Goal: Information Seeking & Learning: Learn about a topic

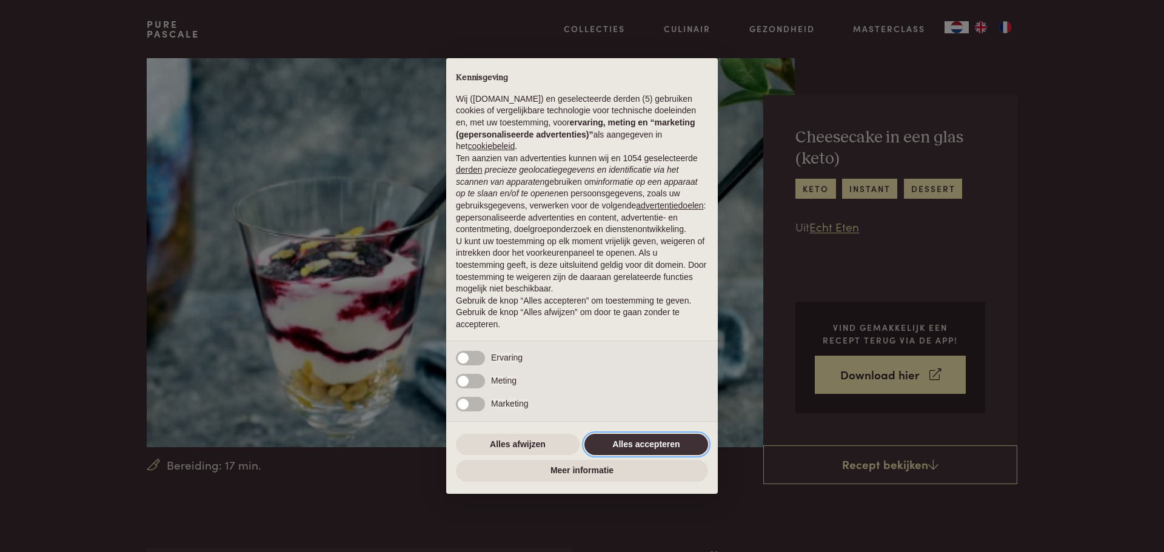
click at [615, 444] on button "Alles accepteren" at bounding box center [646, 445] width 124 height 22
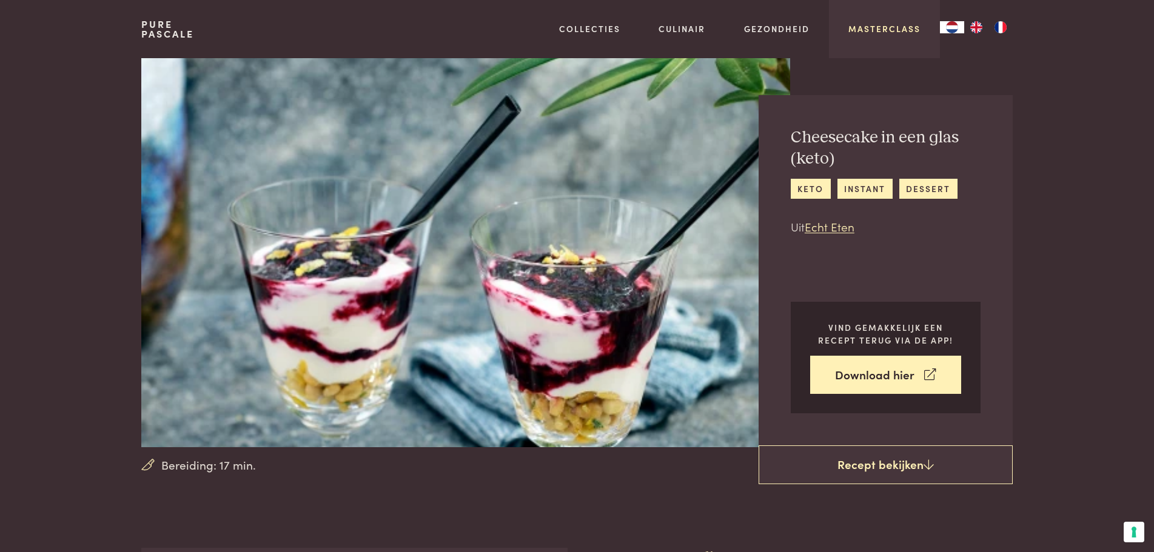
click at [863, 28] on link "Masterclass" at bounding box center [884, 28] width 72 height 13
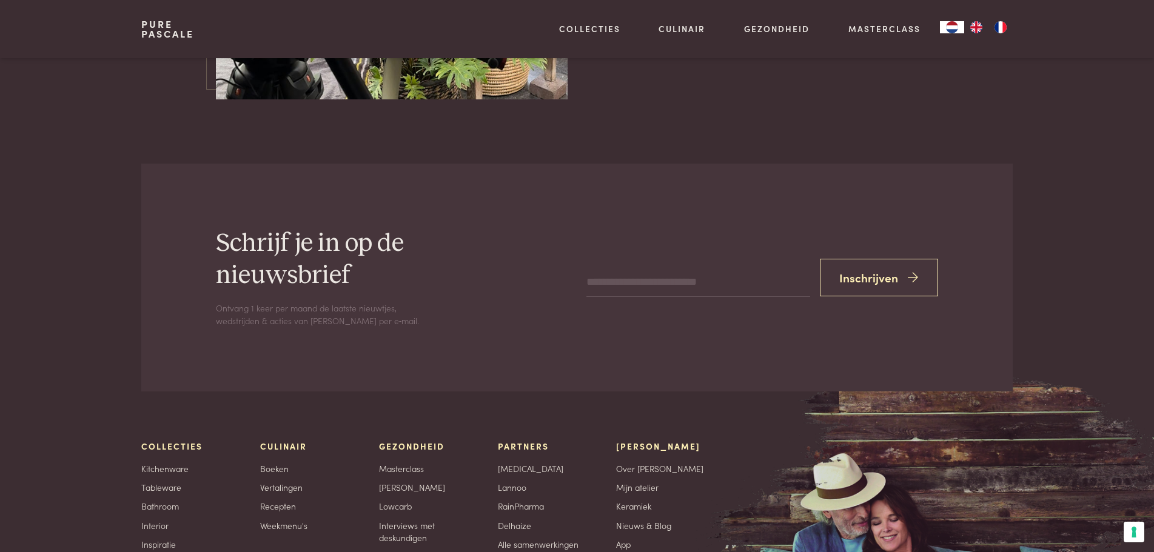
scroll to position [4142, 0]
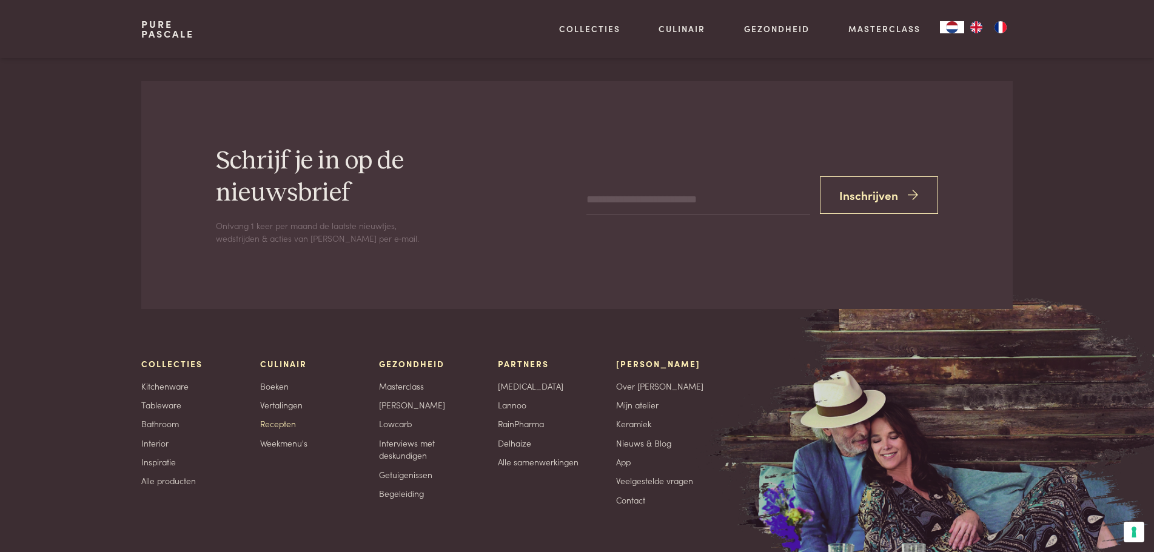
click at [272, 418] on link "Recepten" at bounding box center [278, 424] width 36 height 13
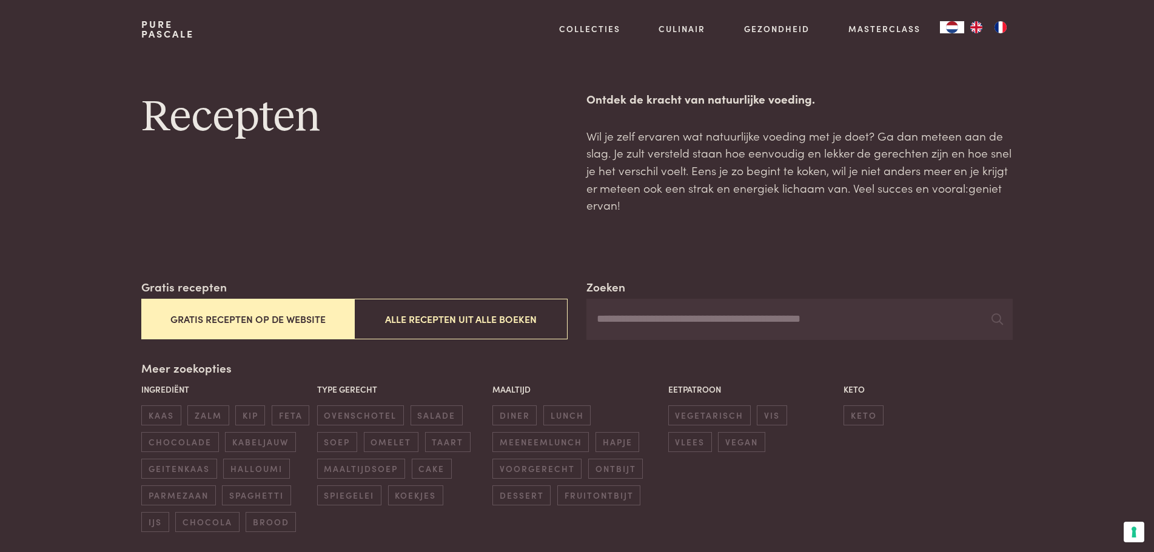
click at [316, 318] on button "Gratis recepten op de website" at bounding box center [247, 319] width 213 height 41
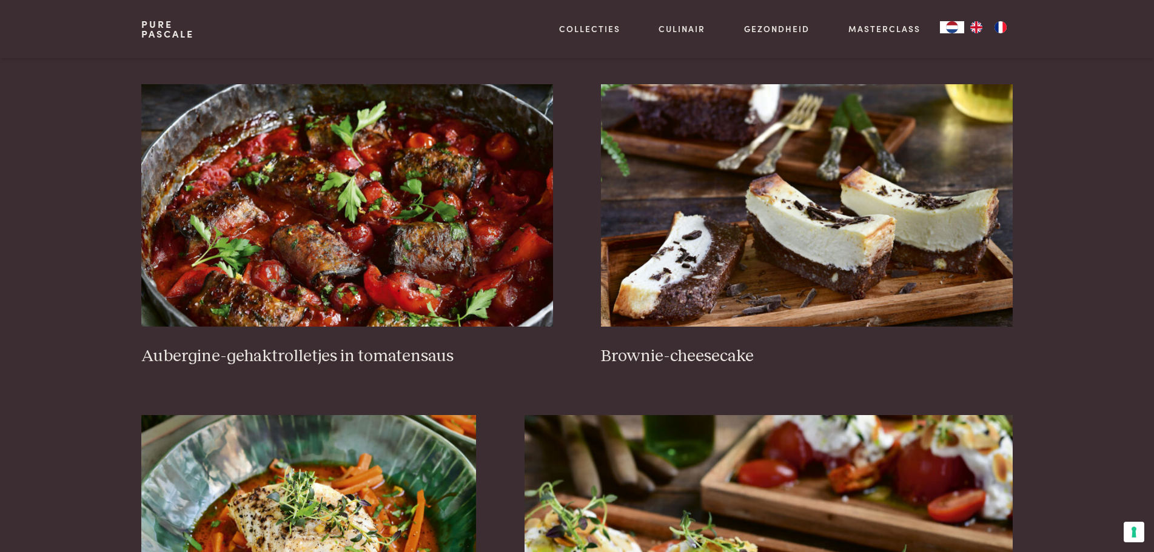
scroll to position [683, 0]
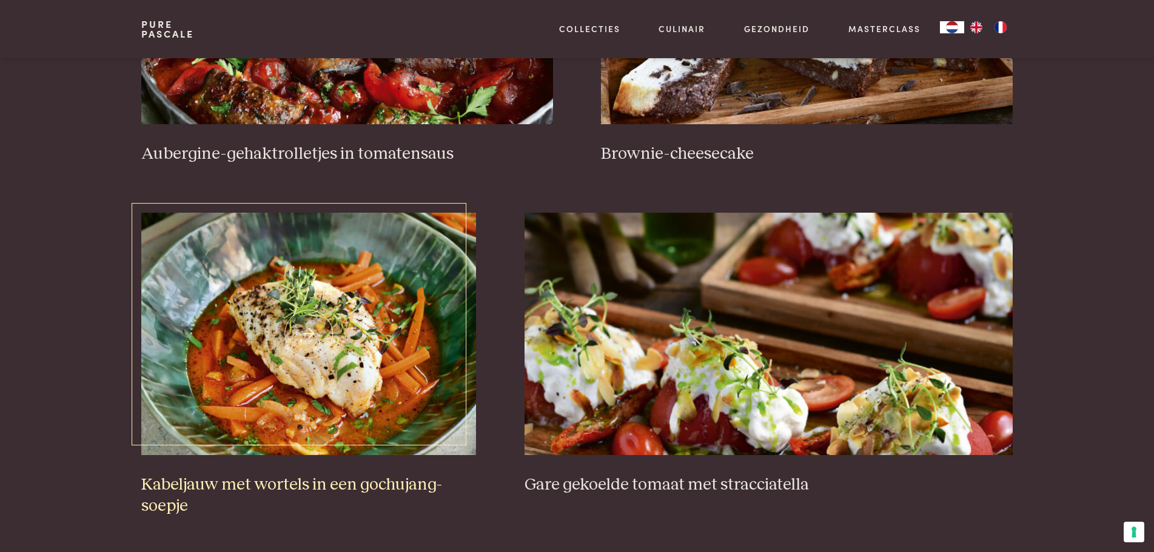
click at [313, 275] on img at bounding box center [308, 334] width 335 height 242
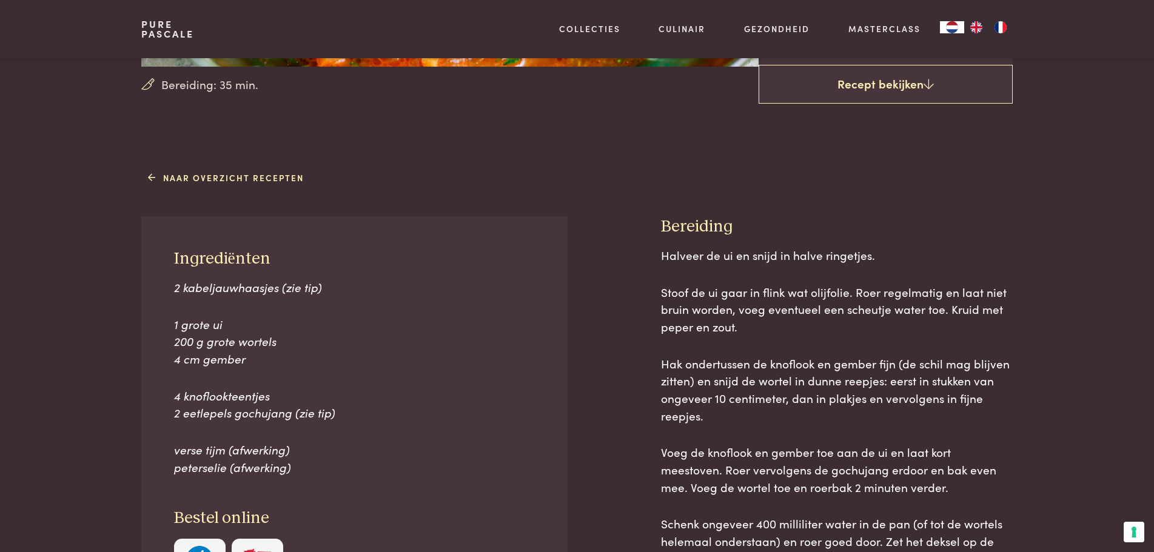
scroll to position [606, 0]
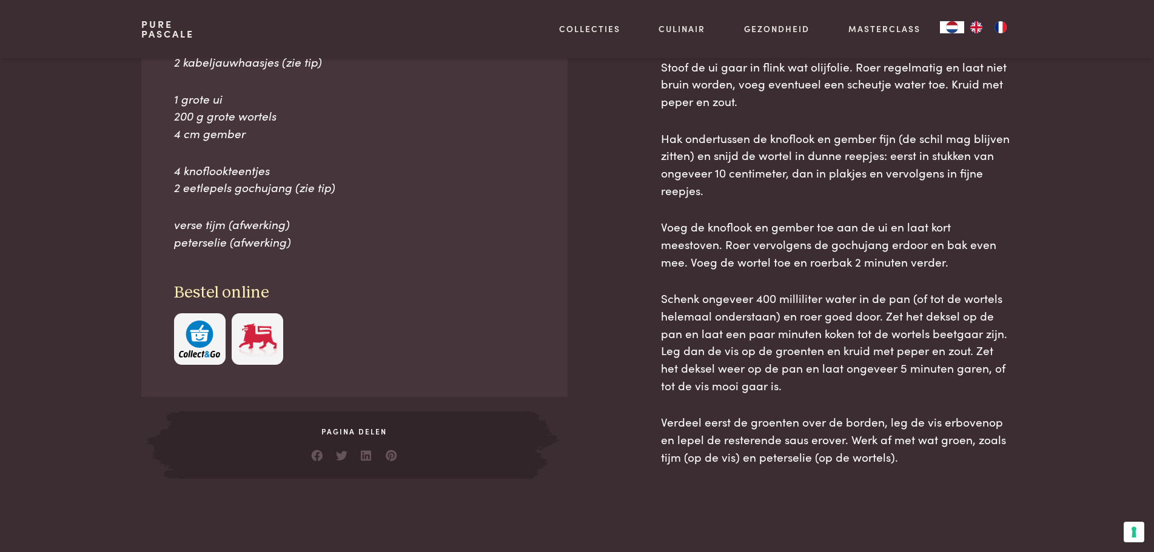
click at [270, 190] on span "2 eetlepels gochujang (zie tip)" at bounding box center [254, 187] width 161 height 16
click at [315, 189] on span "2 eetlepels gochujang (zie tip)" at bounding box center [254, 187] width 161 height 16
click at [202, 334] on img "button" at bounding box center [199, 339] width 41 height 37
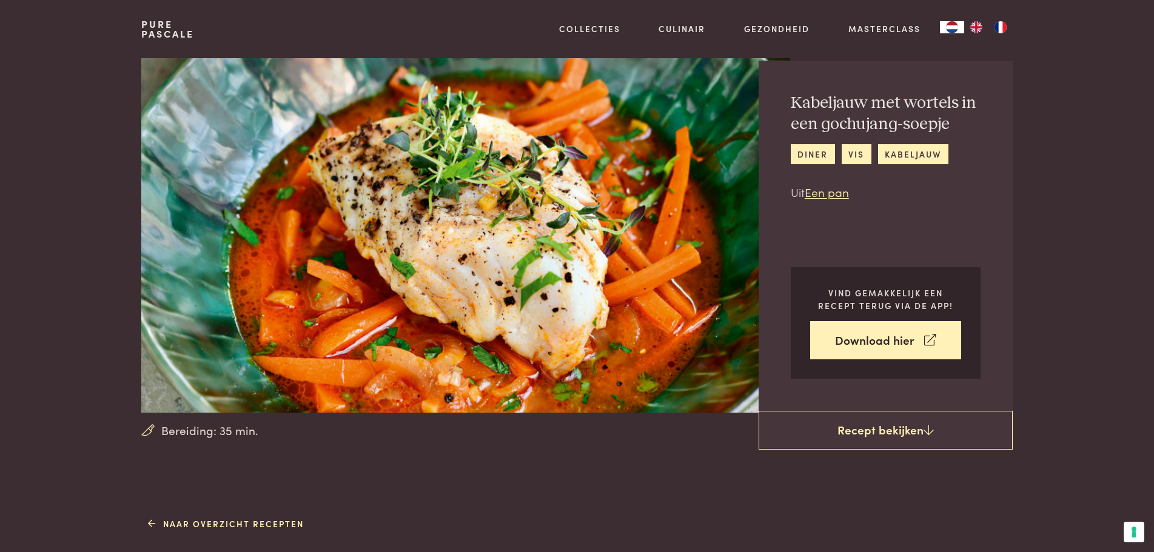
scroll to position [505, 0]
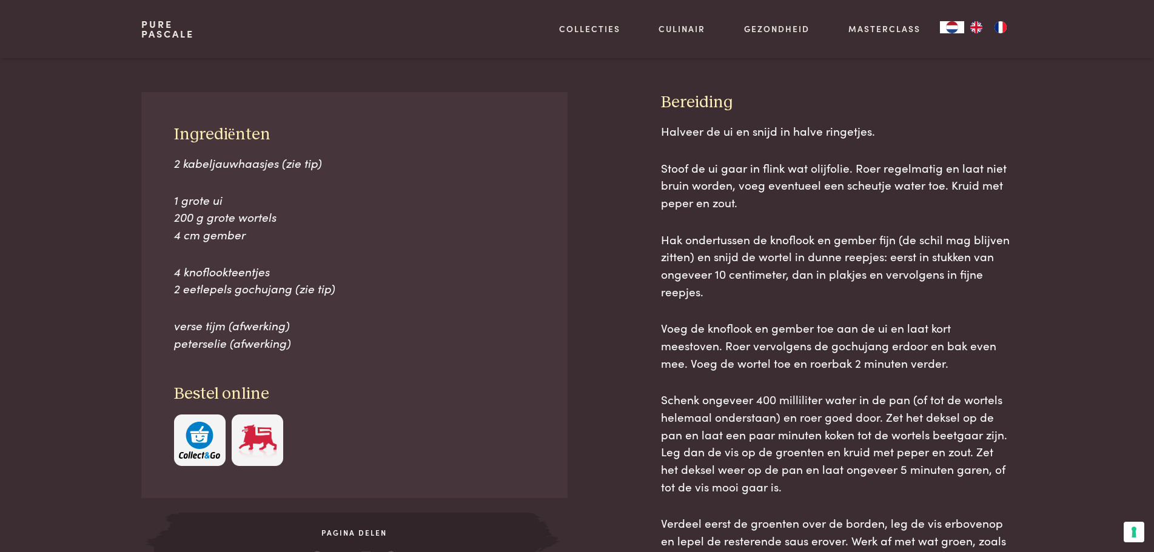
click at [190, 430] on img "button" at bounding box center [199, 440] width 41 height 37
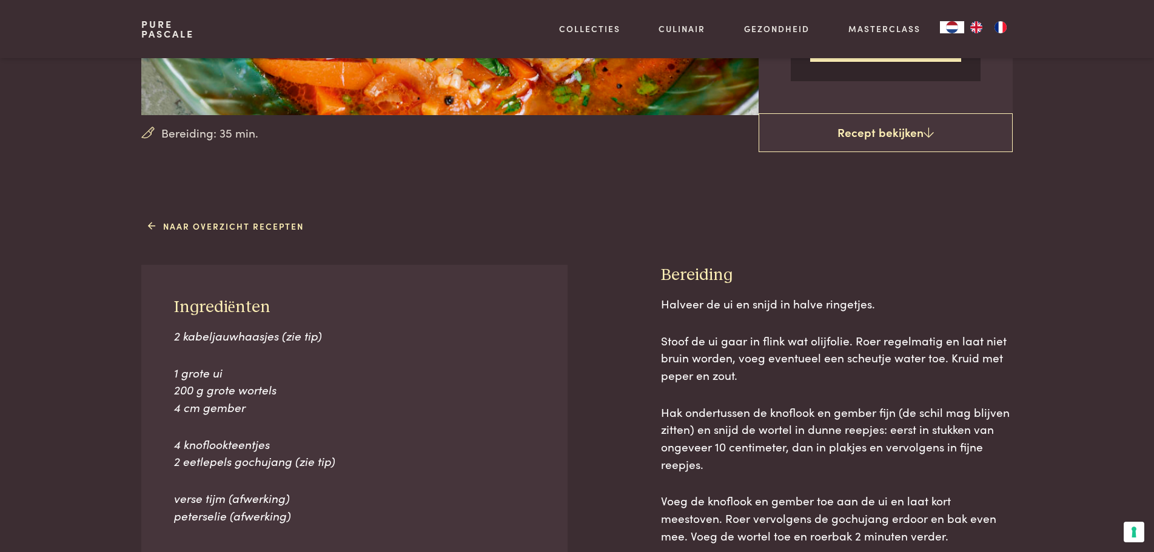
scroll to position [202, 0]
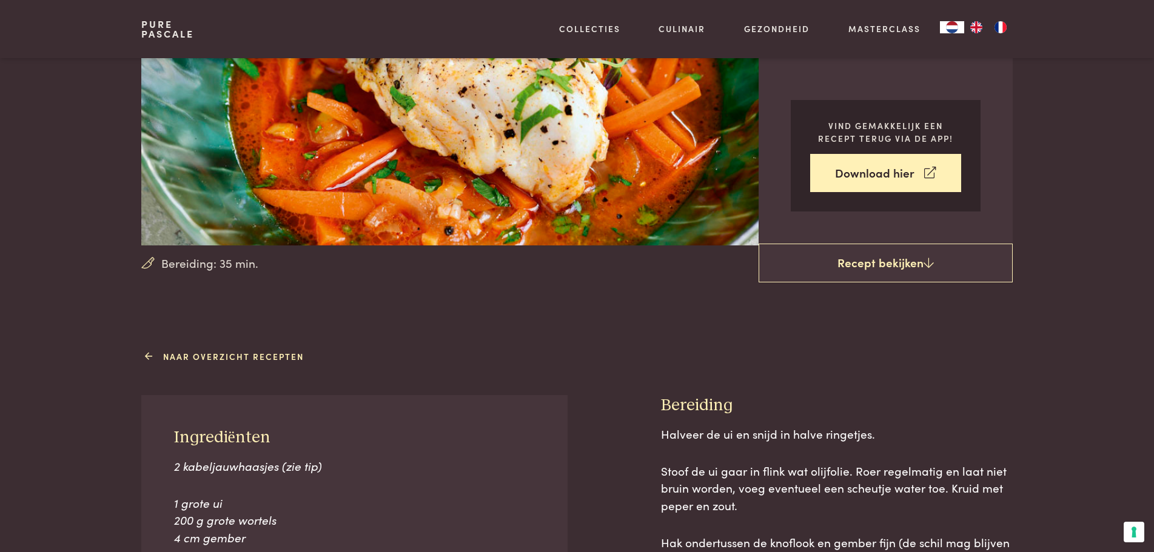
click at [268, 359] on link "Naar overzicht recepten" at bounding box center [226, 356] width 156 height 13
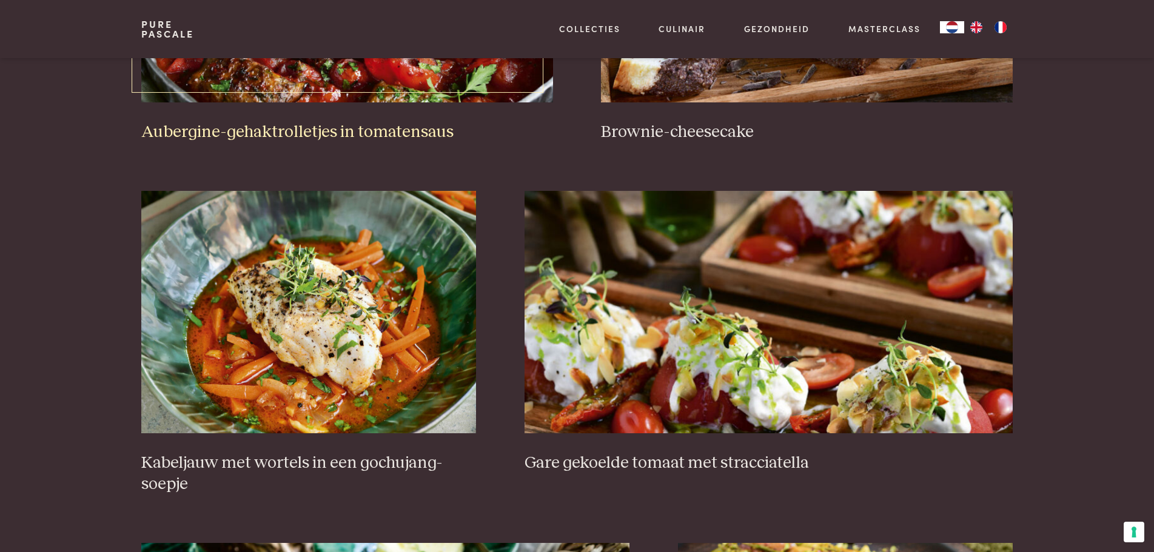
scroll to position [707, 0]
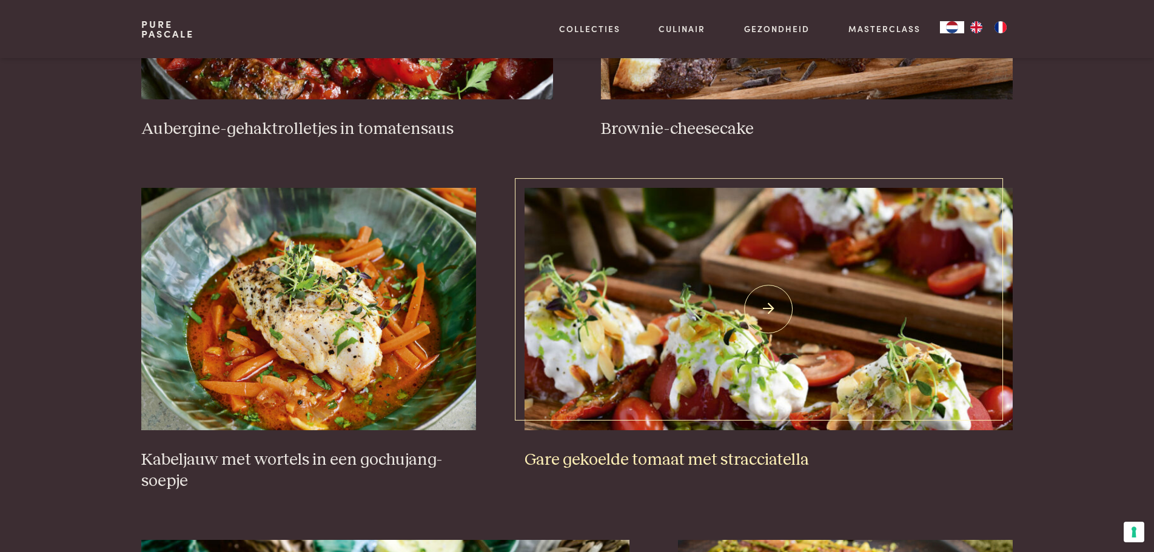
click at [773, 308] on img at bounding box center [768, 309] width 488 height 242
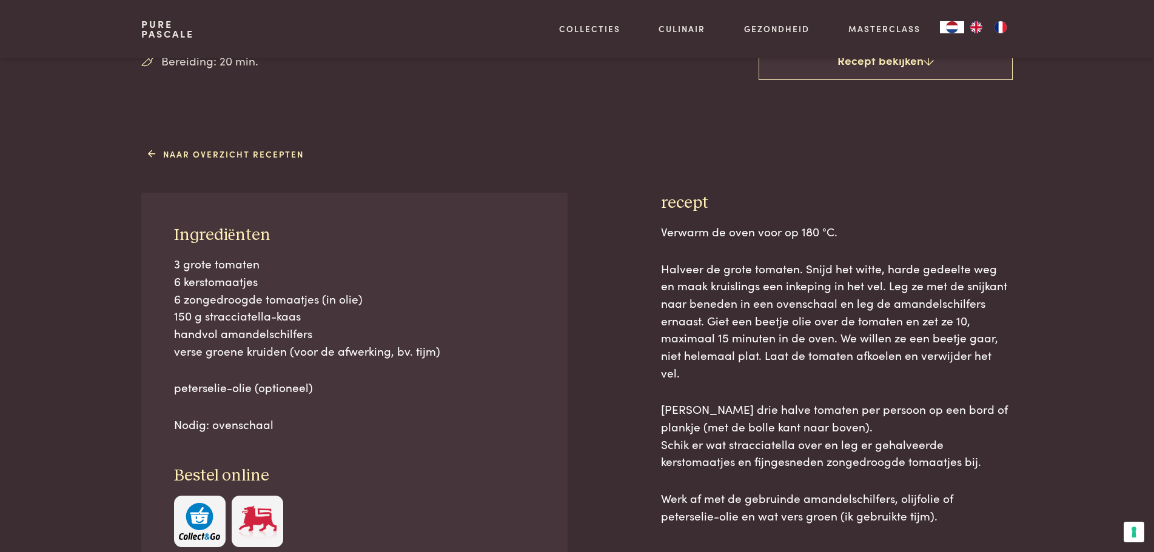
scroll to position [505, 0]
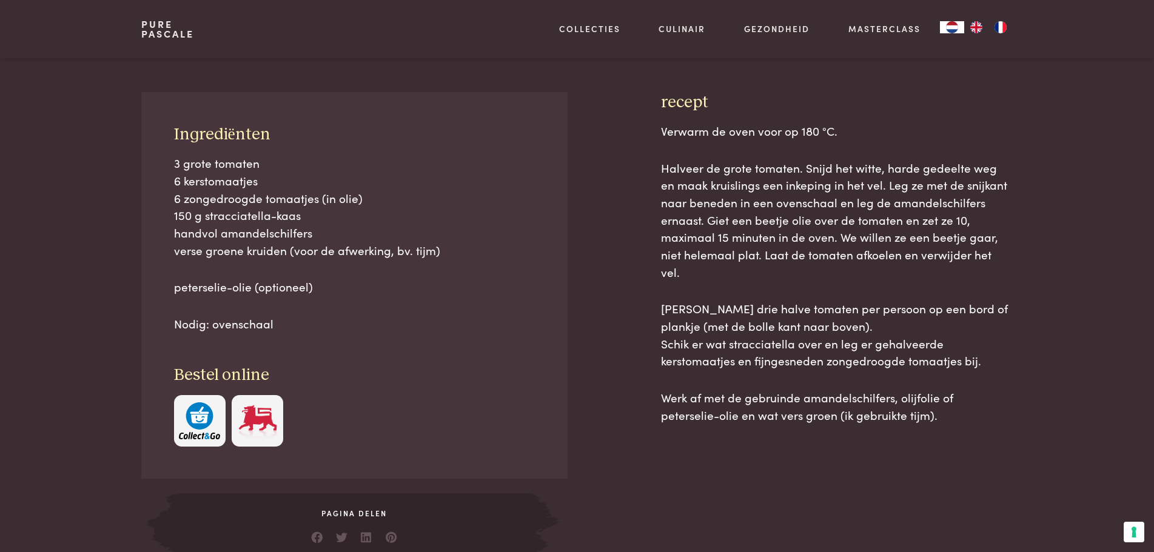
click at [185, 415] on img "button" at bounding box center [199, 421] width 41 height 37
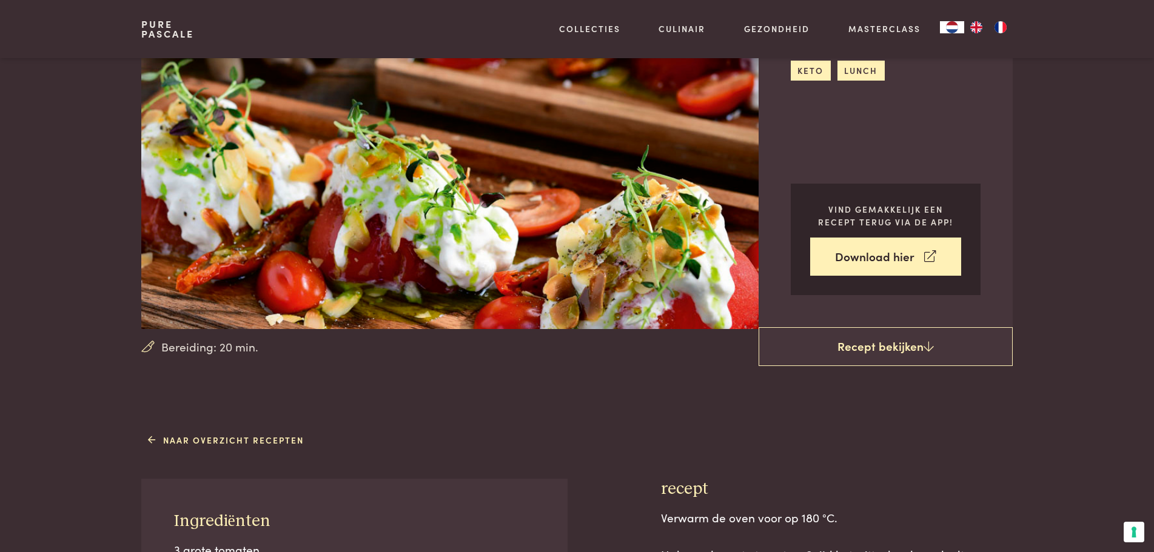
scroll to position [202, 0]
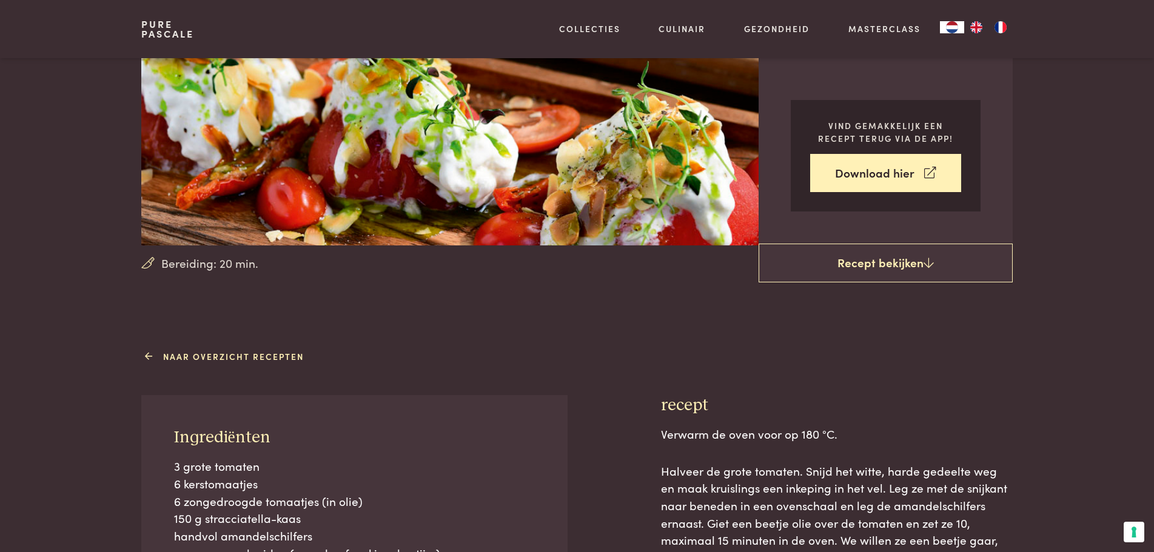
click at [224, 356] on link "Naar overzicht recepten" at bounding box center [226, 356] width 156 height 13
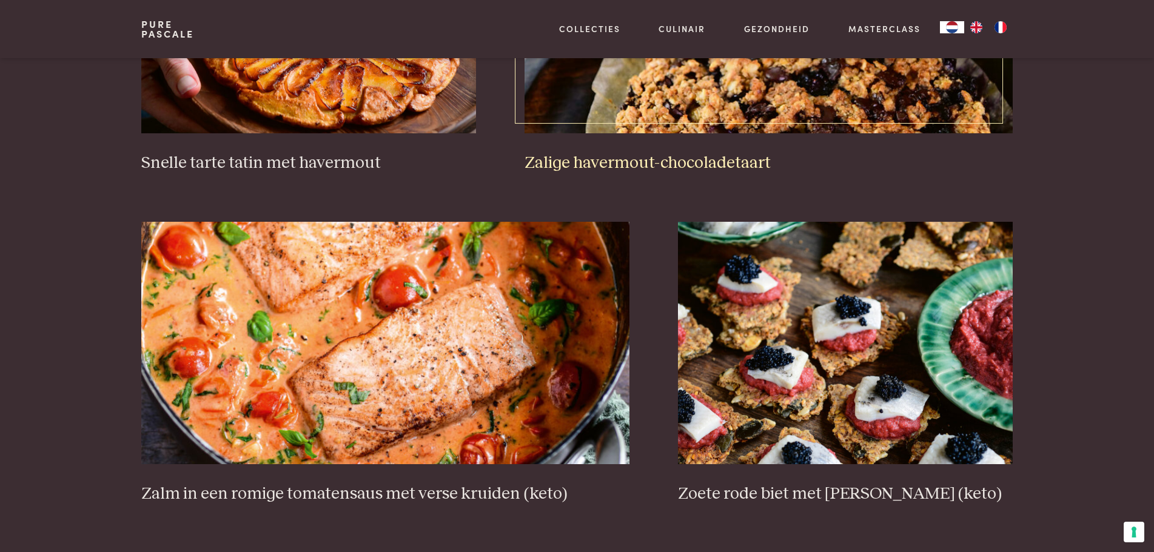
scroll to position [2021, 0]
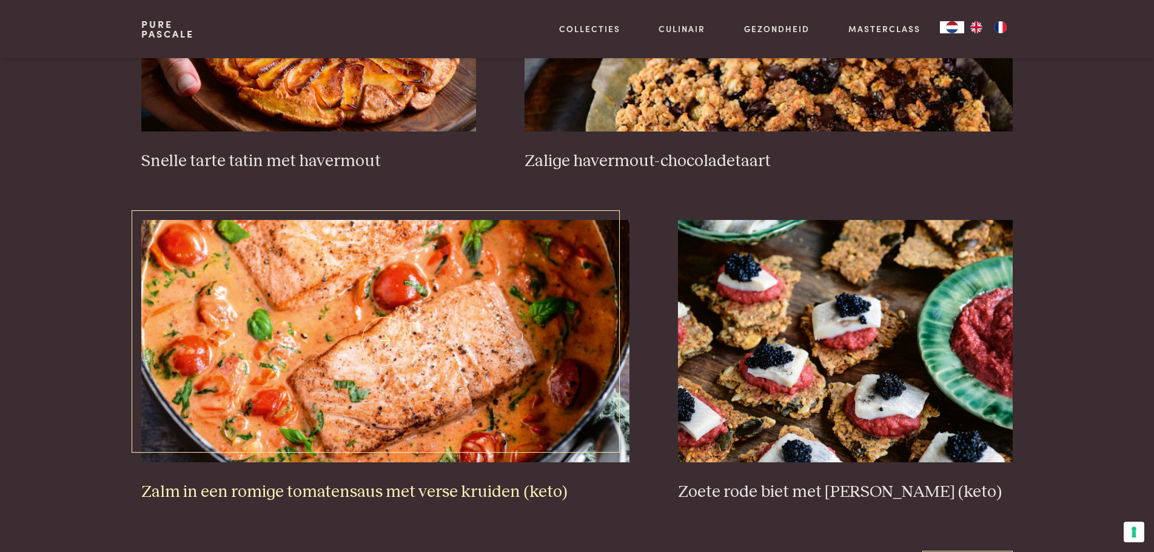
click at [445, 290] on img at bounding box center [385, 341] width 488 height 242
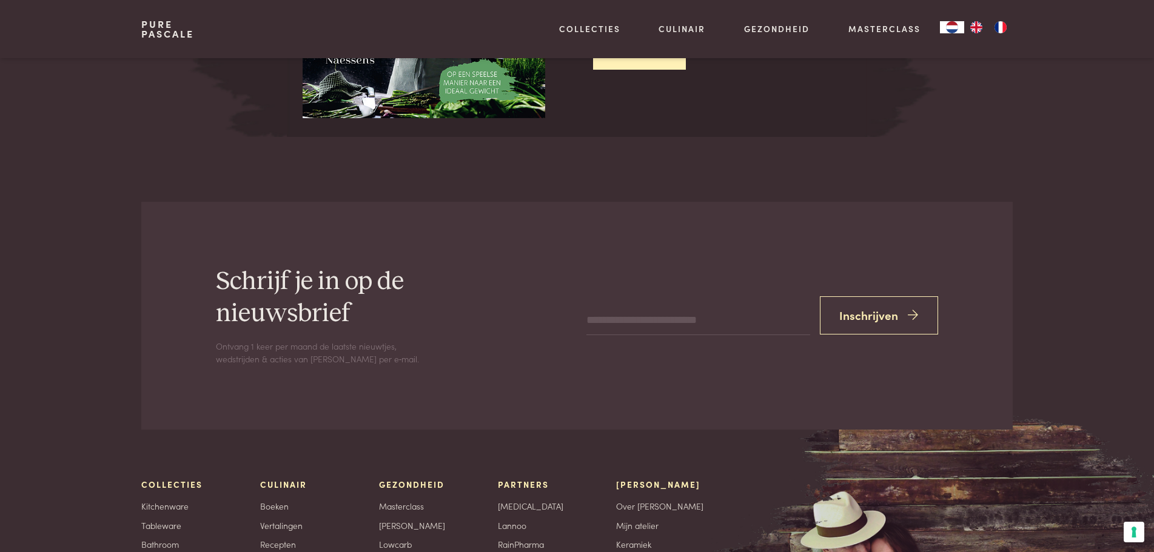
scroll to position [1516, 0]
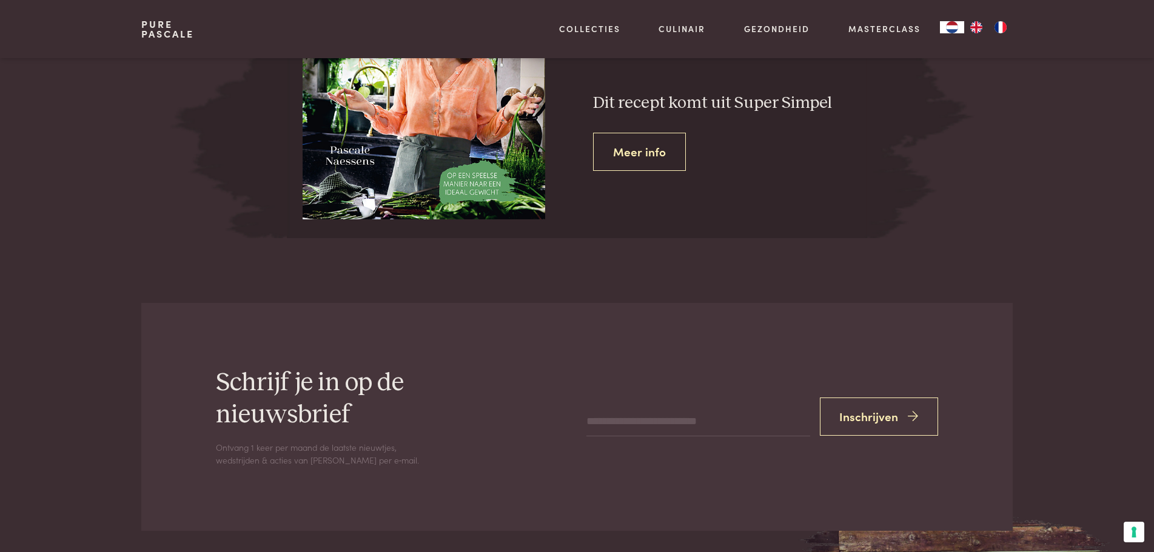
click at [638, 145] on link "Meer info" at bounding box center [639, 152] width 93 height 38
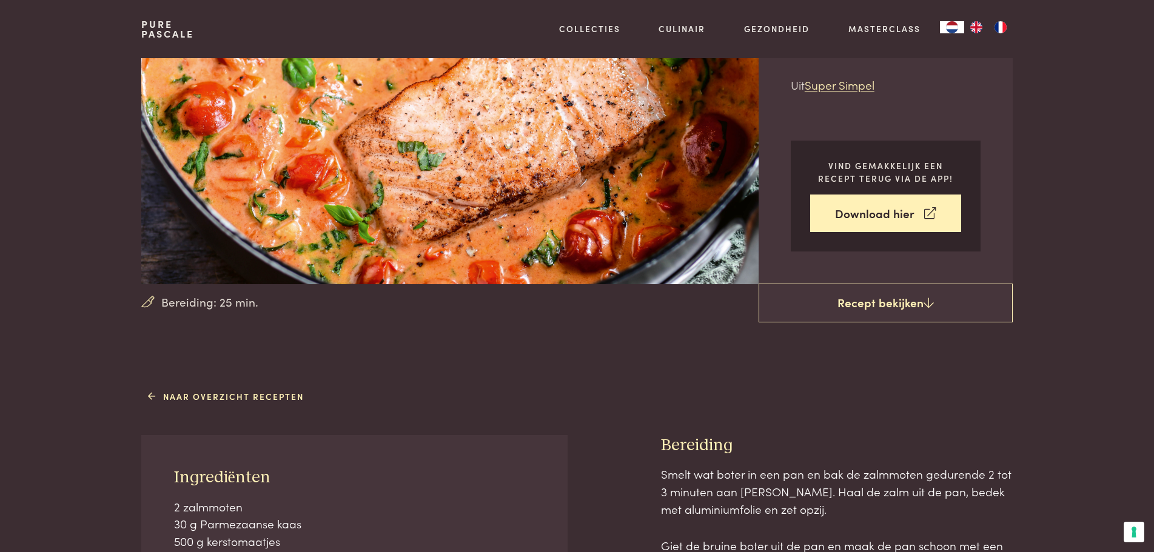
scroll to position [404, 0]
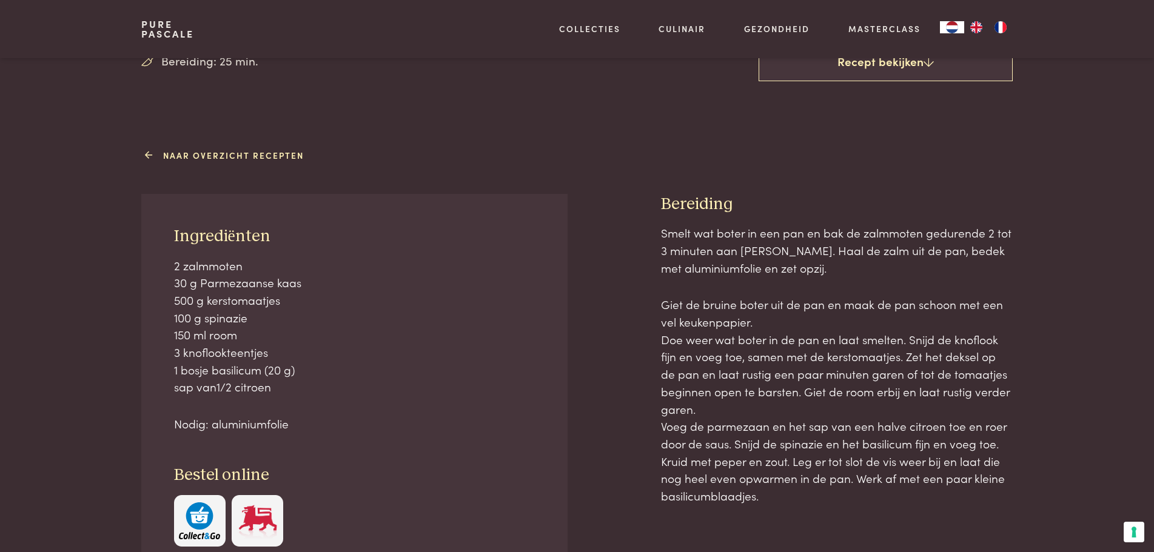
click at [271, 150] on link "Naar overzicht recepten" at bounding box center [226, 155] width 156 height 13
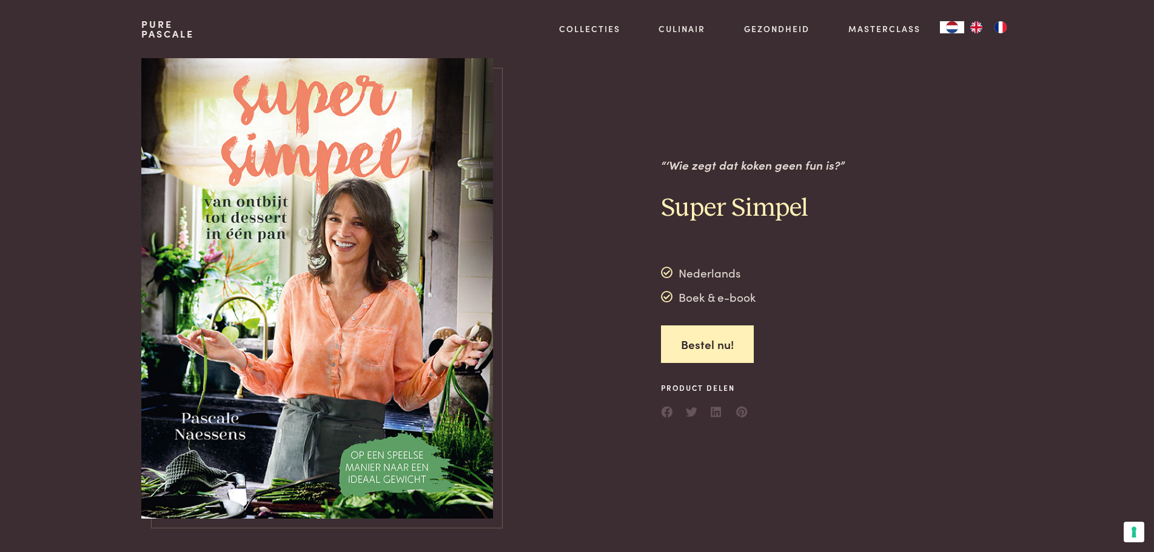
click at [428, 341] on img at bounding box center [317, 288] width 352 height 461
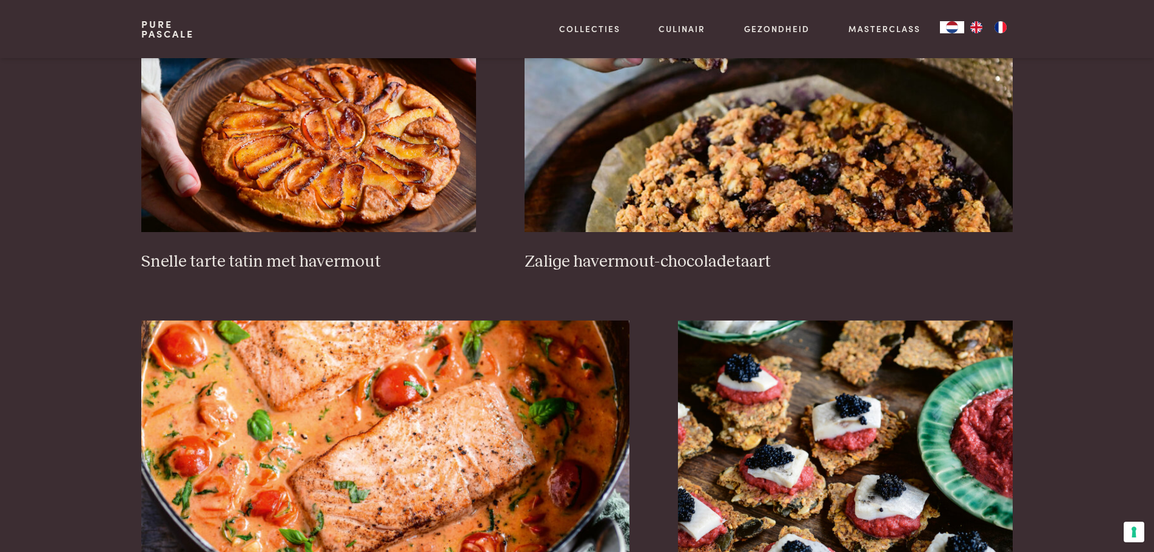
scroll to position [2223, 0]
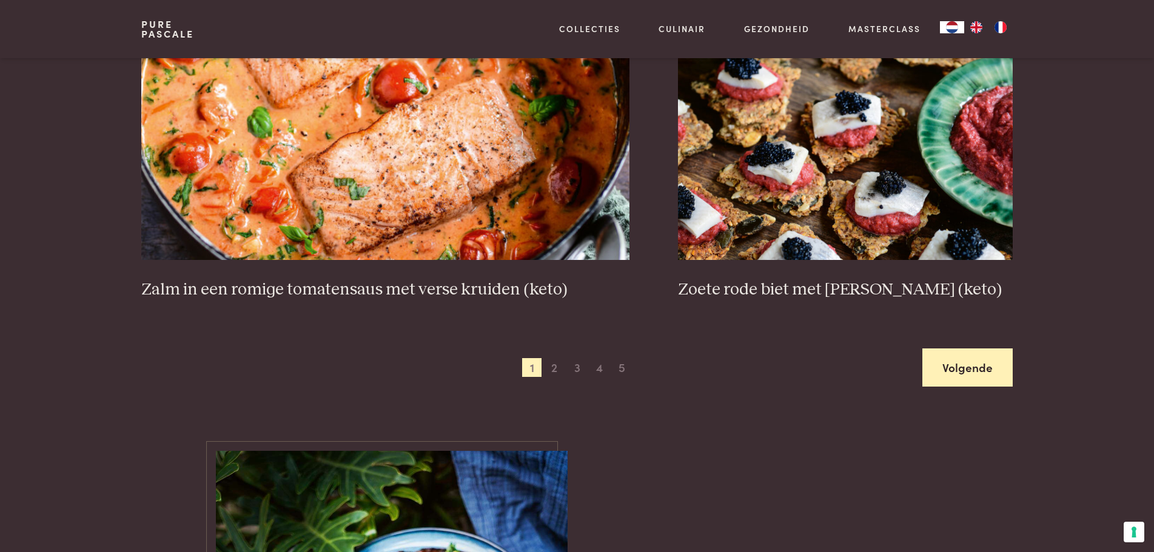
click at [997, 365] on link "Volgende" at bounding box center [967, 368] width 90 height 38
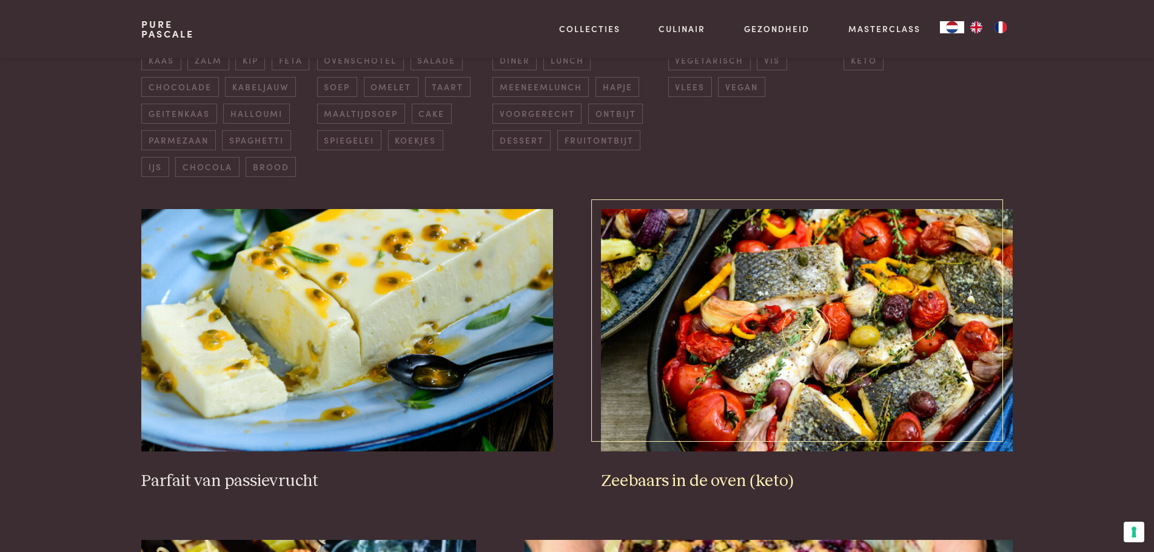
scroll to position [480, 0]
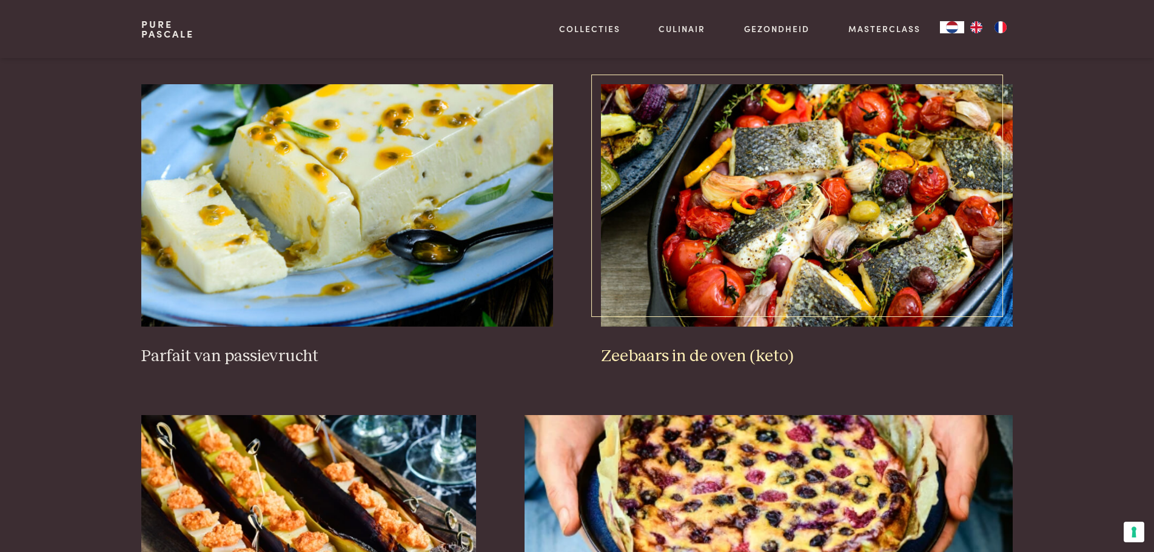
click at [739, 242] on img at bounding box center [806, 205] width 411 height 242
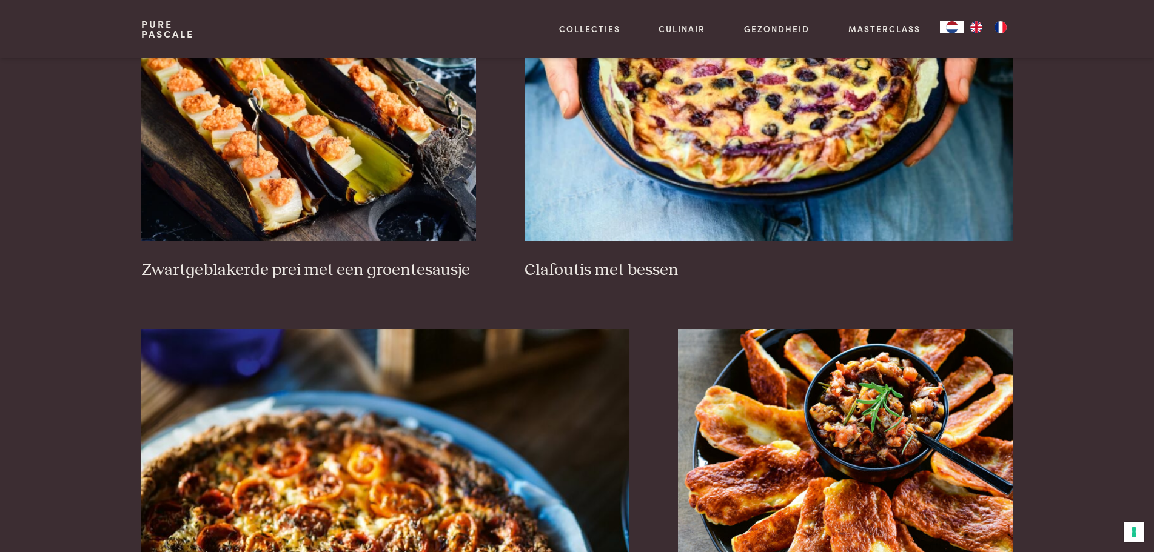
scroll to position [1086, 0]
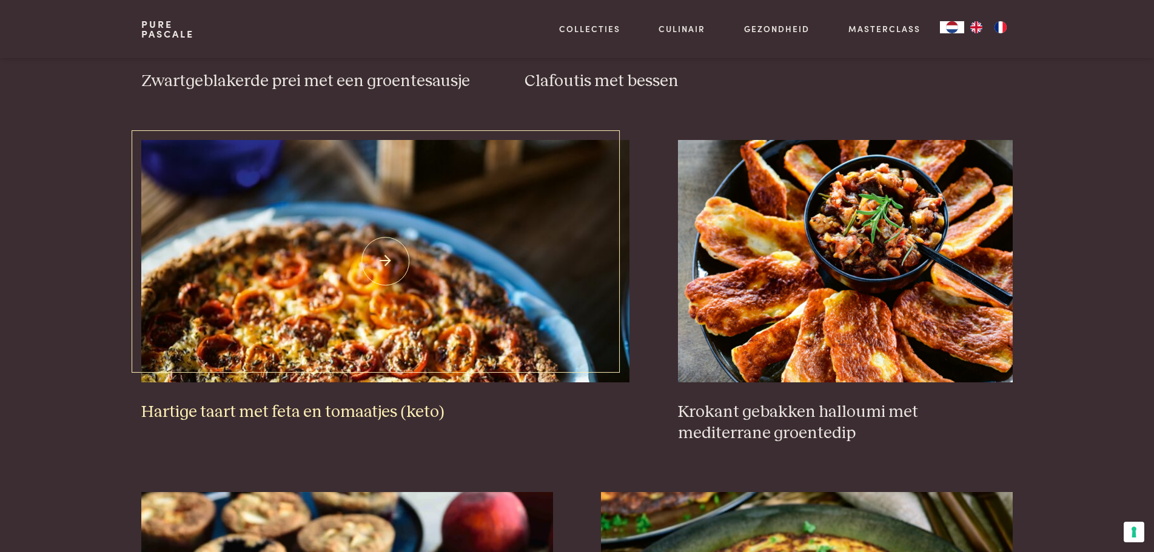
click at [389, 284] on img at bounding box center [385, 261] width 488 height 242
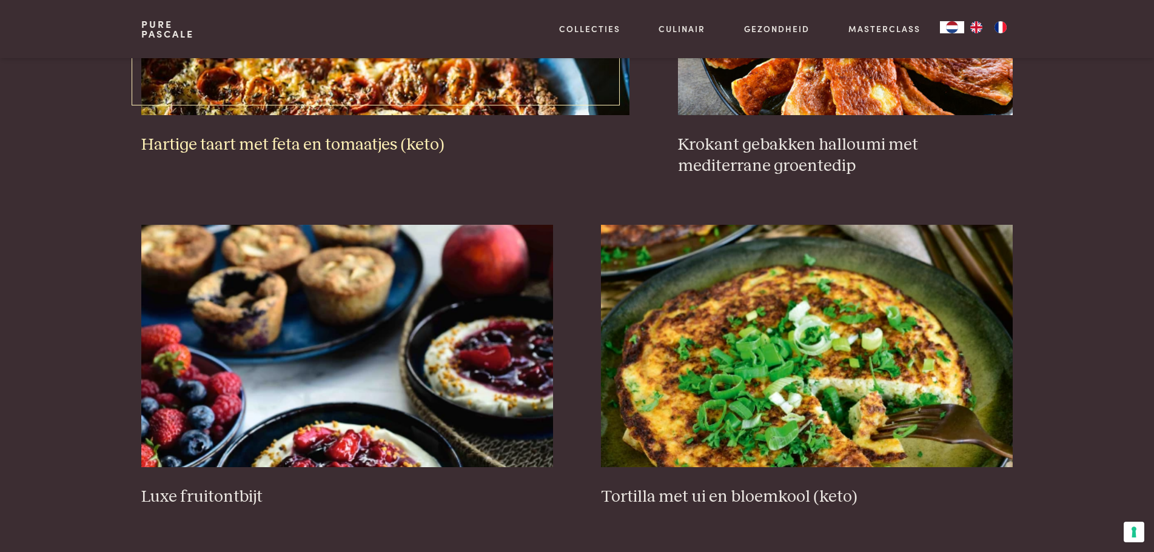
scroll to position [1389, 0]
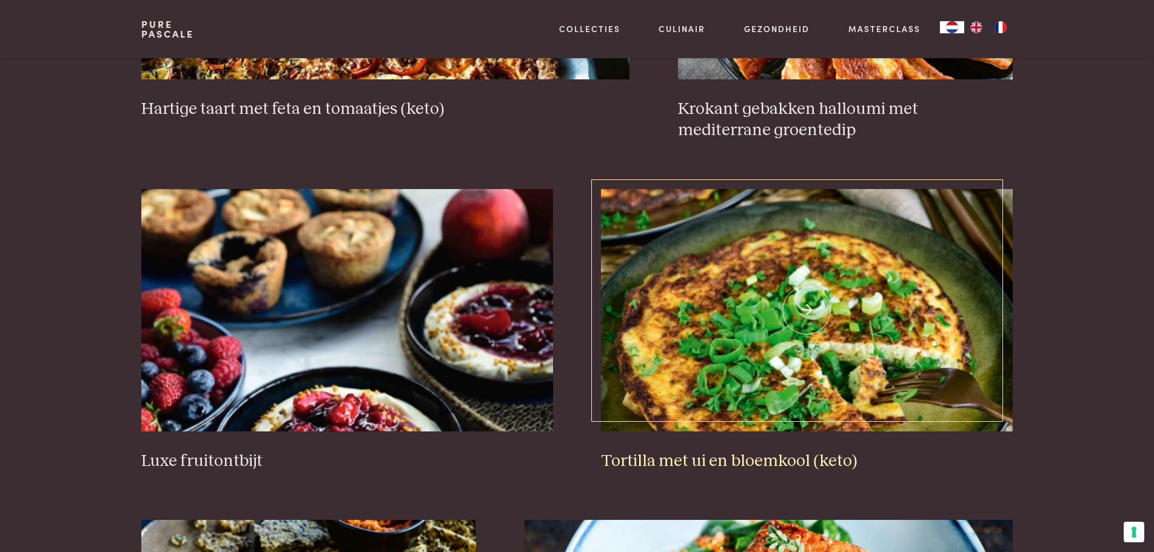
click at [809, 278] on img at bounding box center [806, 310] width 411 height 242
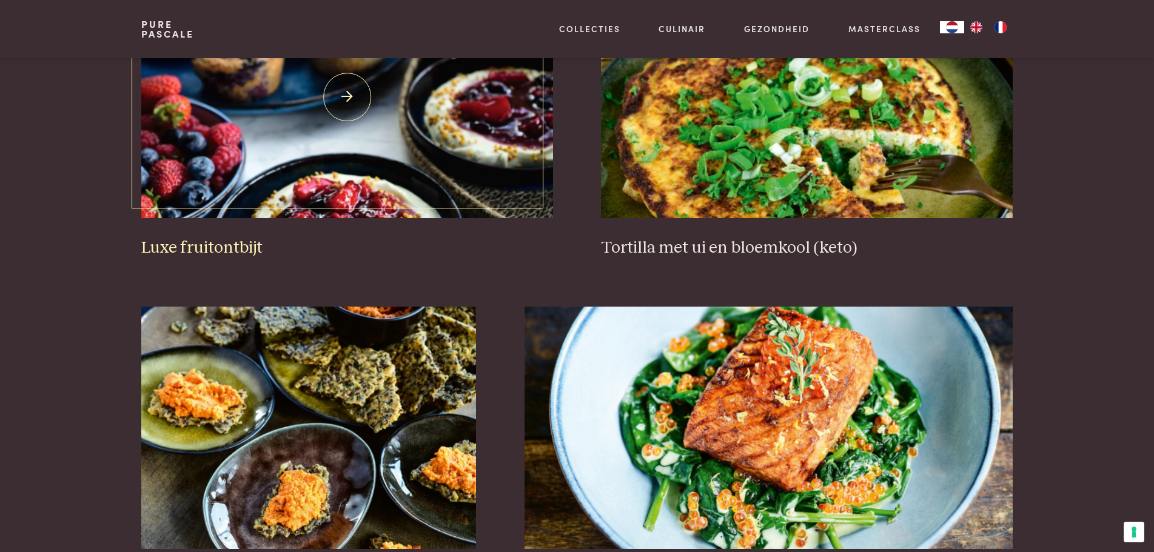
scroll to position [1491, 0]
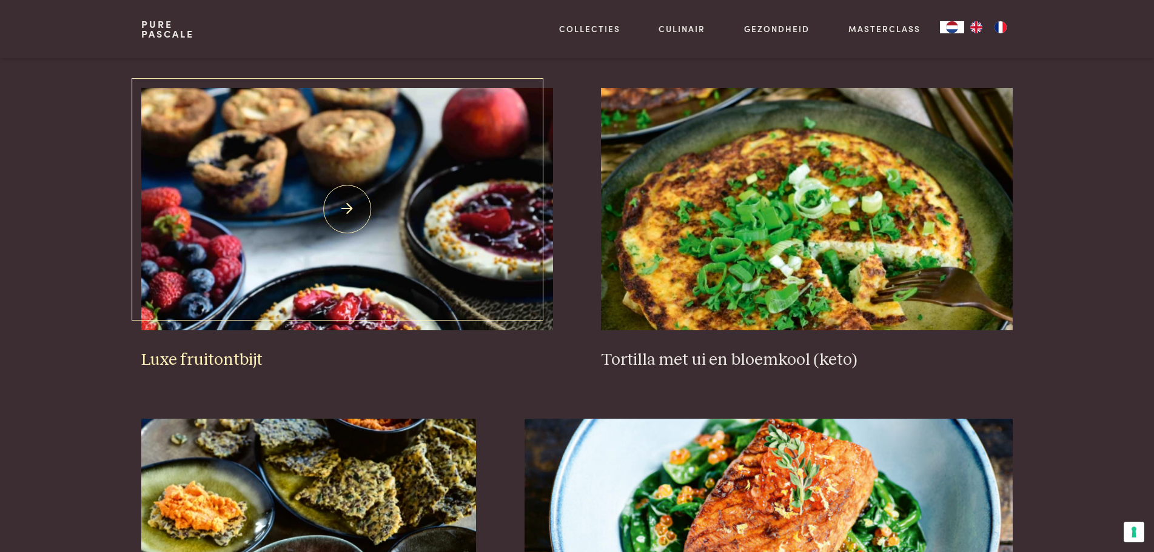
click at [342, 199] on img at bounding box center [346, 209] width 411 height 242
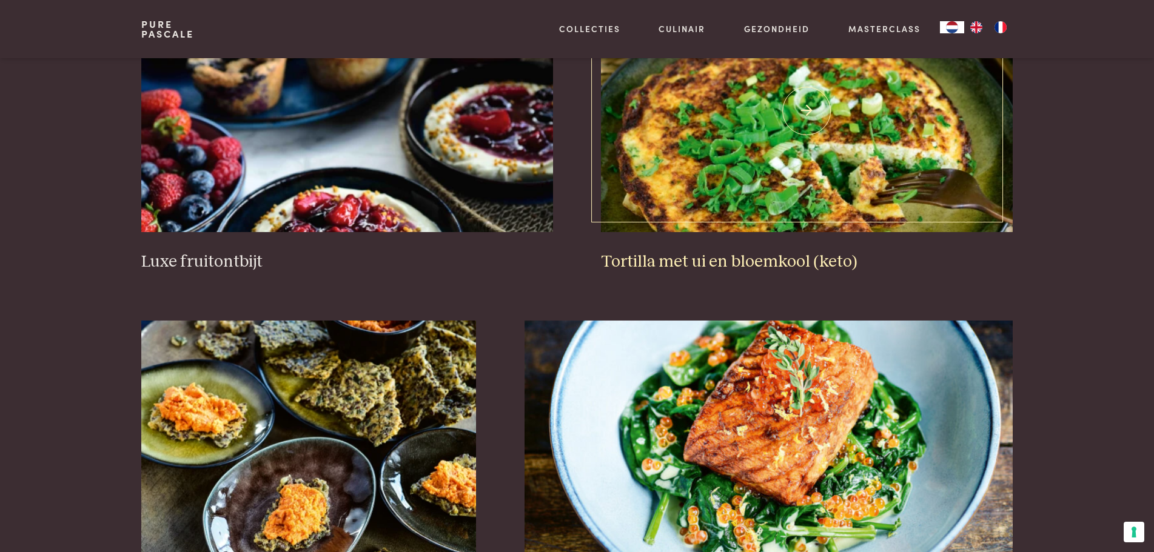
scroll to position [1794, 0]
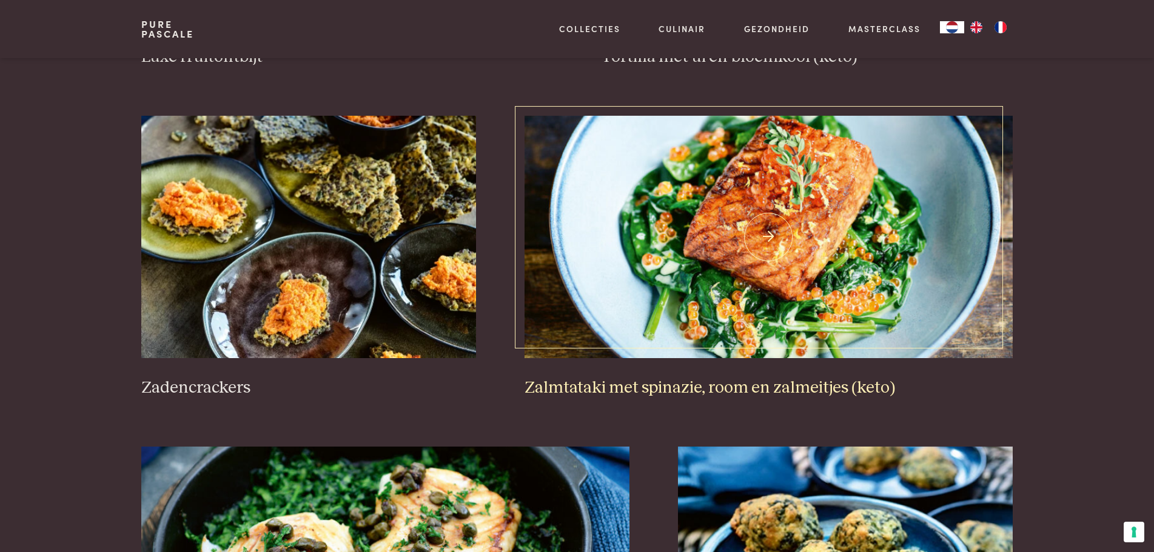
click at [737, 235] on img at bounding box center [768, 237] width 488 height 242
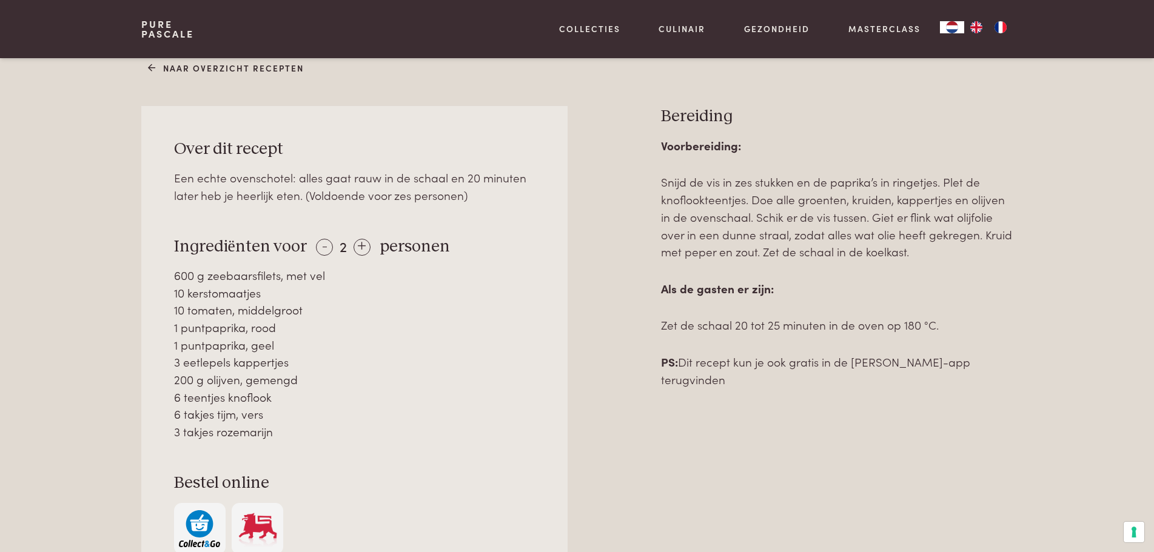
scroll to position [505, 0]
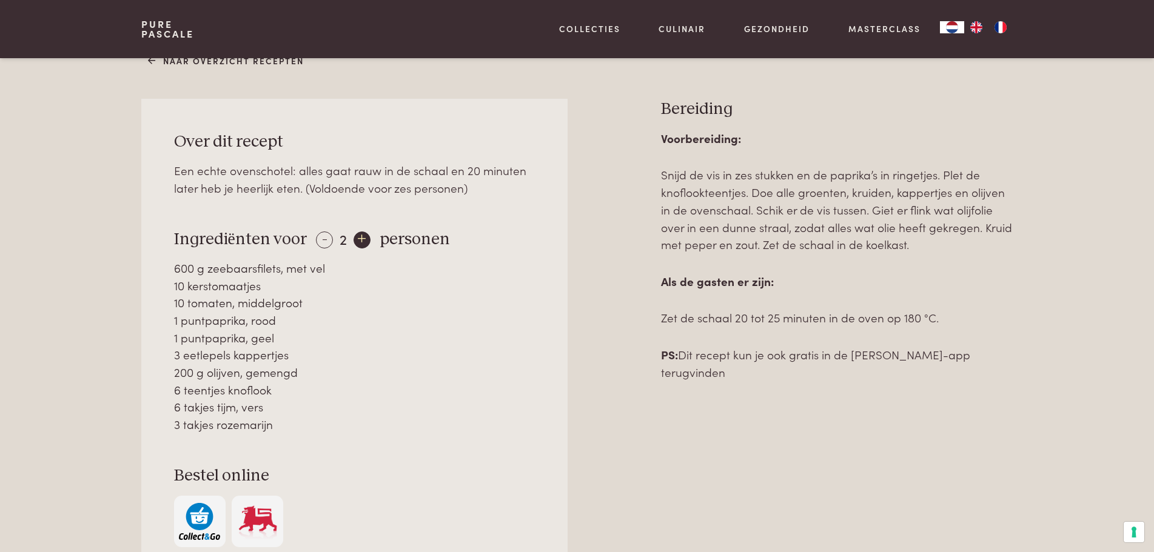
click at [356, 232] on div "+" at bounding box center [361, 240] width 17 height 17
click at [356, 232] on div "+" at bounding box center [362, 240] width 17 height 17
click at [356, 232] on div "+" at bounding box center [363, 240] width 17 height 17
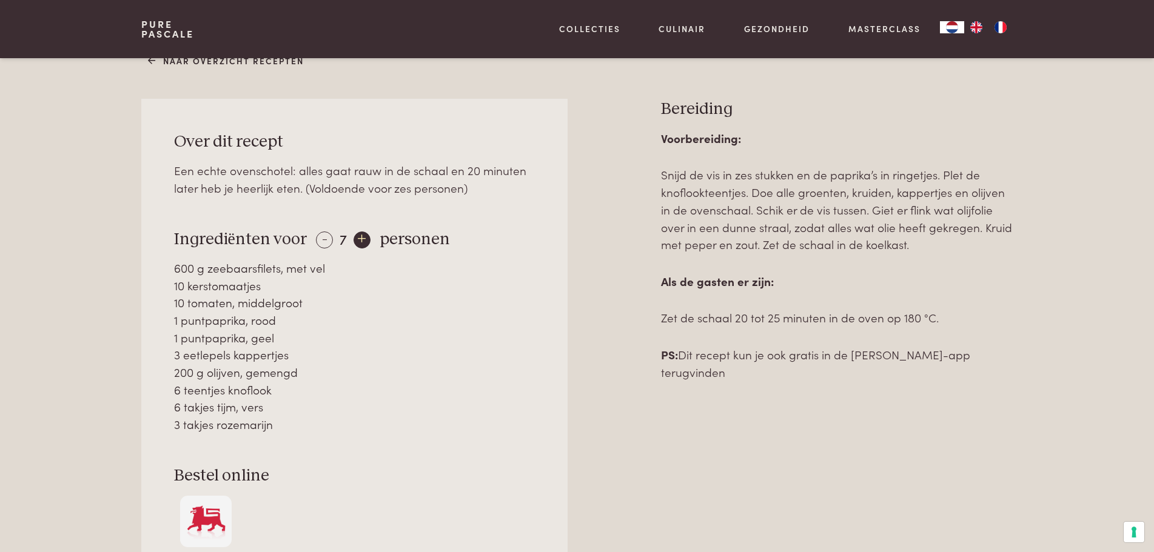
click at [356, 232] on div "+" at bounding box center [361, 240] width 17 height 17
click at [356, 232] on div "+" at bounding box center [363, 240] width 17 height 17
click at [356, 232] on div "- 10 +" at bounding box center [346, 239] width 60 height 18
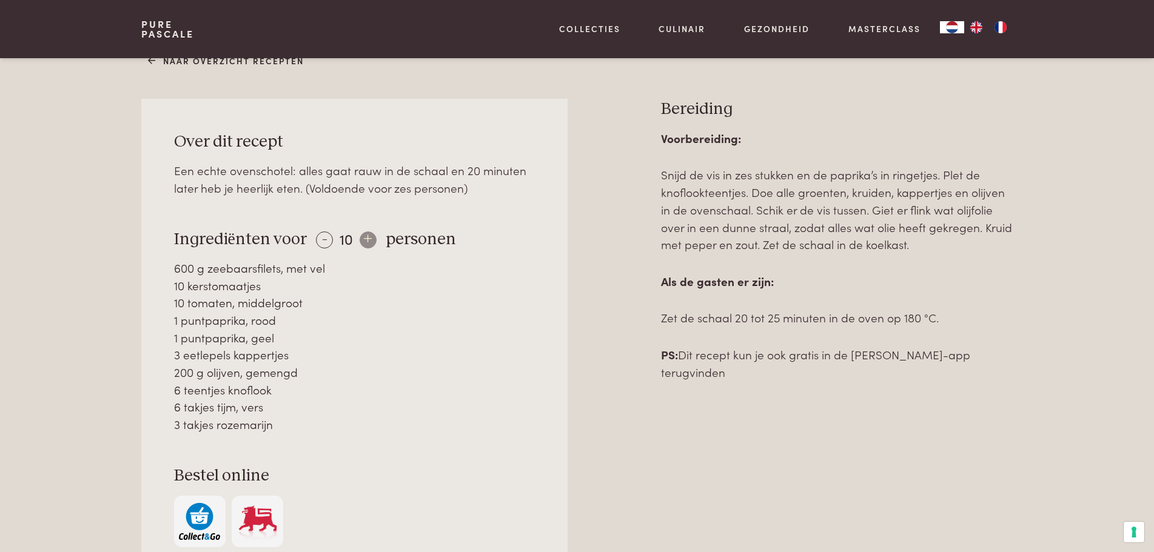
click at [356, 232] on div "- 10 +" at bounding box center [346, 239] width 60 height 18
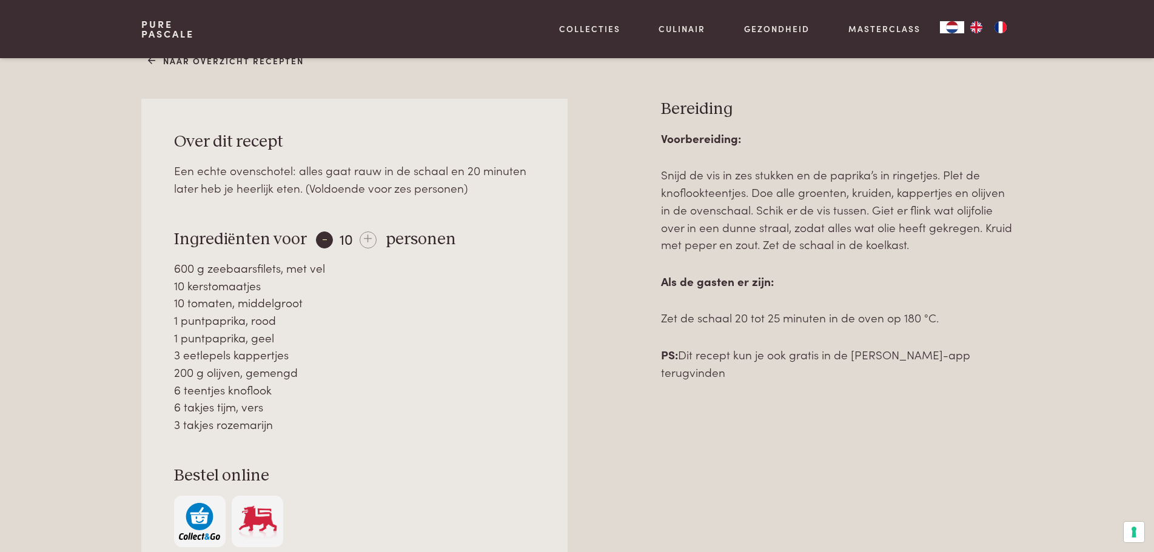
click at [328, 233] on div "-" at bounding box center [324, 240] width 17 height 17
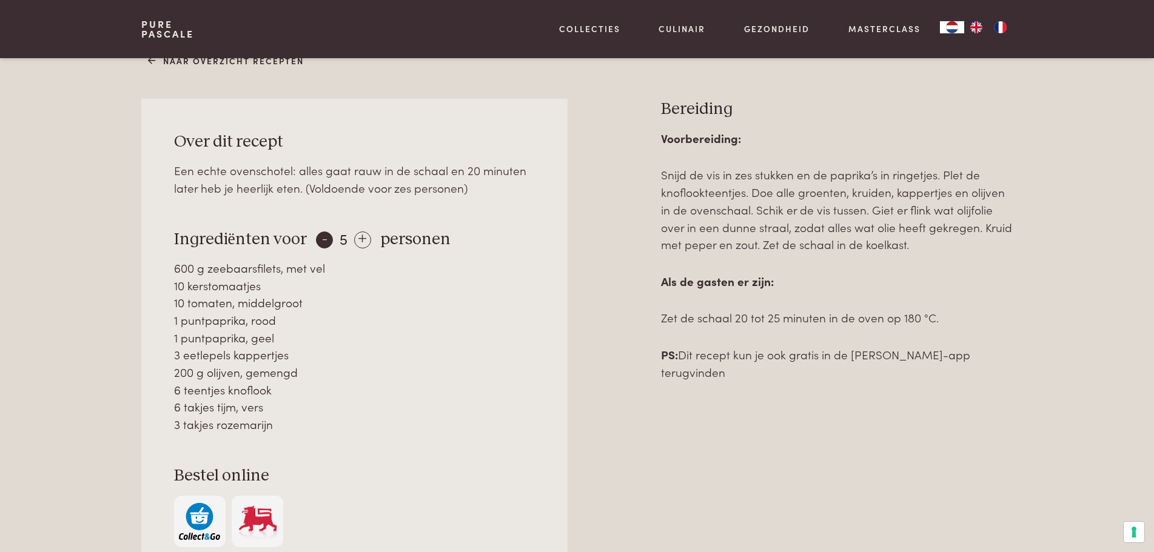
click at [328, 233] on div "-" at bounding box center [324, 240] width 17 height 17
click at [328, 233] on div "- 1 +" at bounding box center [342, 239] width 52 height 18
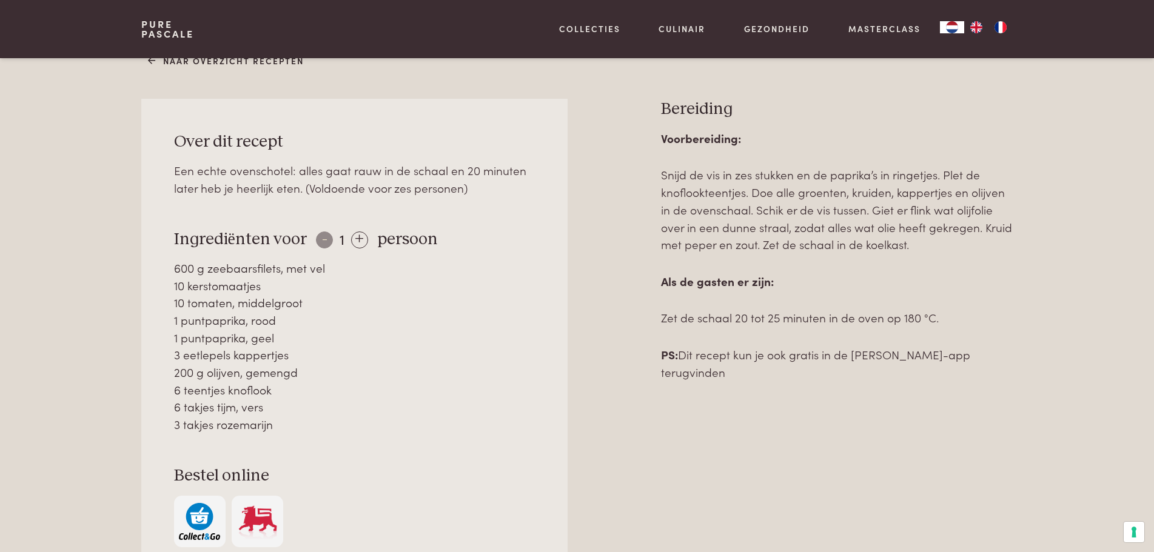
click at [328, 233] on div "- 1 +" at bounding box center [342, 239] width 52 height 18
drag, startPoint x: 212, startPoint y: 302, endPoint x: 269, endPoint y: 421, distance: 131.5
click at [269, 421] on div "600 g zeebaarsfilets, met vel 10 kerstomaatjes 10 tomaten, middelgroot 1 puntpa…" at bounding box center [354, 346] width 361 height 174
click at [269, 421] on div "3 takjes rozemarijn" at bounding box center [354, 425] width 361 height 18
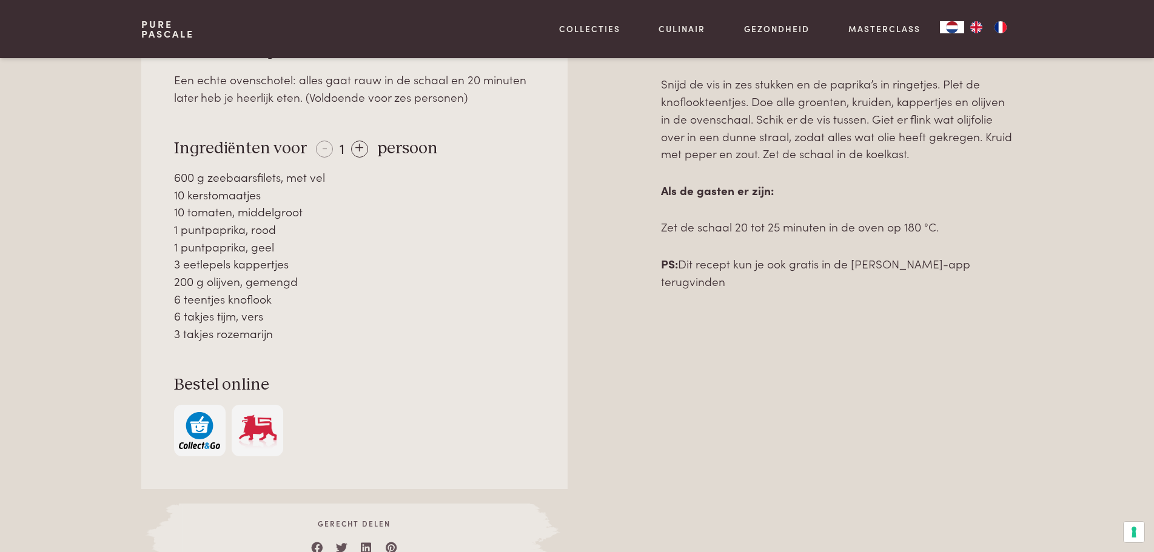
scroll to position [202, 0]
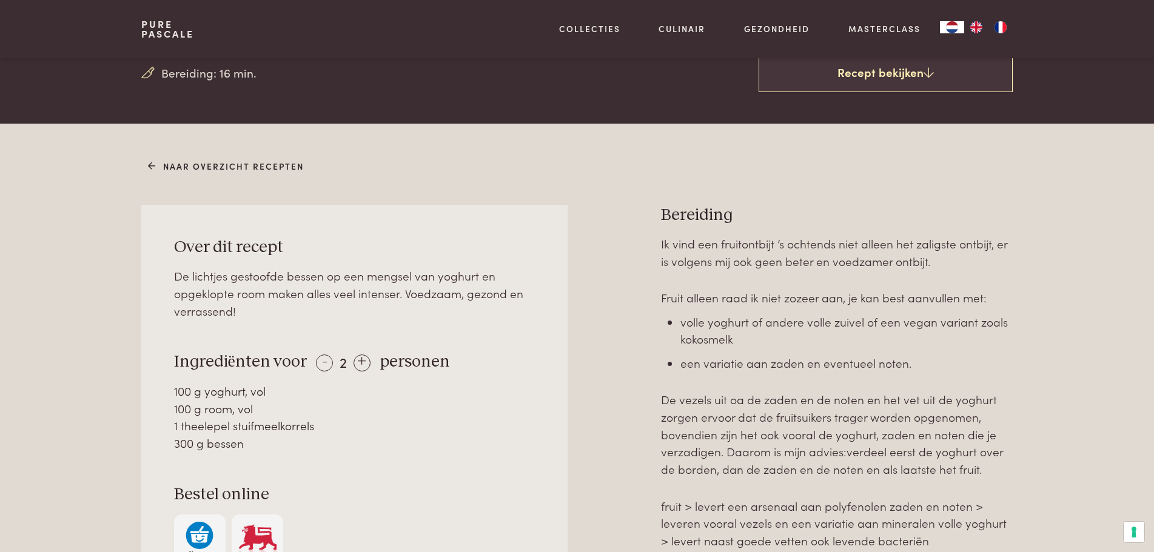
scroll to position [202, 0]
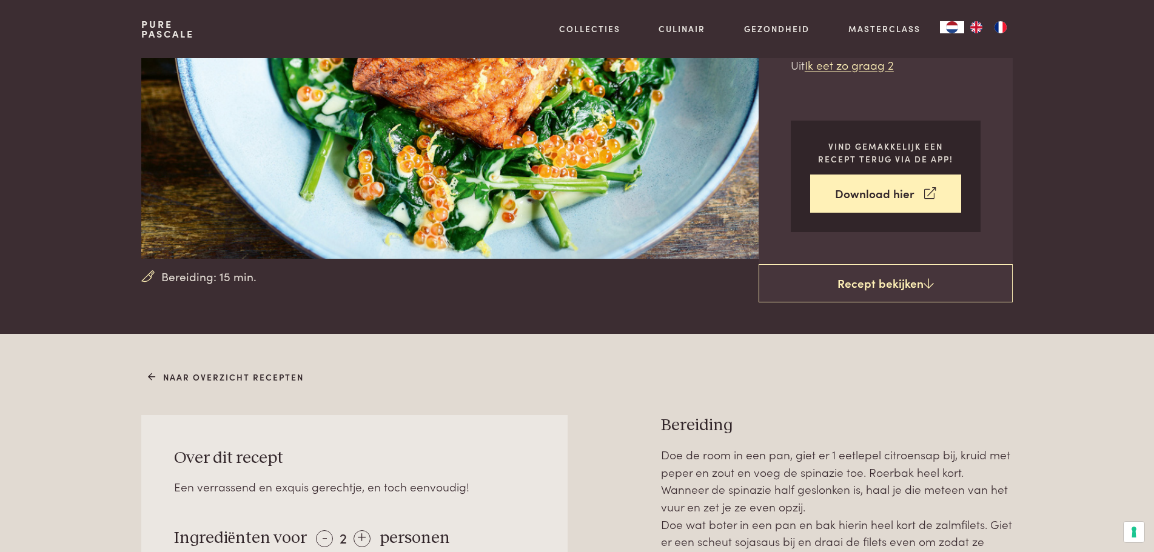
scroll to position [303, 0]
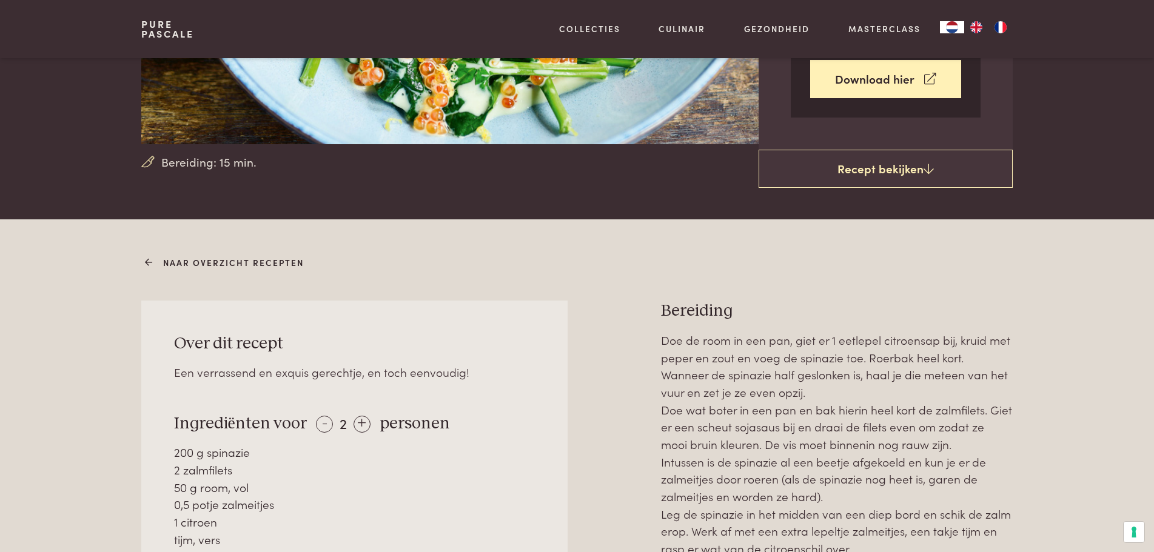
click at [156, 256] on link "Naar overzicht recepten" at bounding box center [226, 262] width 156 height 13
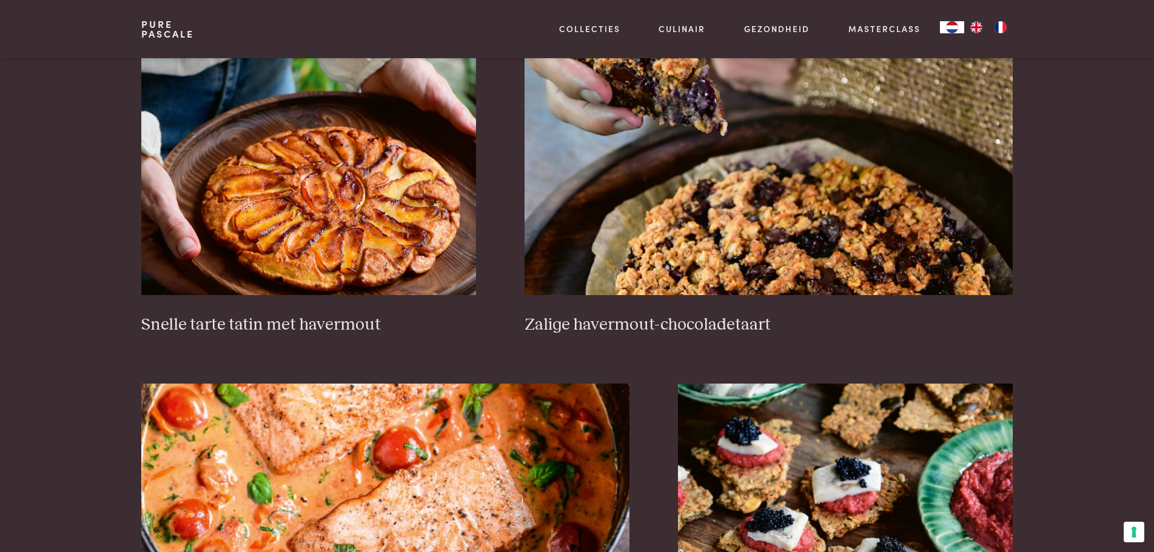
scroll to position [2122, 0]
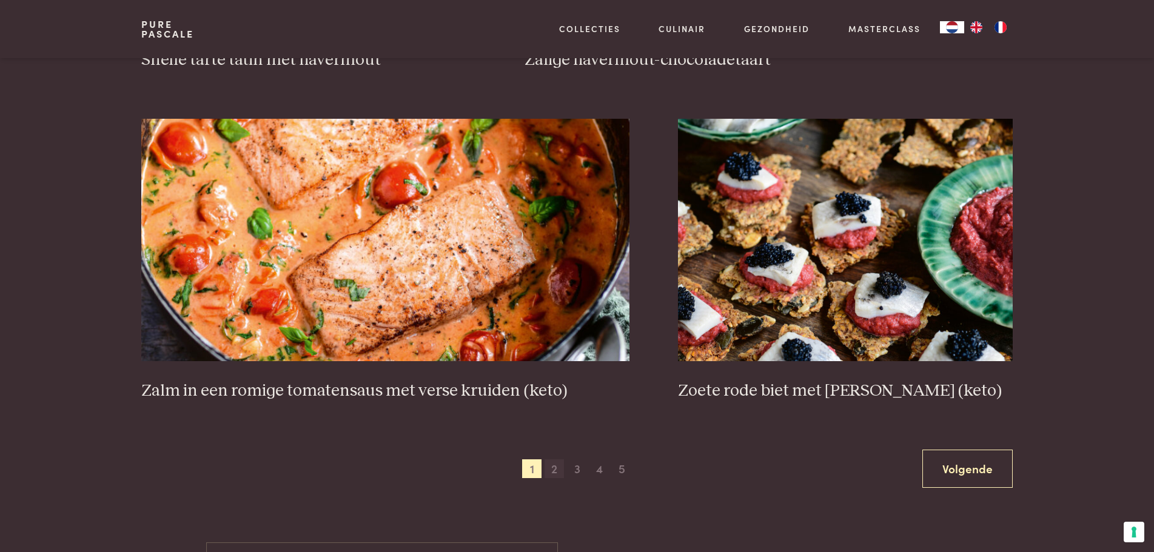
click at [554, 465] on span "2" at bounding box center [553, 469] width 19 height 19
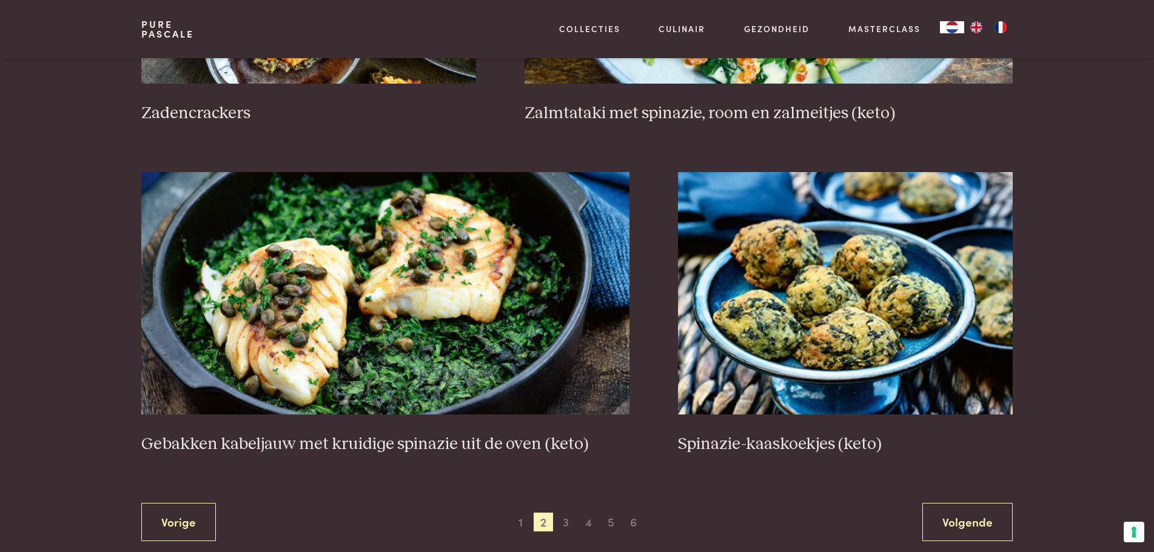
scroll to position [2097, 0]
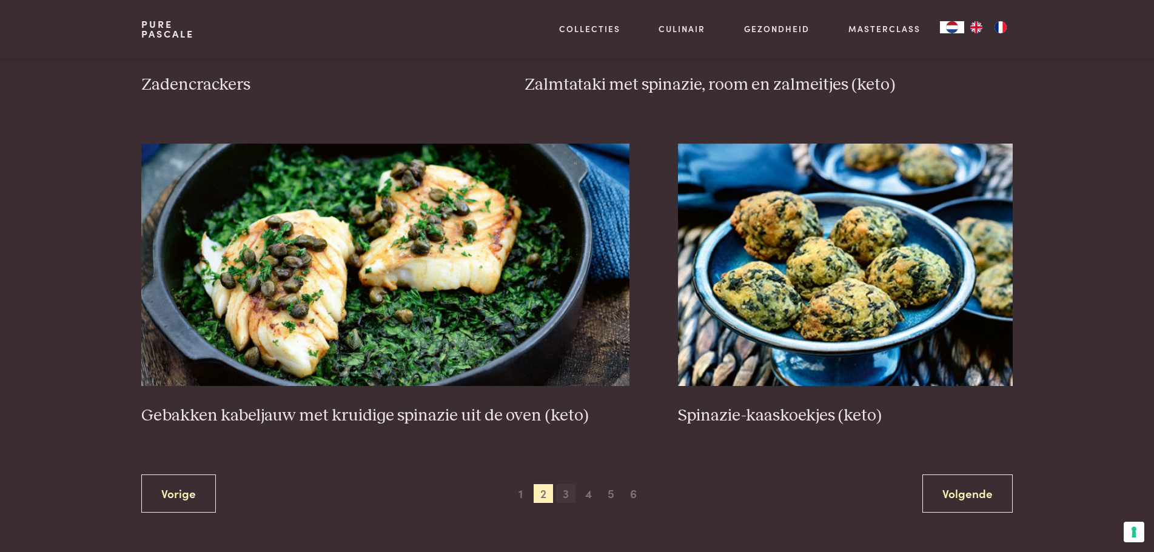
click at [569, 496] on span "3" at bounding box center [565, 493] width 19 height 19
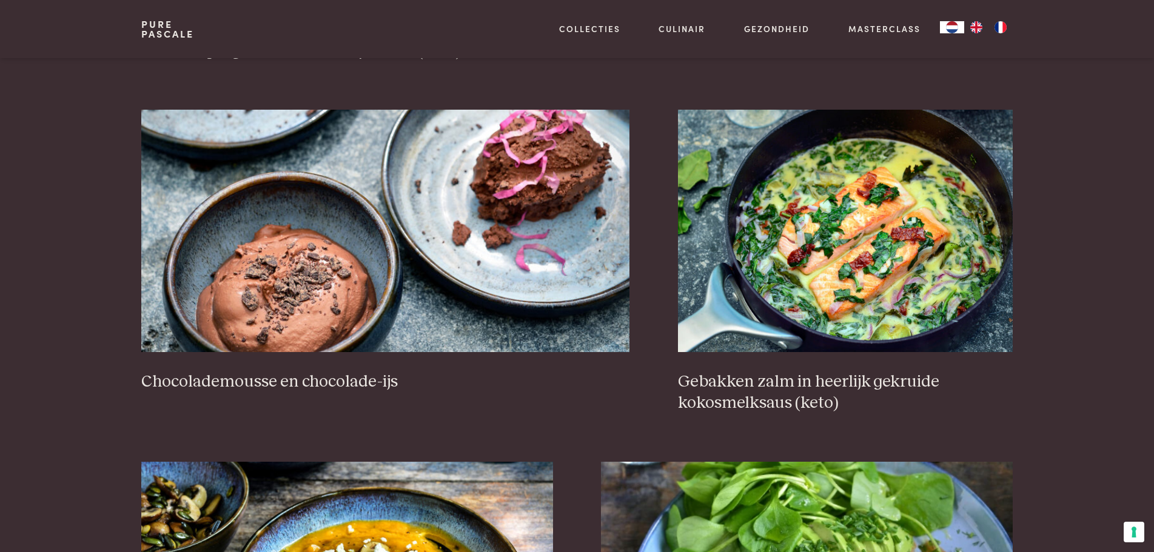
scroll to position [1188, 0]
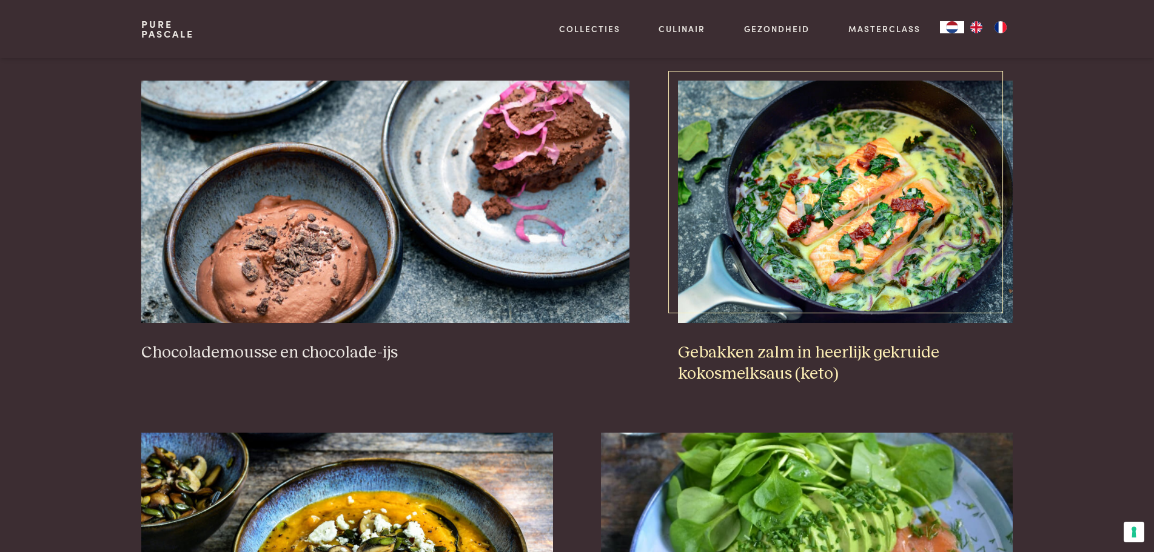
click at [860, 198] on img at bounding box center [845, 202] width 335 height 242
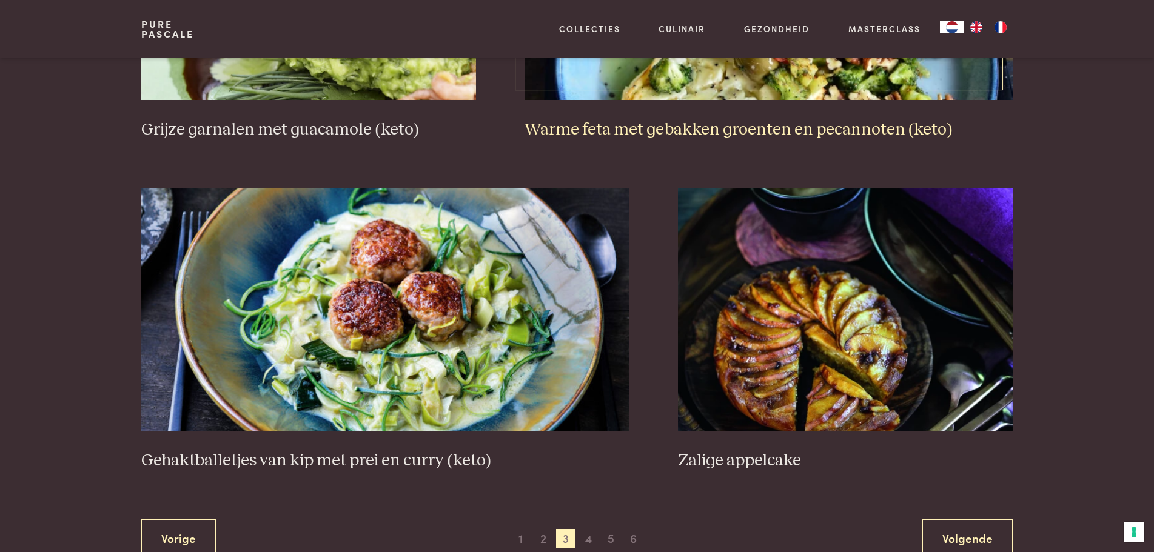
scroll to position [2097, 0]
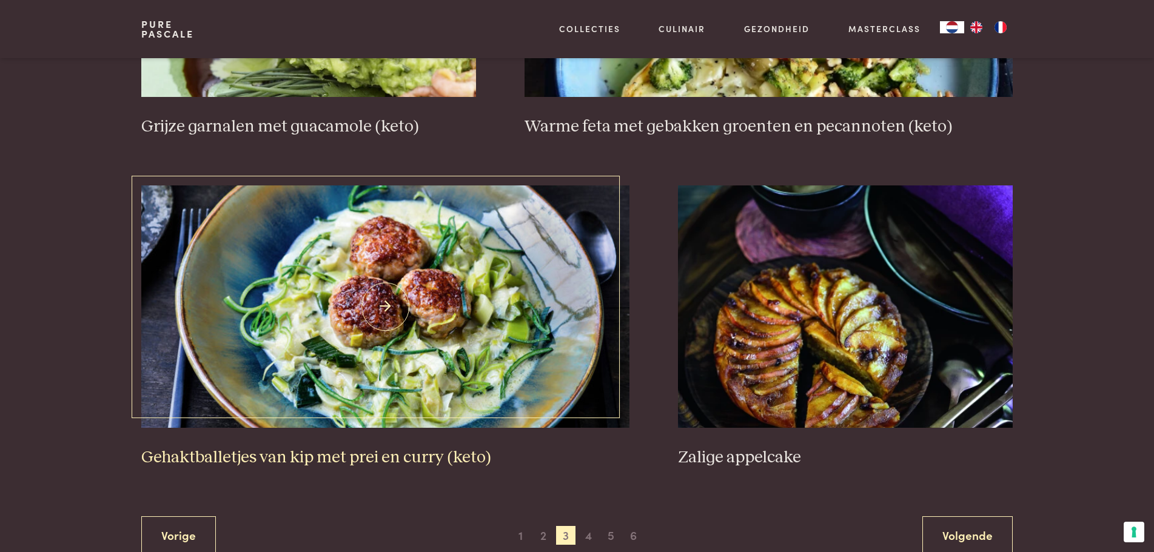
click at [492, 273] on img at bounding box center [385, 307] width 488 height 242
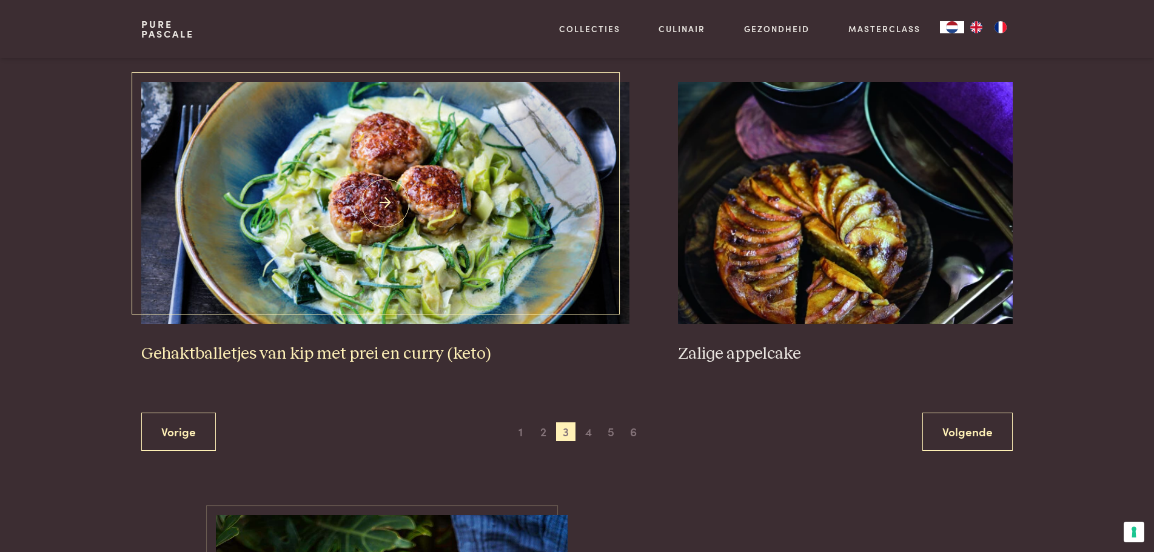
scroll to position [2299, 0]
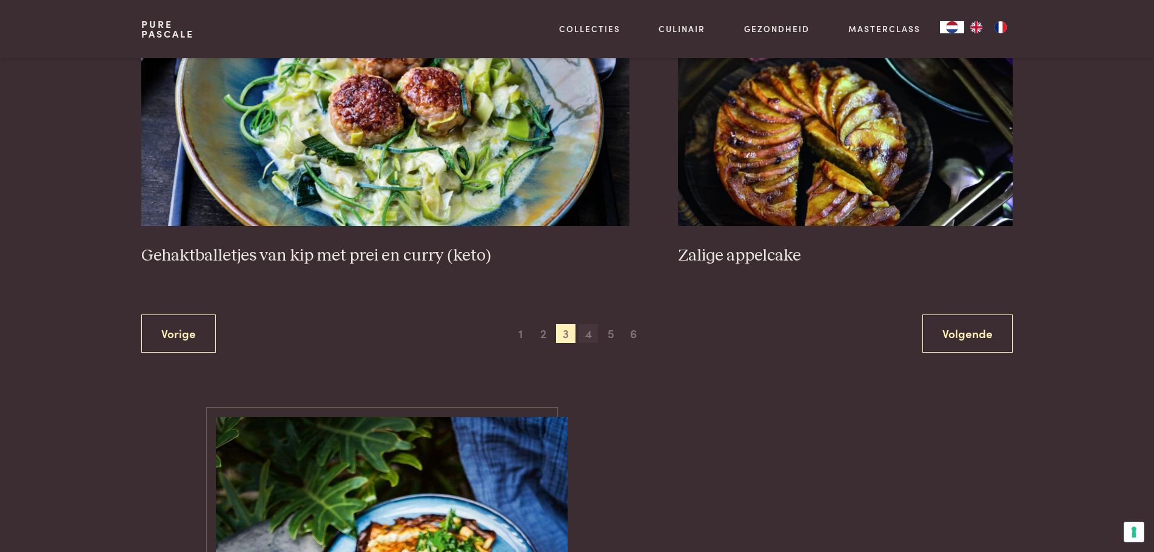
click at [590, 338] on span "4" at bounding box center [587, 333] width 19 height 19
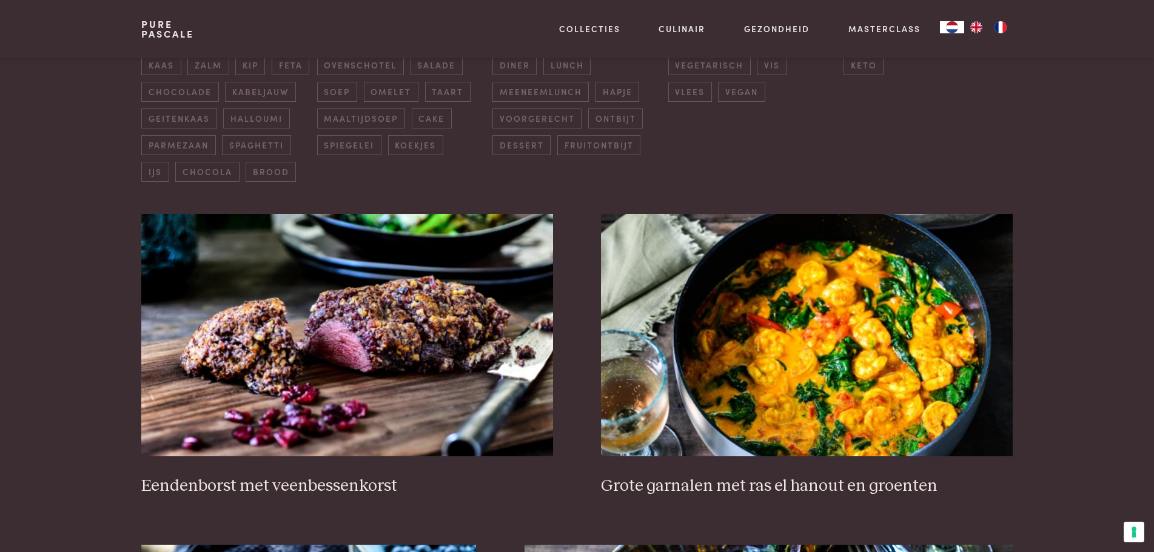
scroll to position [379, 0]
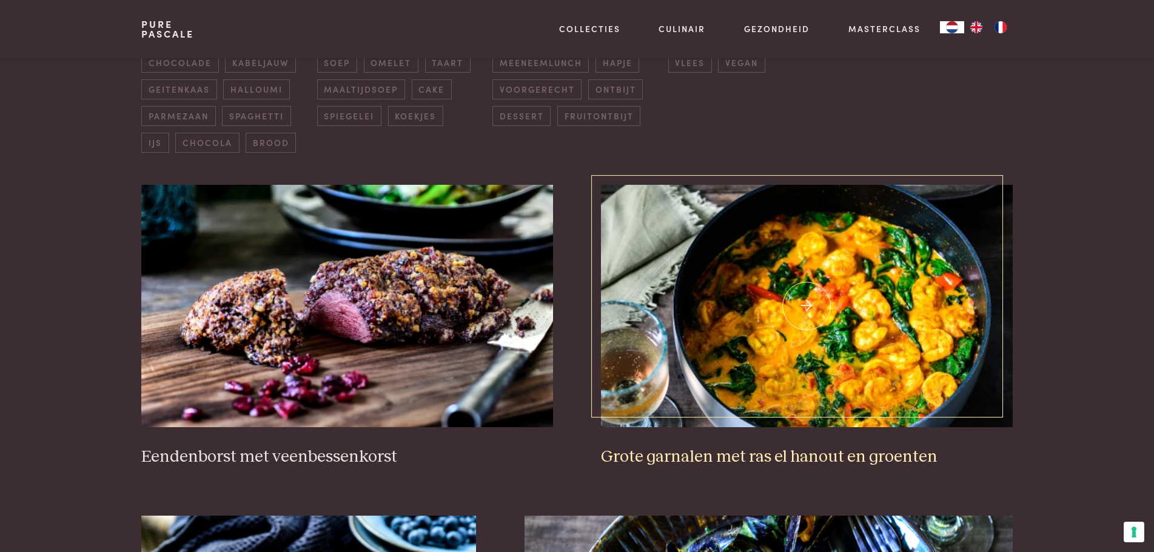
click at [816, 264] on img at bounding box center [806, 306] width 411 height 242
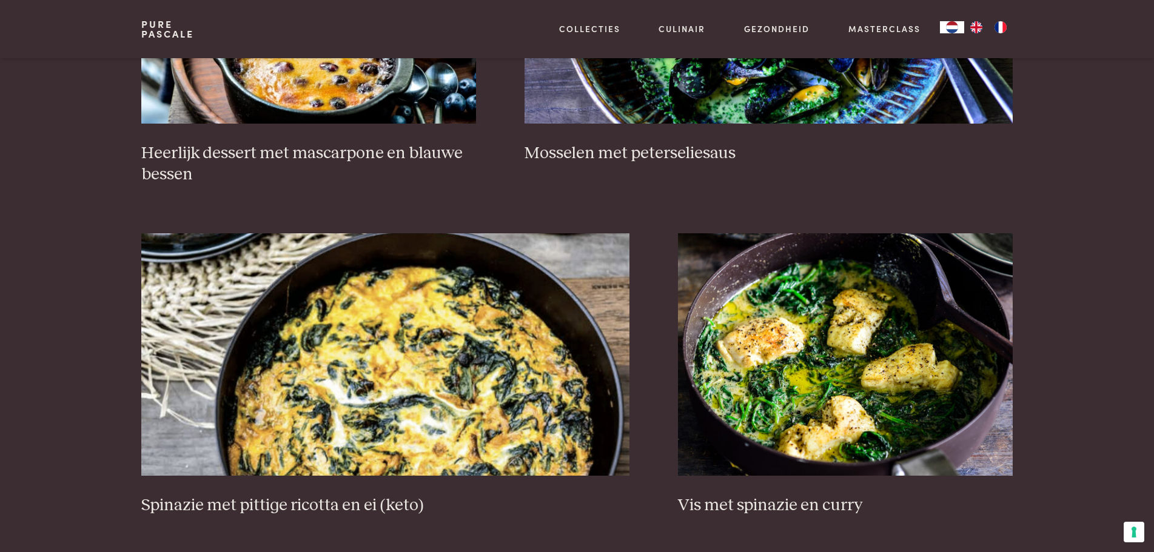
scroll to position [1087, 0]
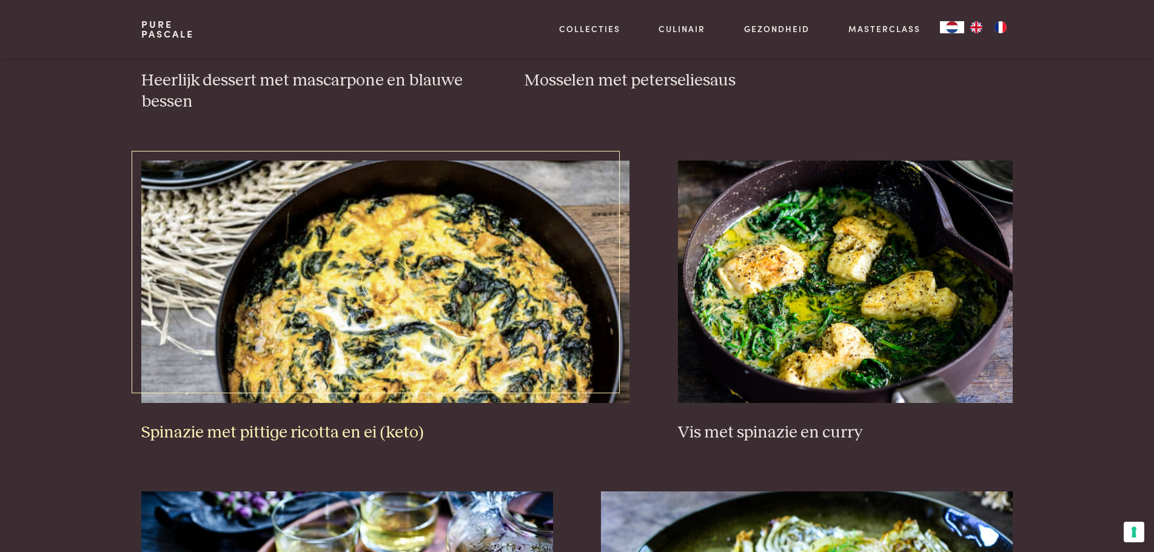
click at [320, 219] on img at bounding box center [385, 282] width 488 height 242
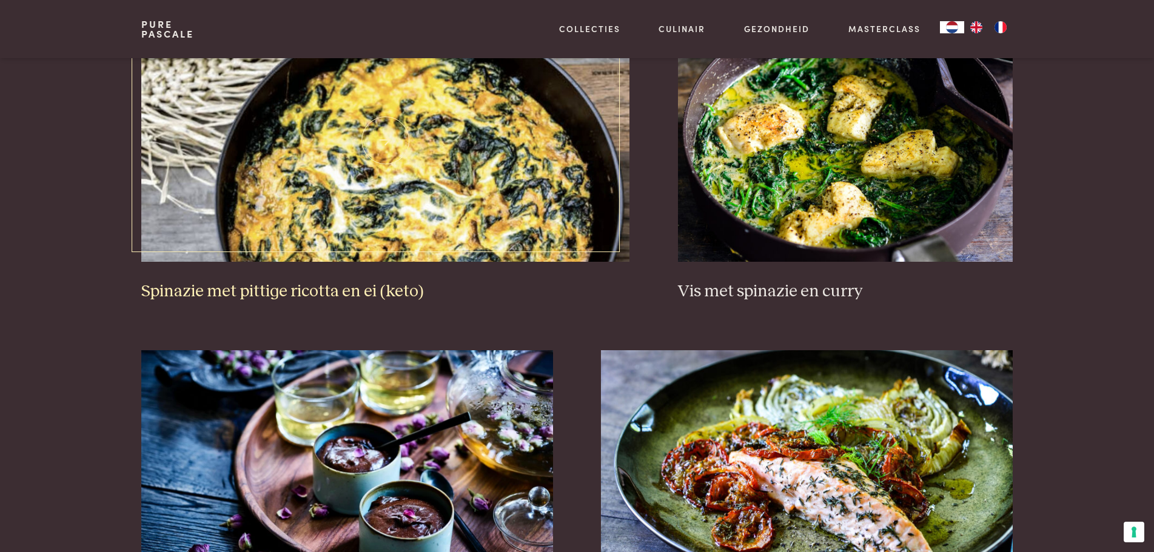
scroll to position [1390, 0]
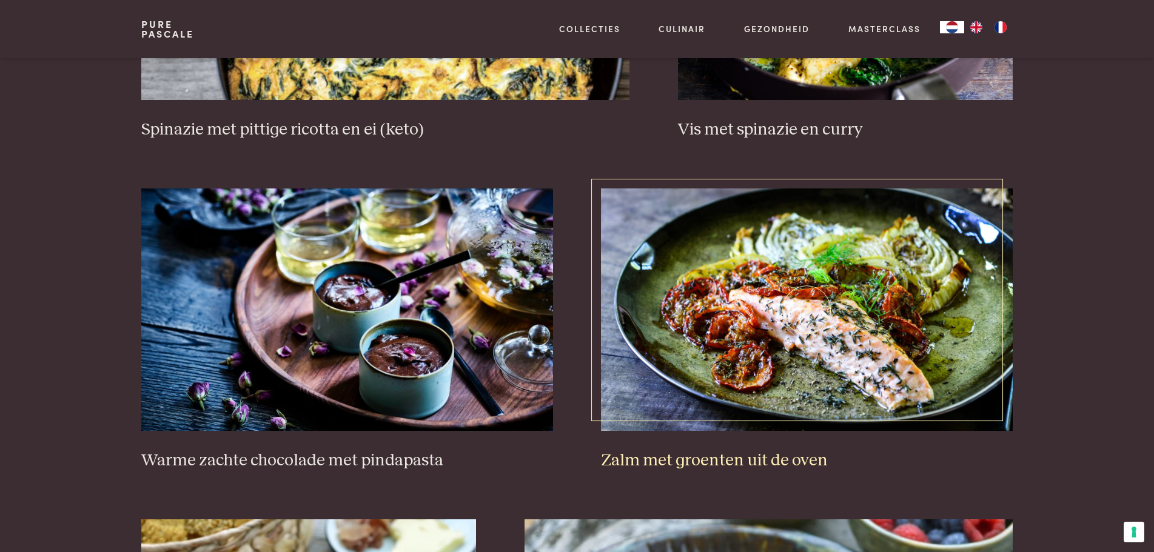
click at [765, 296] on img at bounding box center [806, 310] width 411 height 242
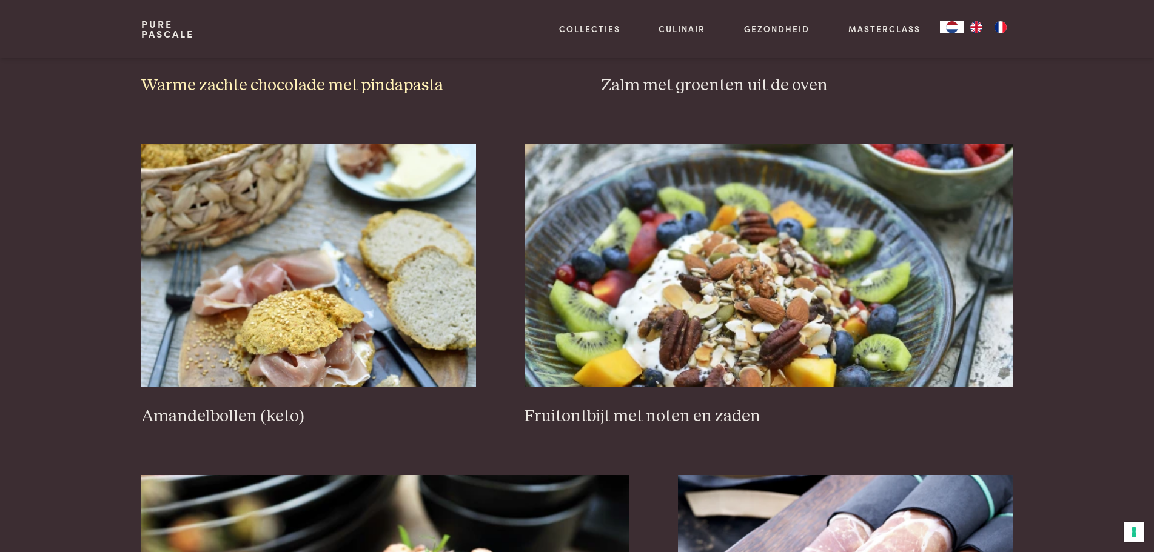
scroll to position [1794, 0]
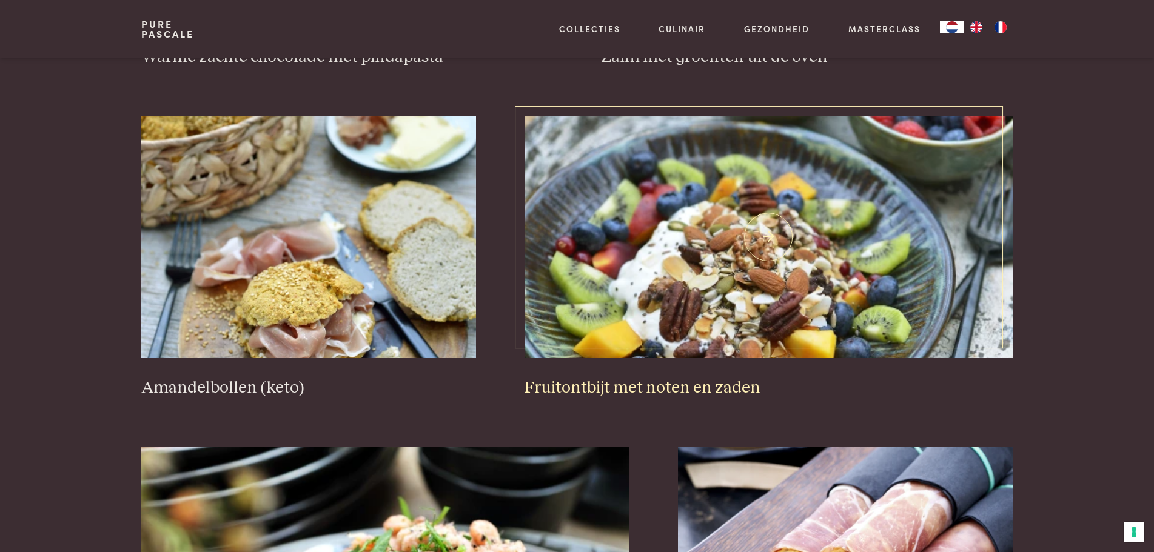
click at [666, 230] on img at bounding box center [768, 237] width 488 height 242
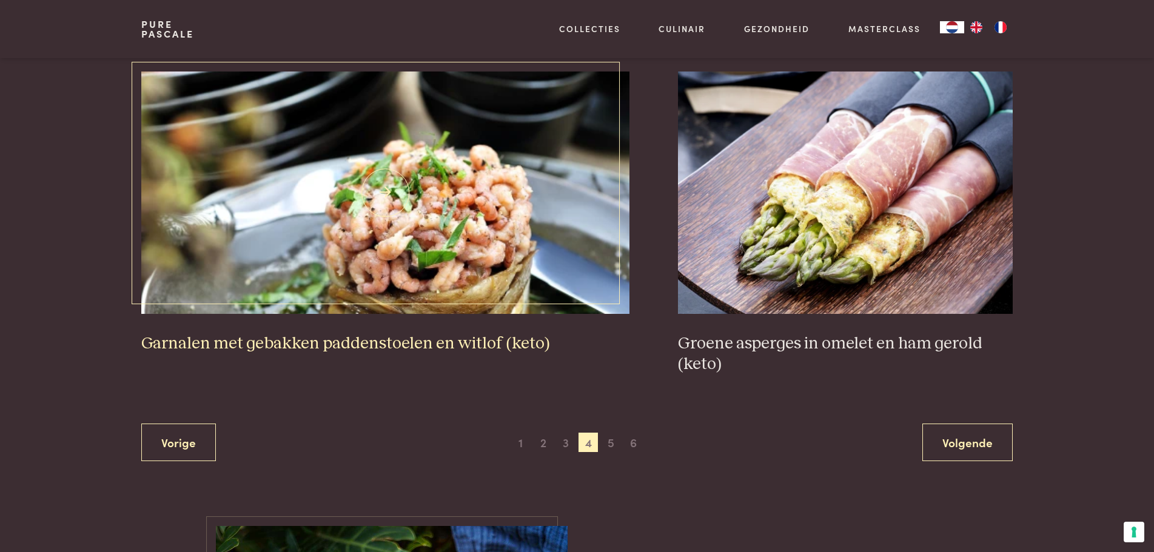
scroll to position [2198, 0]
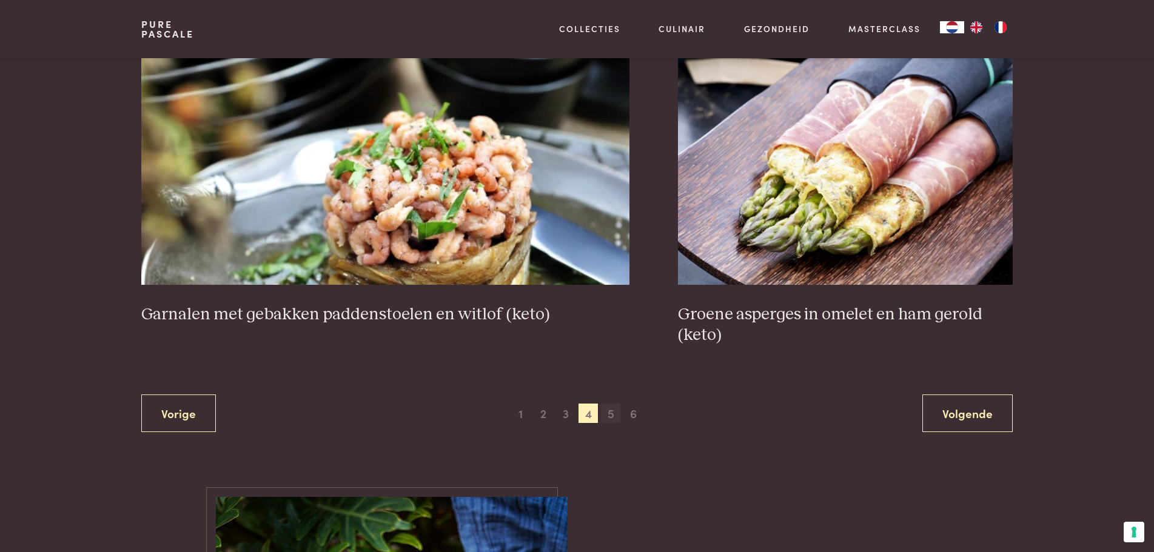
click at [613, 413] on span "5" at bounding box center [610, 413] width 19 height 19
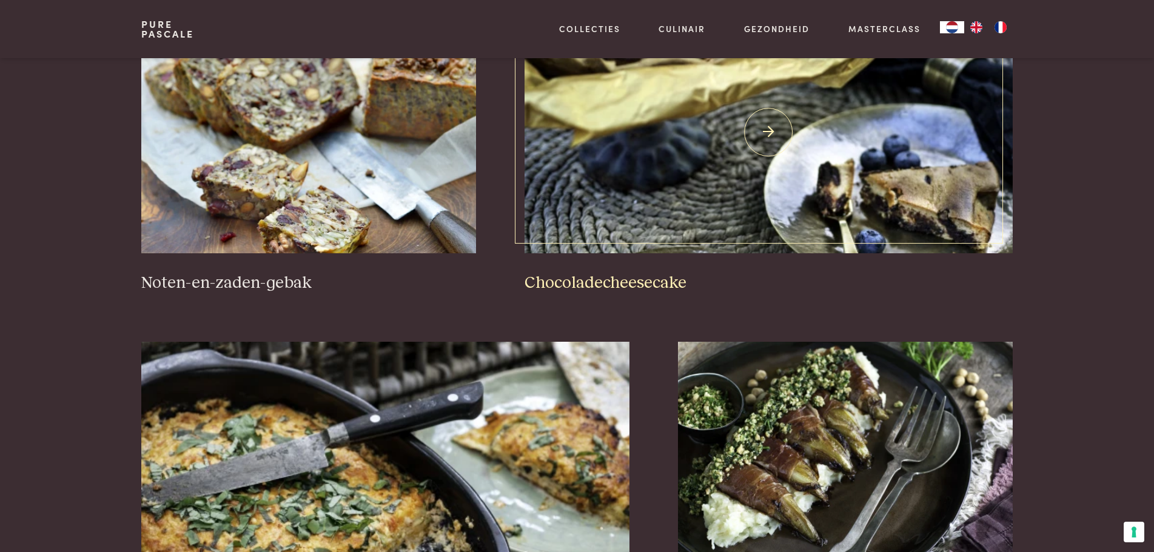
scroll to position [1086, 0]
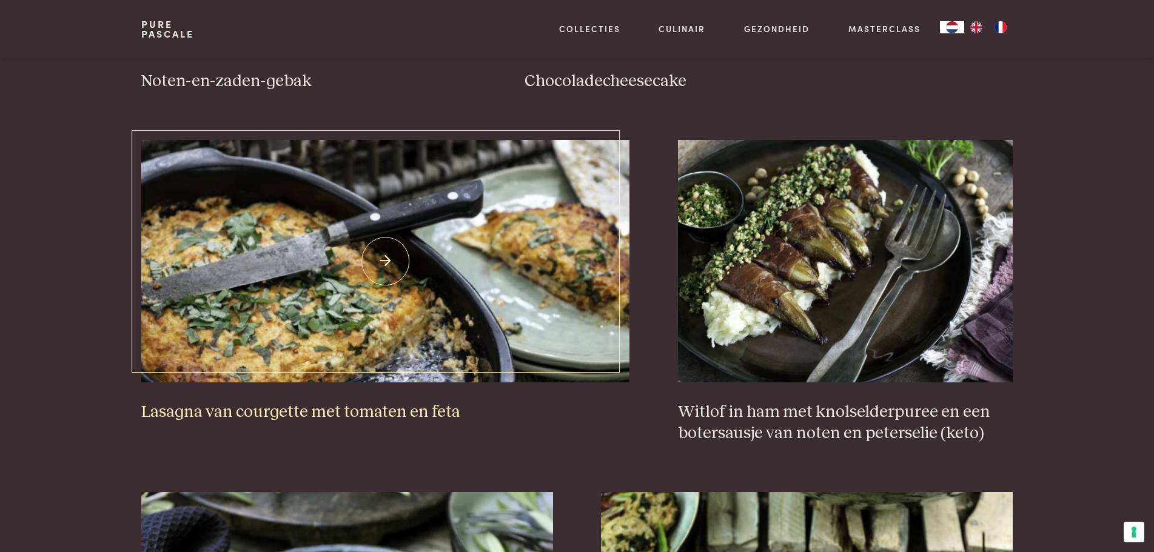
click at [442, 299] on img at bounding box center [385, 261] width 488 height 242
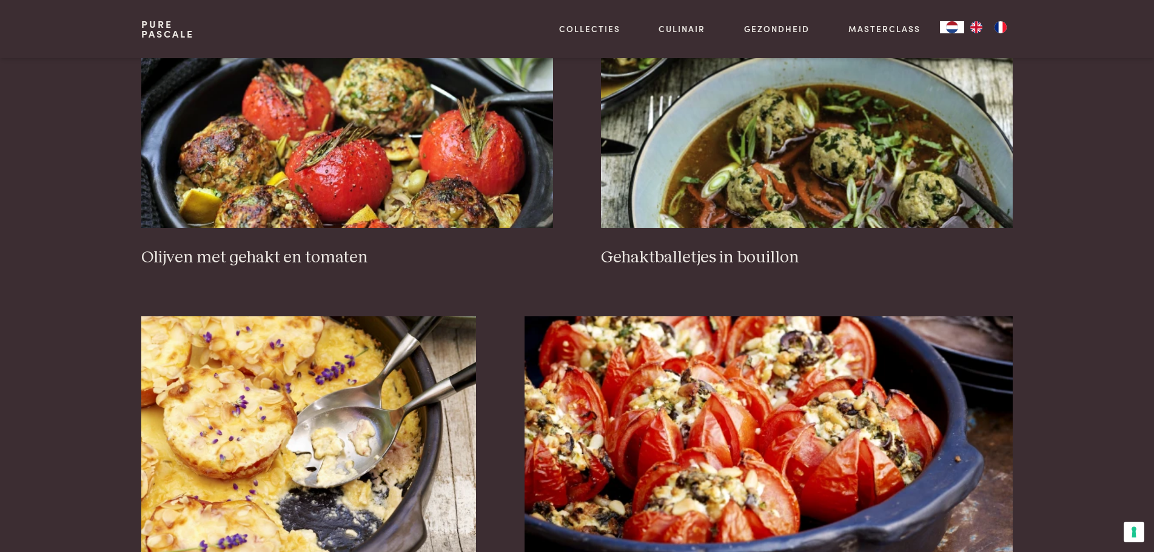
scroll to position [1693, 0]
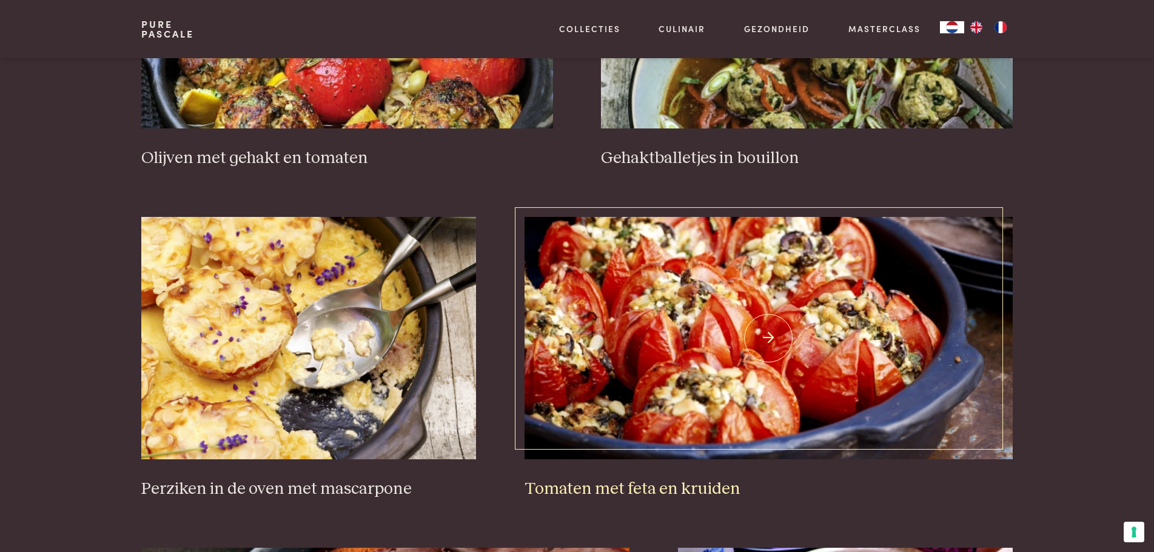
click at [666, 298] on img at bounding box center [768, 338] width 488 height 242
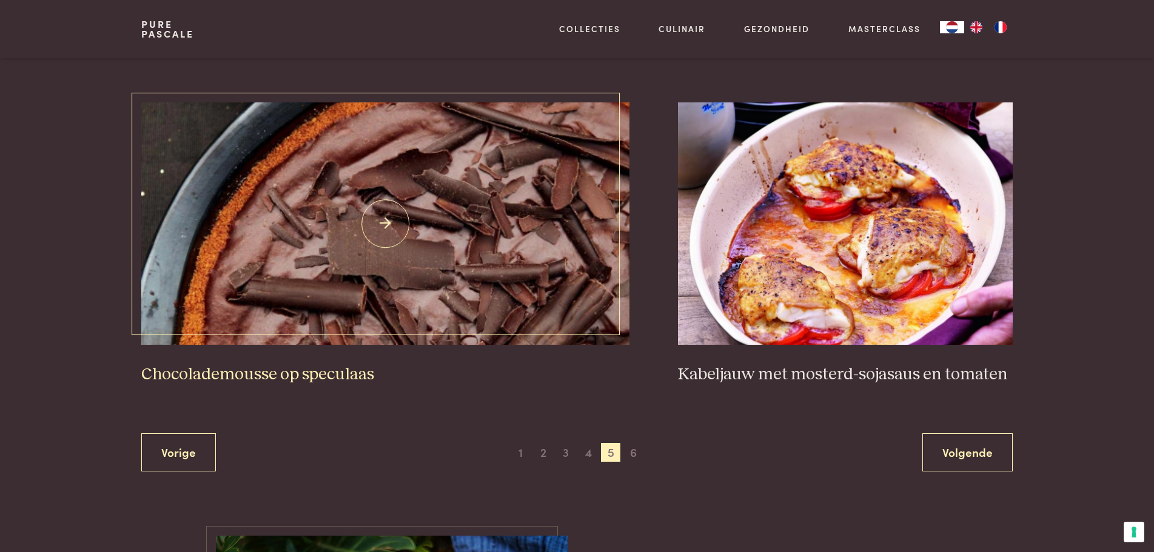
scroll to position [2198, 0]
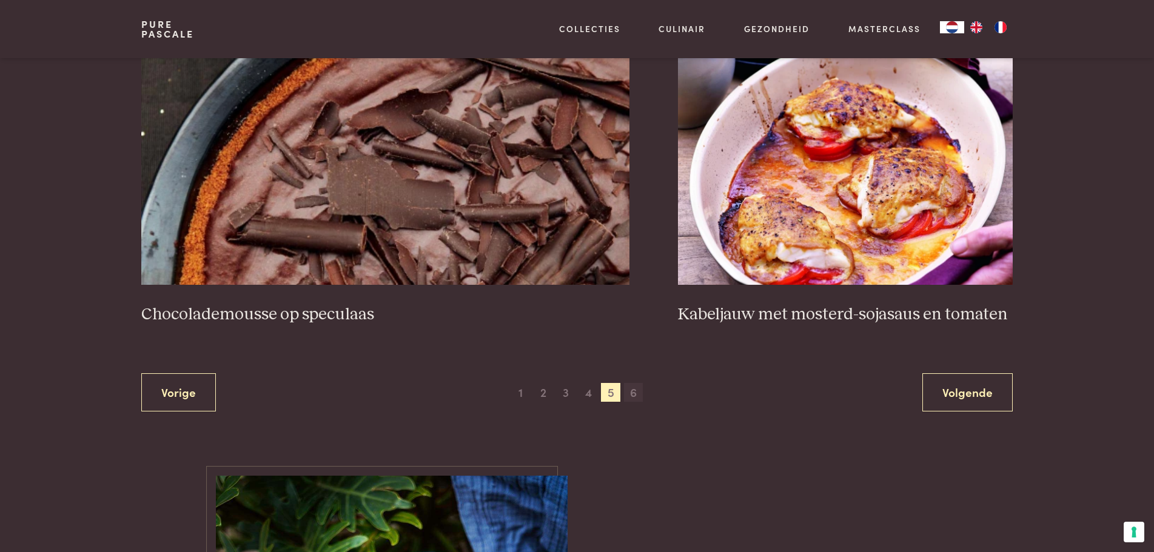
click at [632, 392] on span "6" at bounding box center [633, 392] width 19 height 19
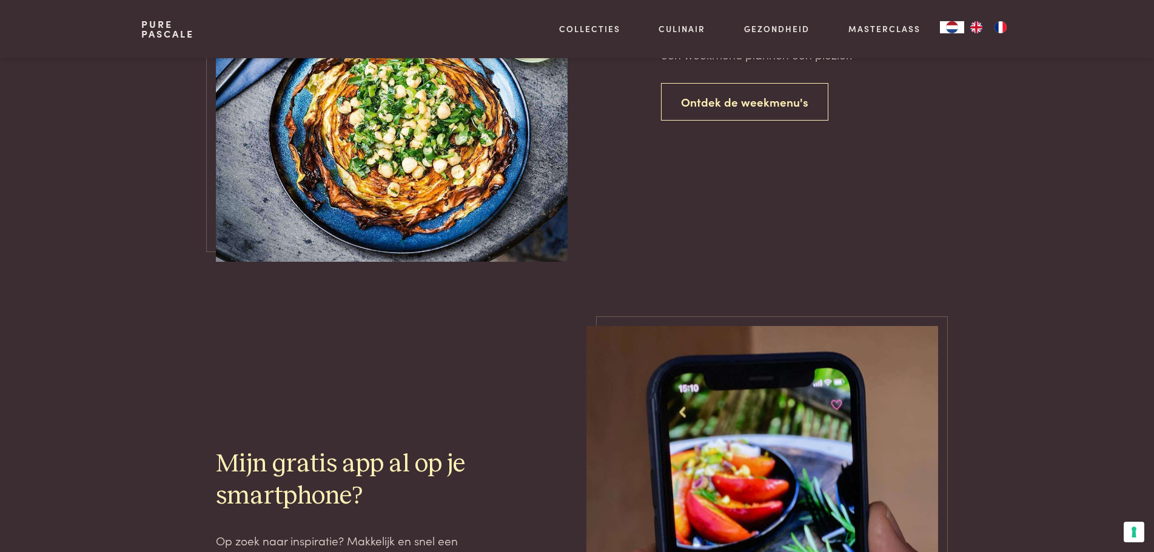
scroll to position [985, 0]
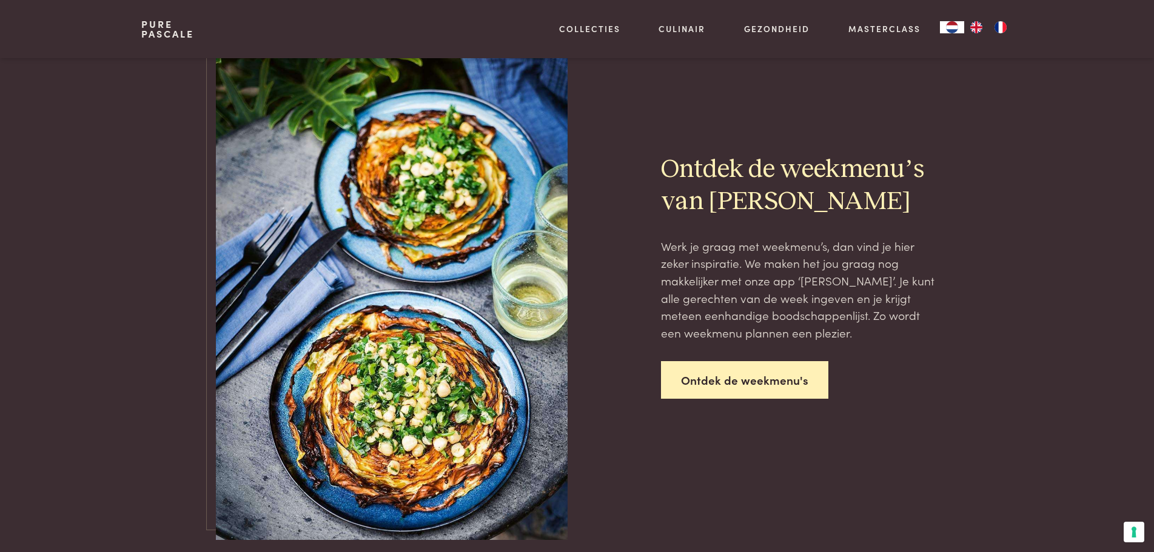
click at [697, 386] on link "Ontdek de weekmenu's" at bounding box center [744, 380] width 167 height 38
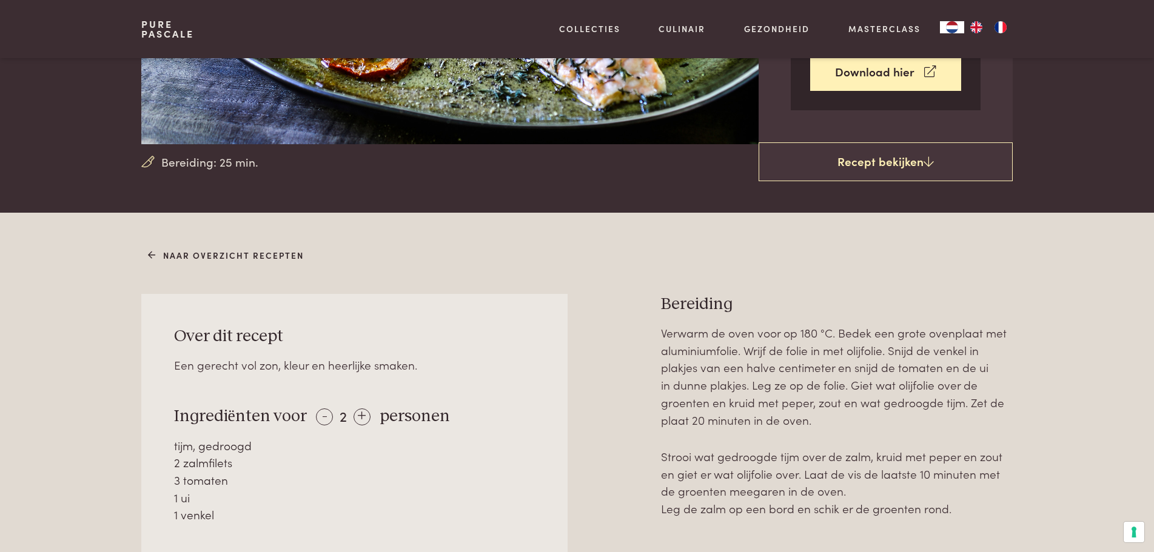
scroll to position [505, 0]
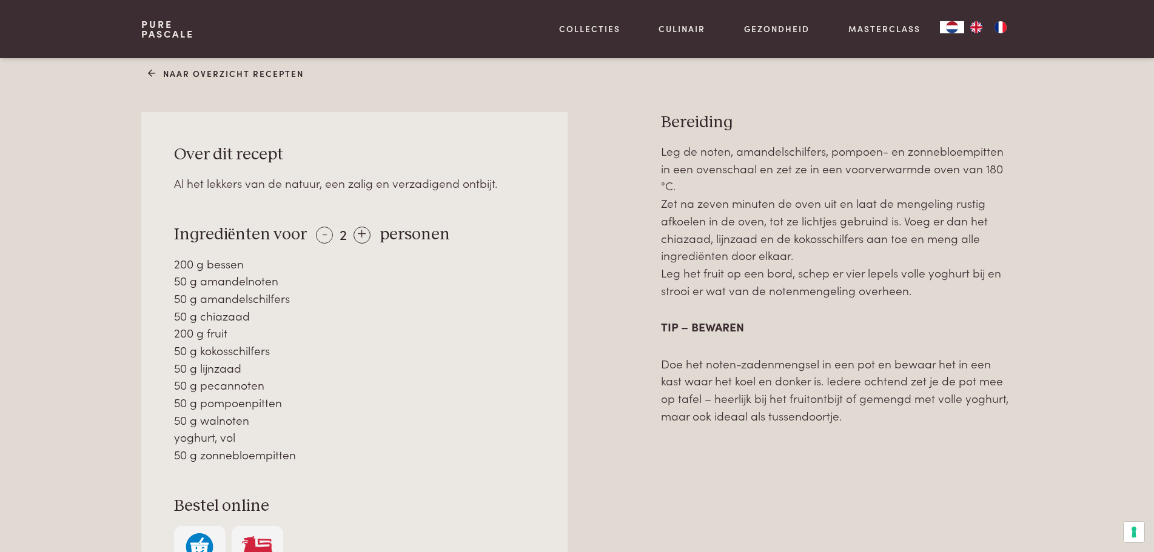
scroll to position [505, 0]
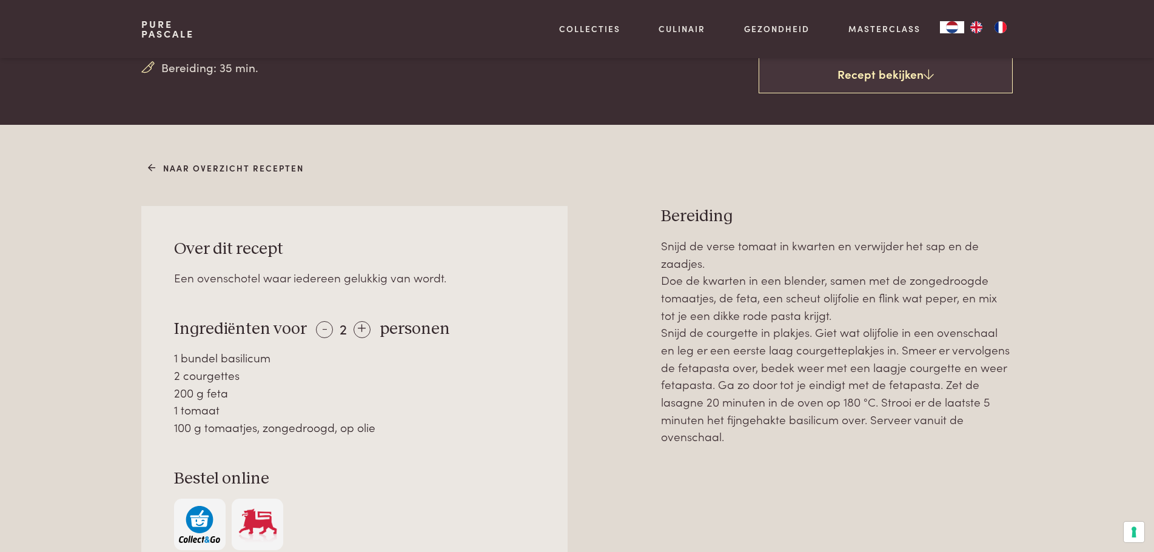
scroll to position [505, 0]
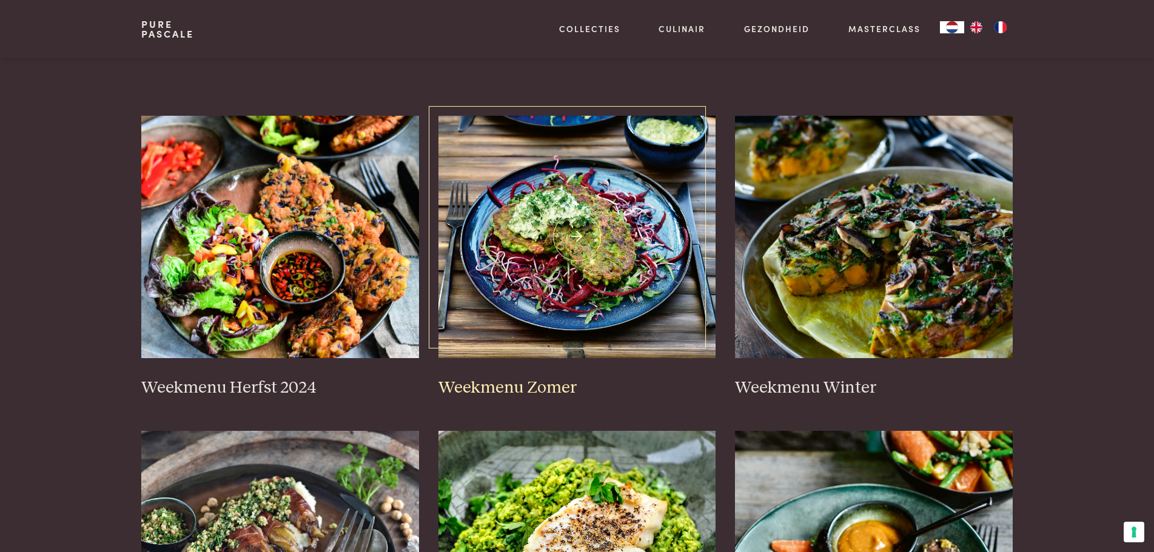
scroll to position [404, 0]
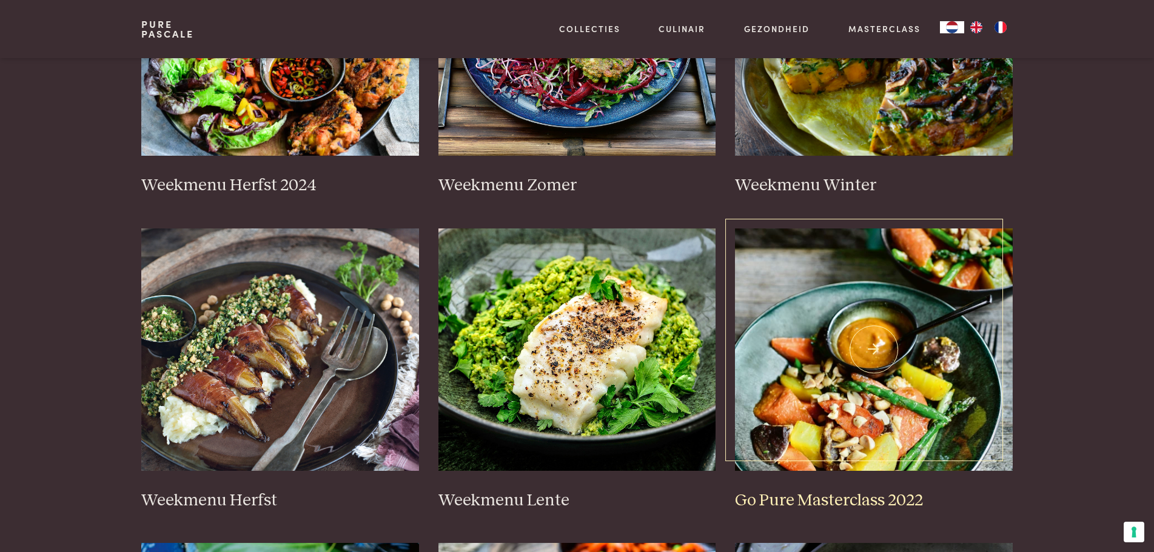
click at [896, 319] on img at bounding box center [874, 350] width 278 height 242
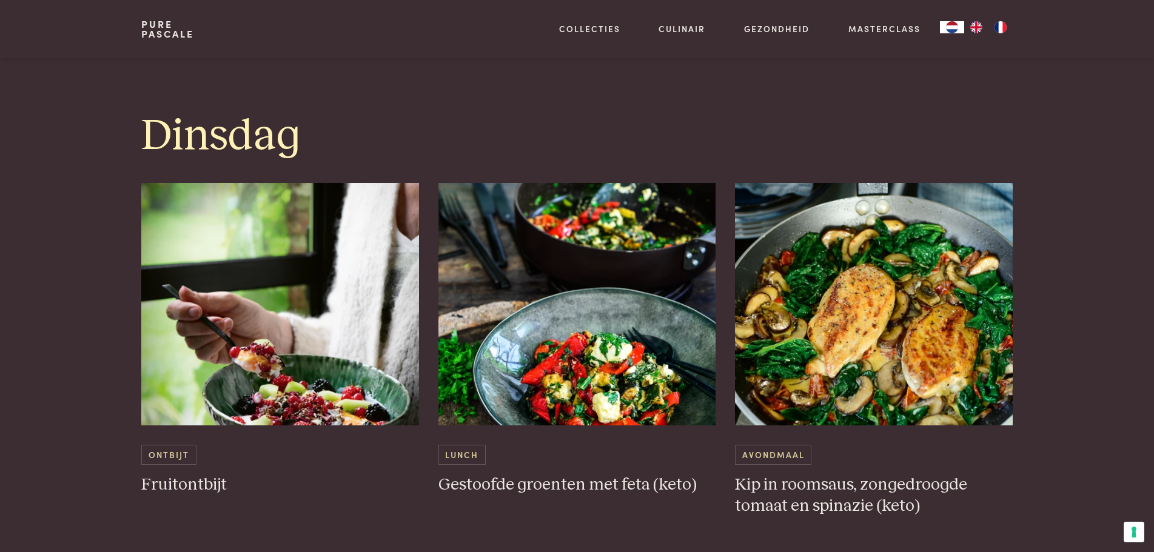
scroll to position [1212, 0]
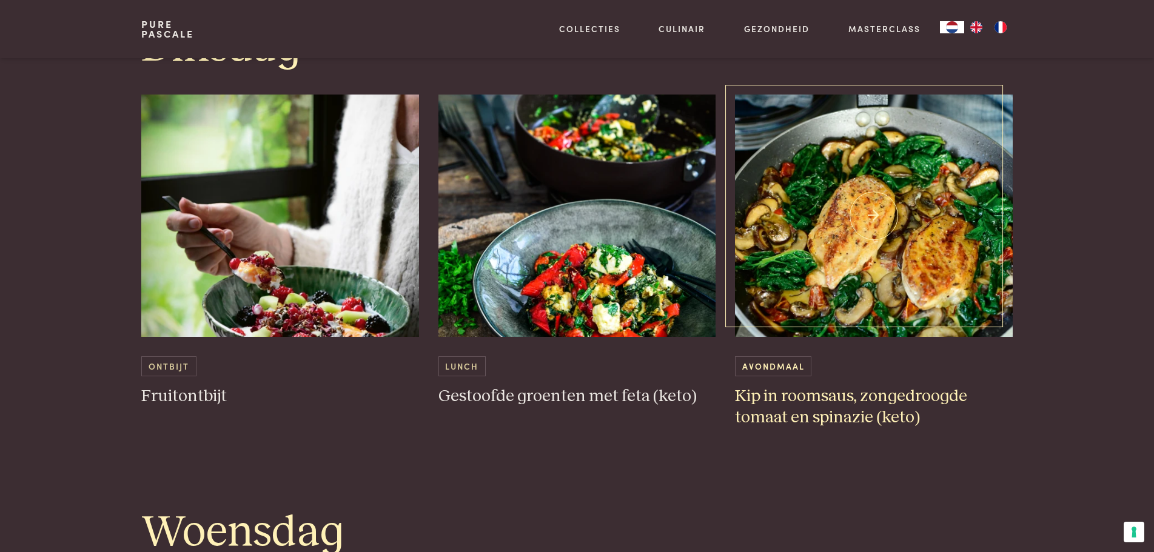
click at [866, 199] on img at bounding box center [874, 216] width 278 height 242
click at [537, 217] on img at bounding box center [577, 216] width 278 height 242
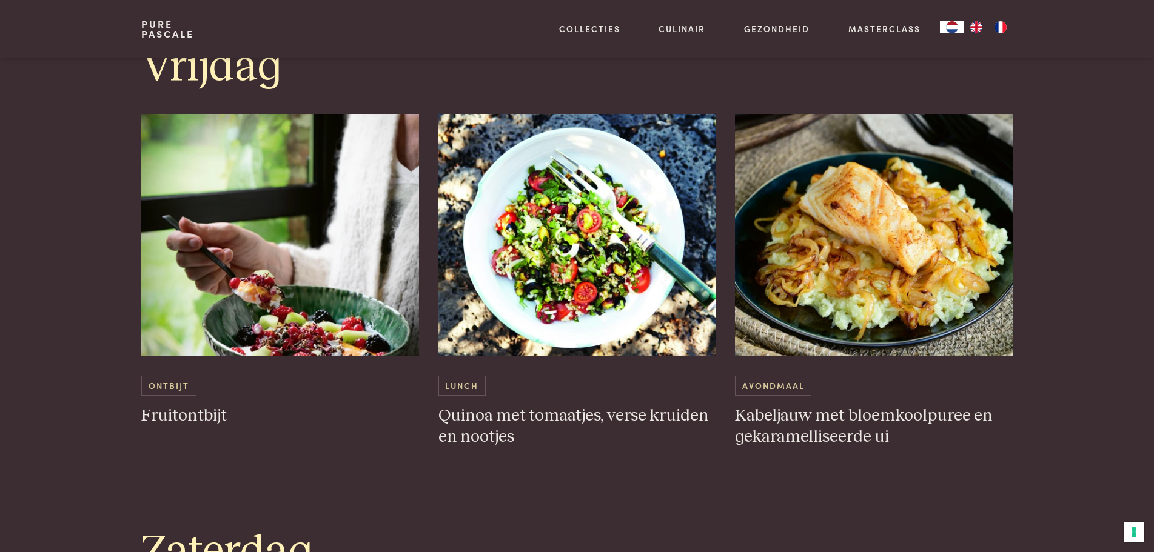
scroll to position [3031, 0]
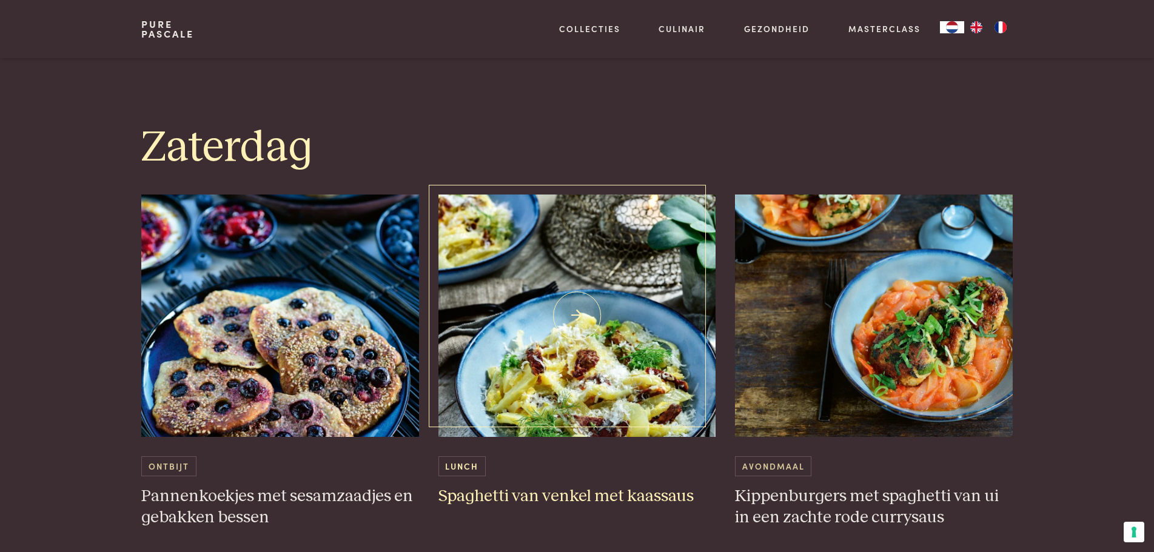
click at [590, 263] on img at bounding box center [577, 316] width 278 height 242
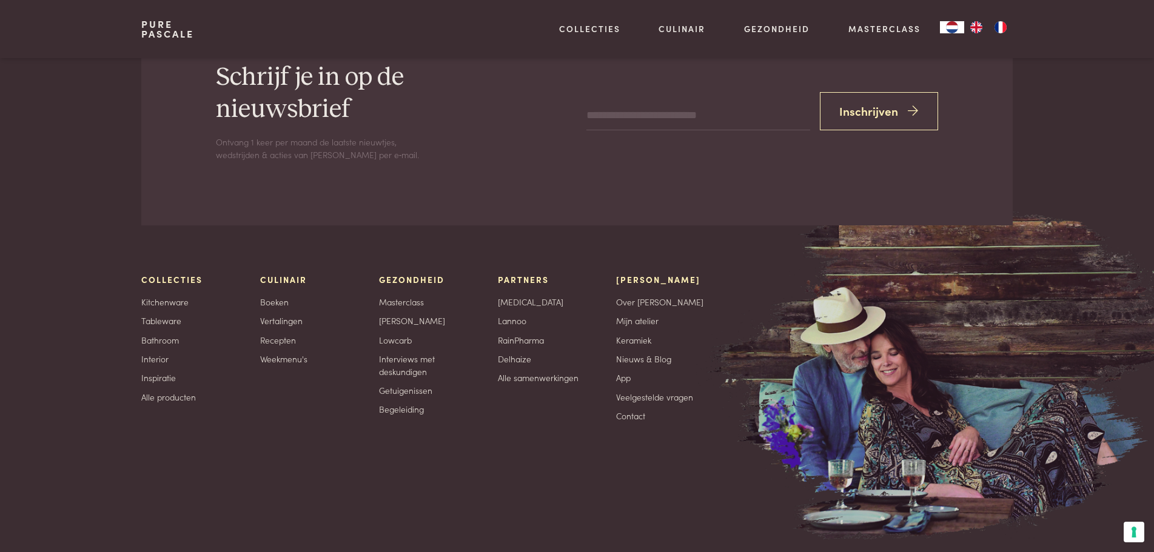
scroll to position [4974, 0]
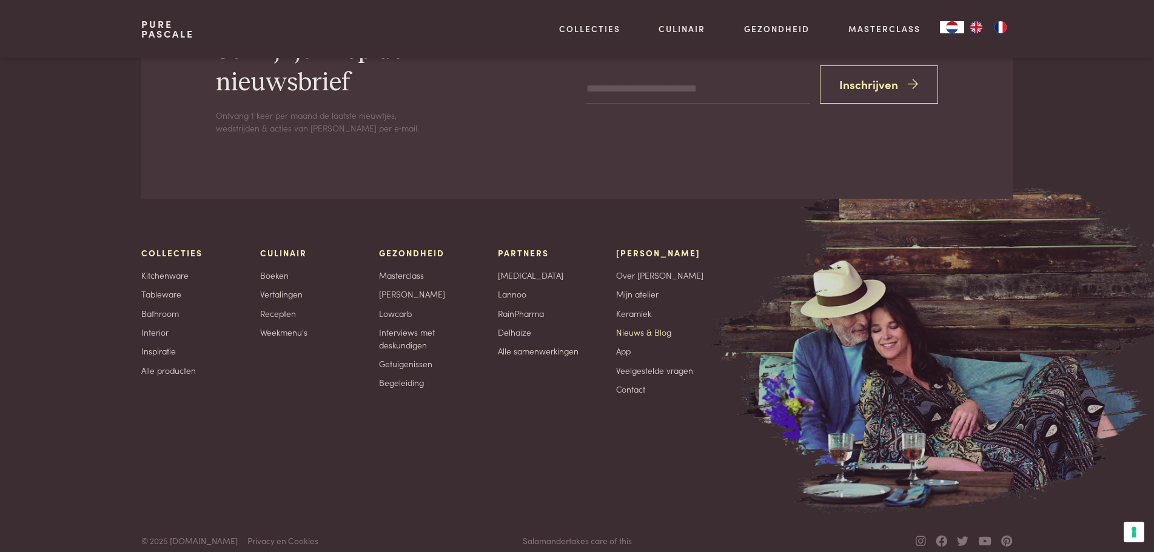
click at [626, 326] on link "Nieuws & Blog" at bounding box center [643, 332] width 55 height 13
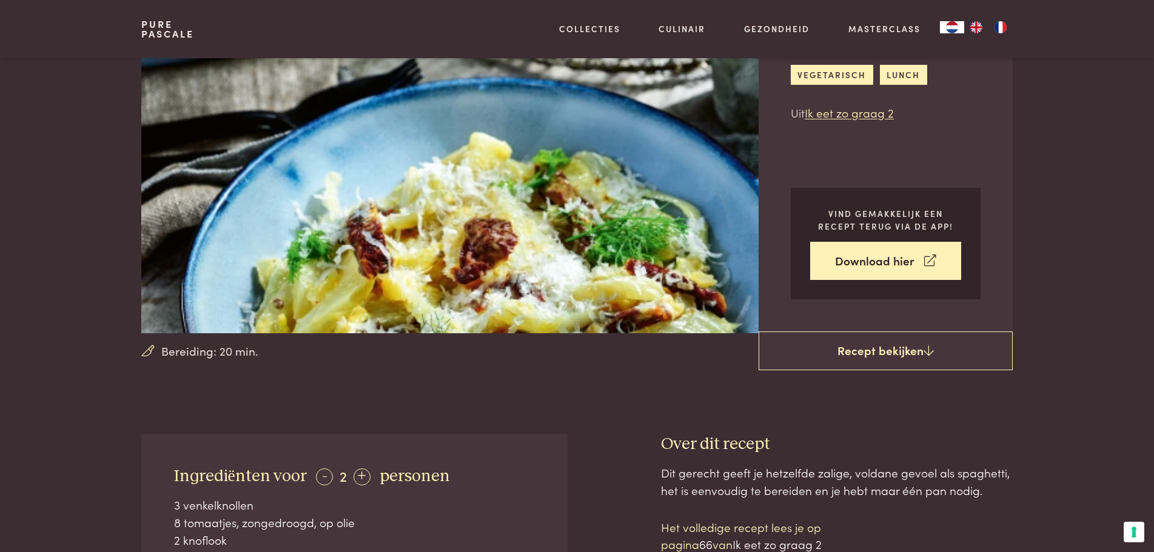
scroll to position [101, 0]
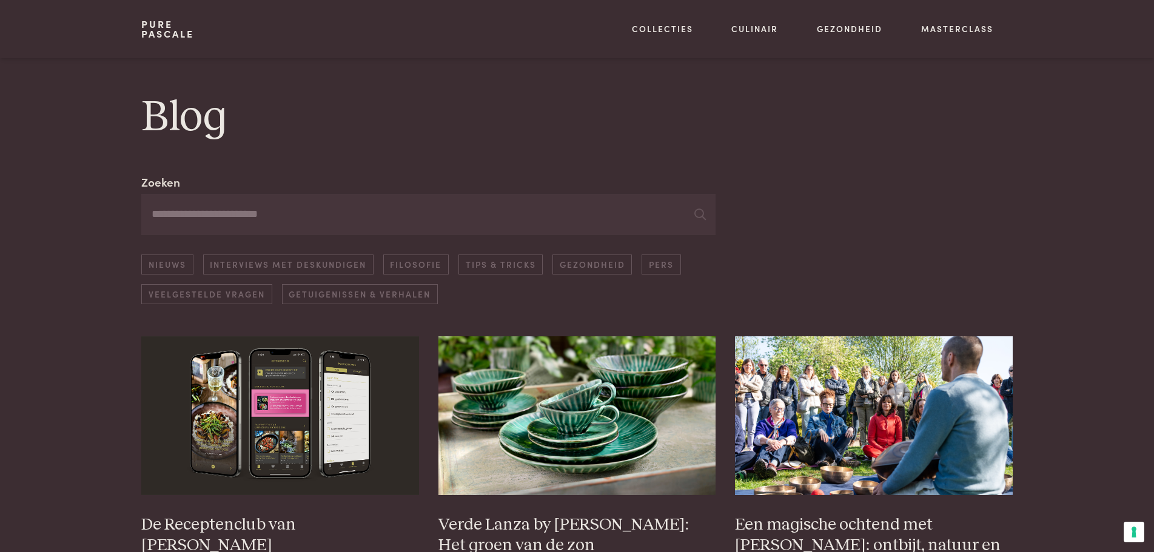
scroll to position [202, 0]
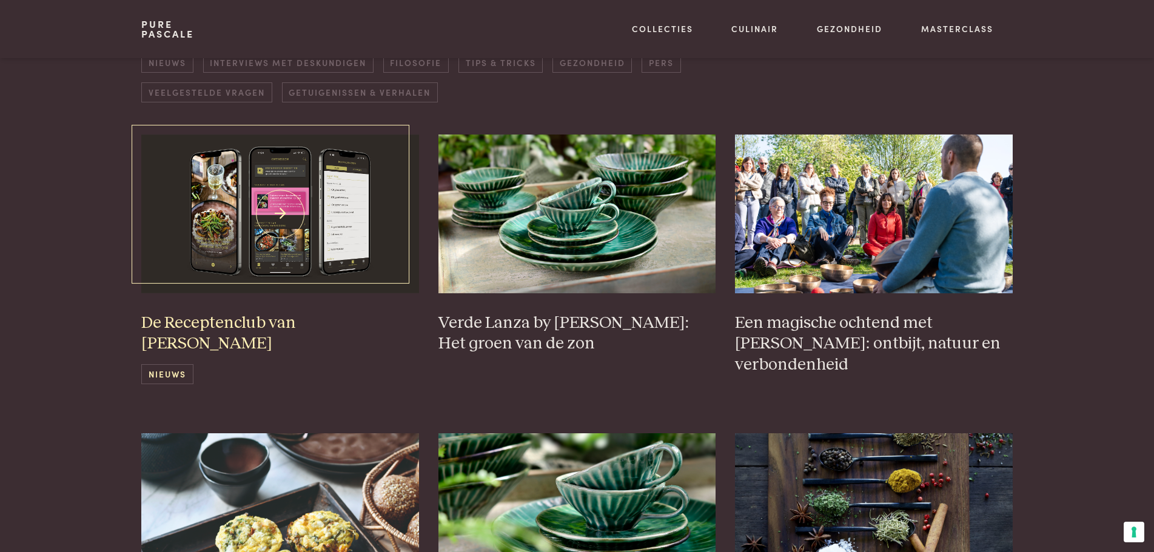
click at [345, 190] on img at bounding box center [280, 214] width 278 height 158
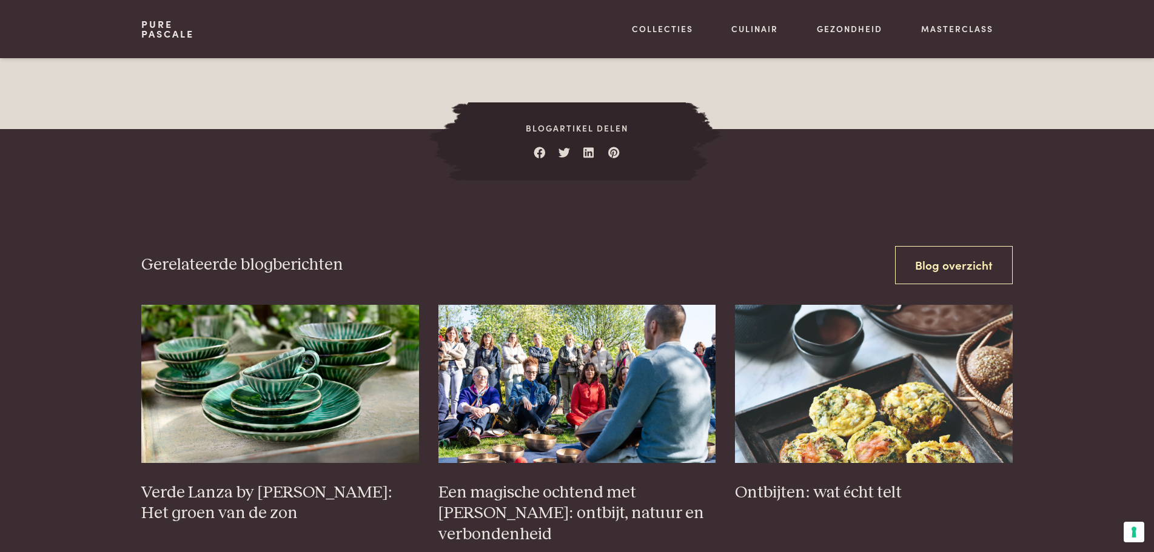
scroll to position [3132, 0]
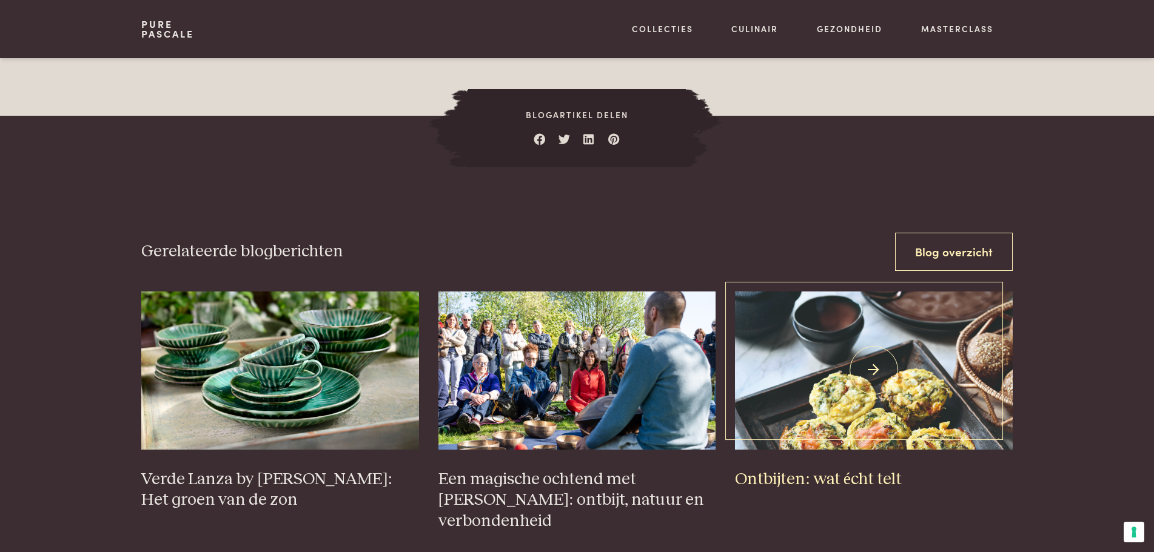
click at [854, 416] on img at bounding box center [874, 371] width 278 height 158
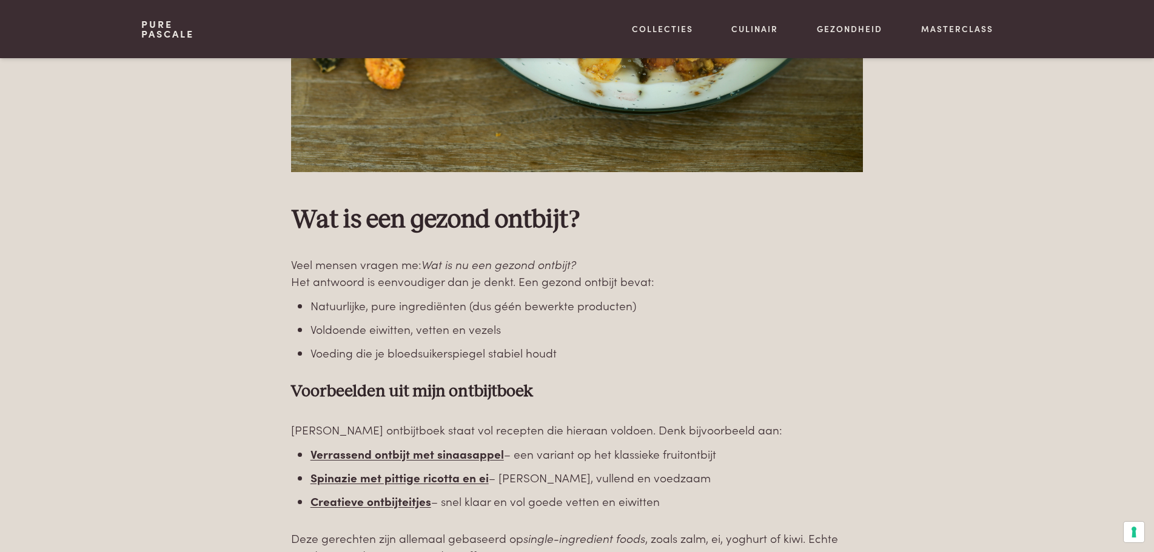
scroll to position [2021, 0]
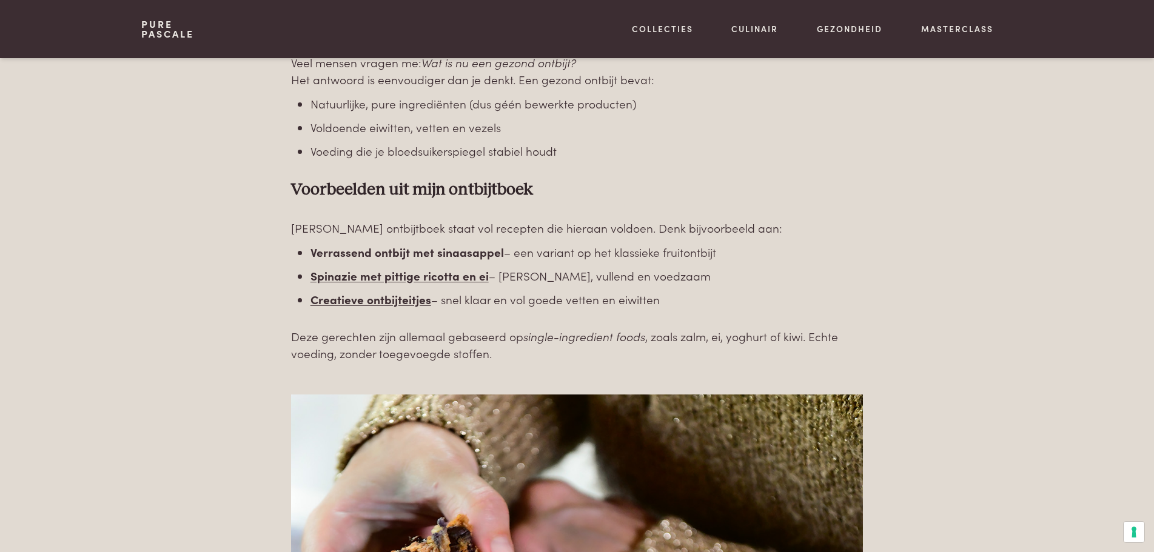
click at [420, 254] on b "Verrassend ontbijt met sinaasappel" at bounding box center [406, 252] width 193 height 16
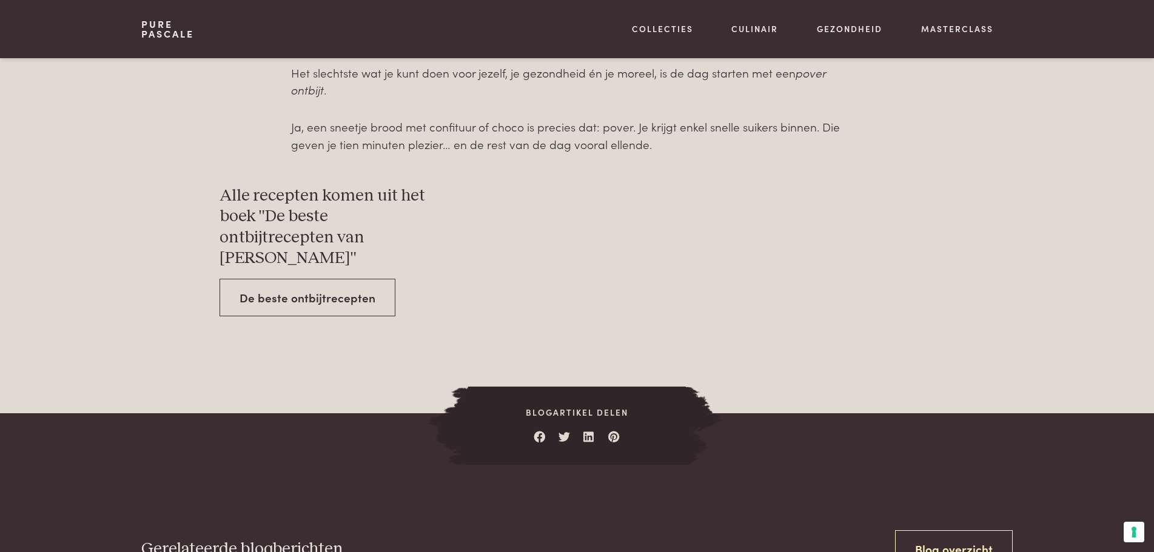
scroll to position [4345, 0]
click at [282, 278] on link "De beste ontbijtrecepten" at bounding box center [307, 297] width 176 height 38
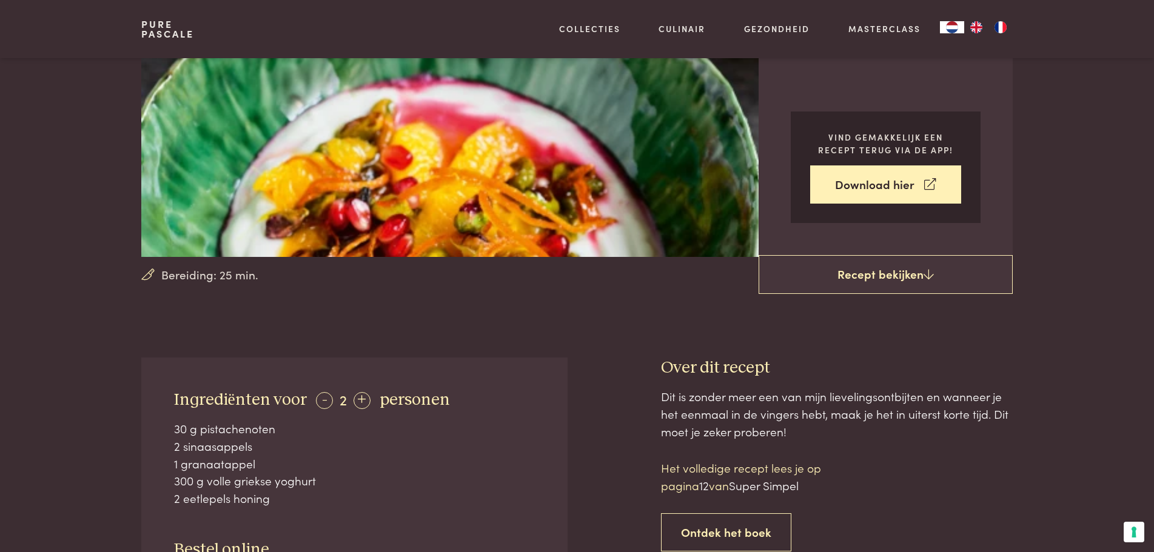
scroll to position [303, 0]
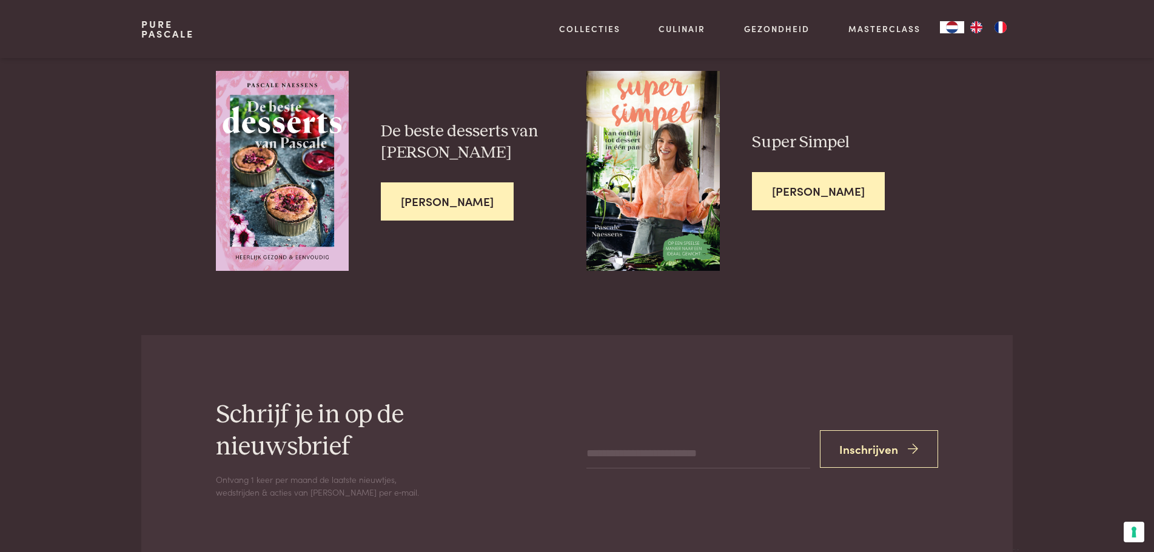
scroll to position [2021, 0]
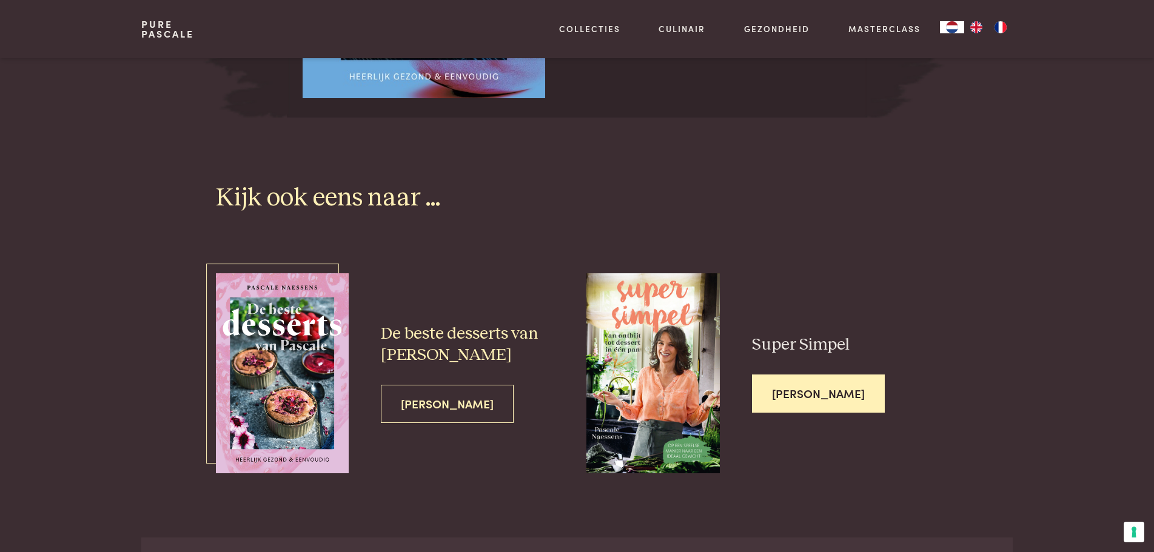
click at [318, 333] on img at bounding box center [282, 372] width 133 height 199
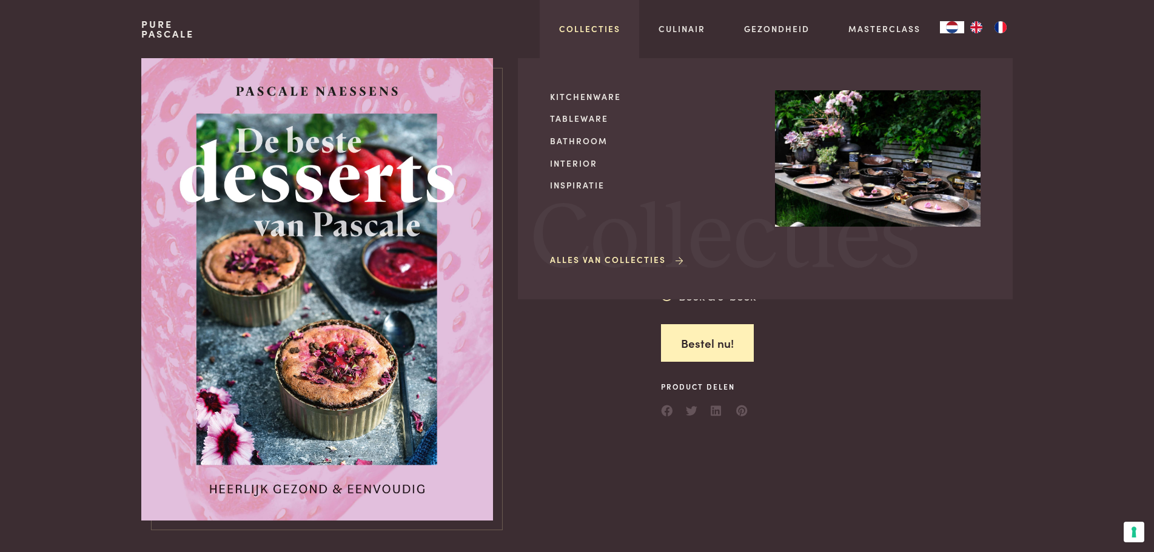
click at [592, 29] on link "Collecties" at bounding box center [589, 28] width 61 height 13
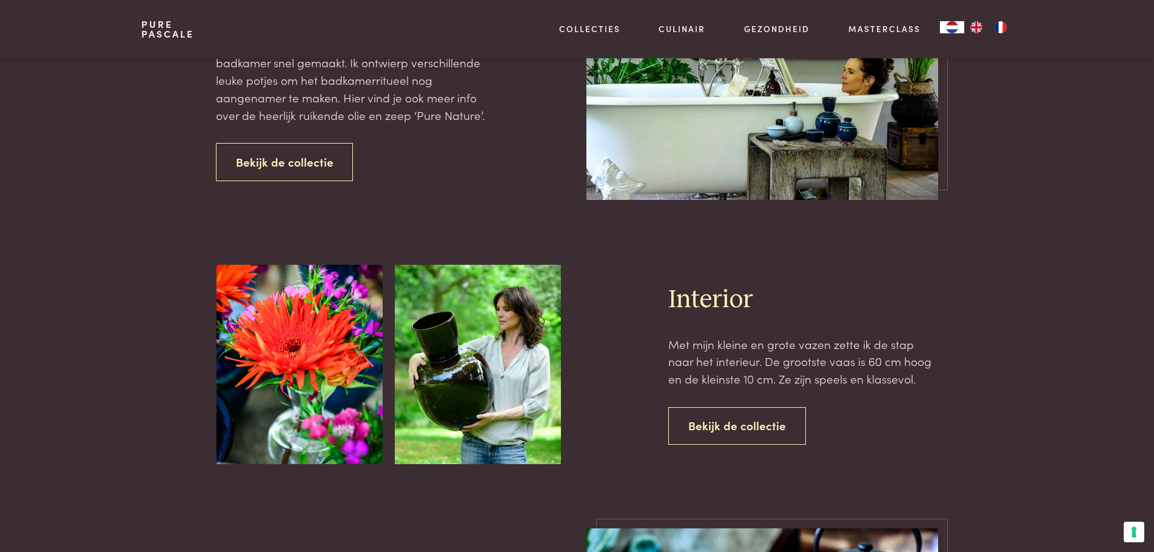
scroll to position [707, 0]
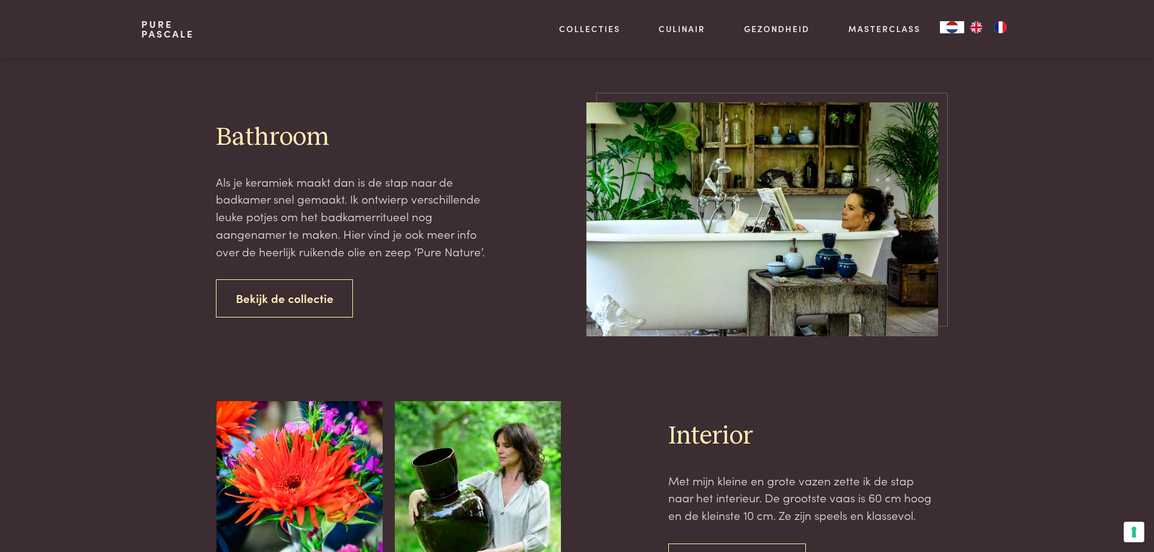
click at [181, 39] on link "Pure Pascale" at bounding box center [167, 28] width 53 height 19
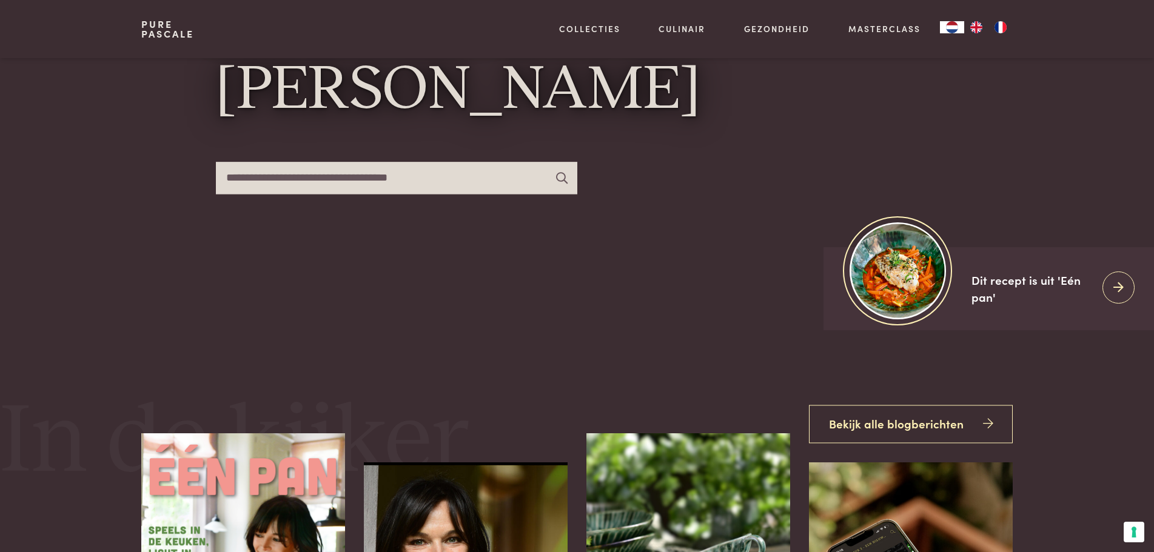
scroll to position [303, 0]
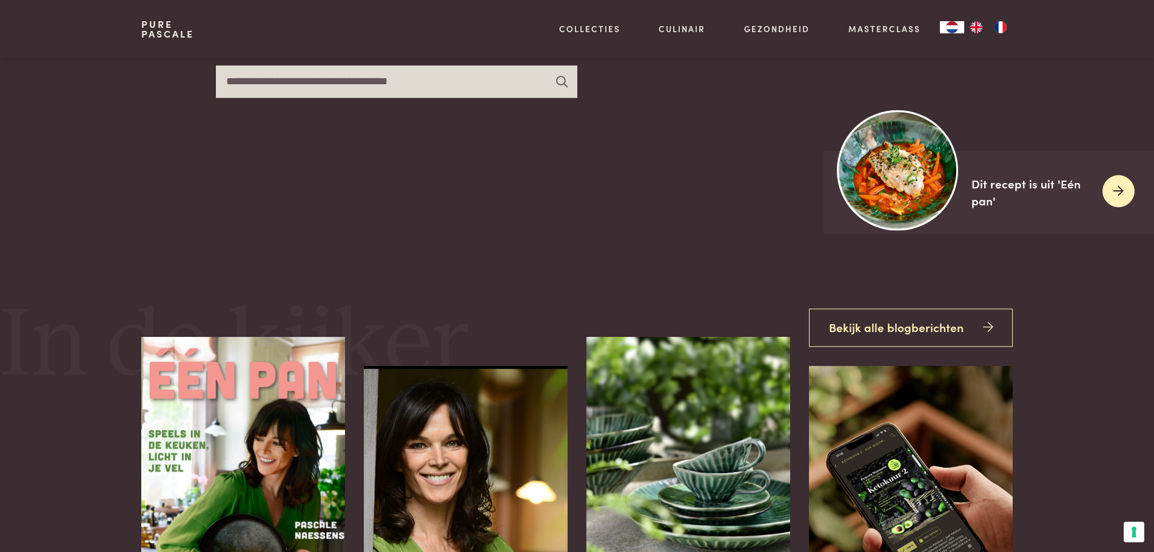
click at [879, 165] on img at bounding box center [897, 170] width 121 height 121
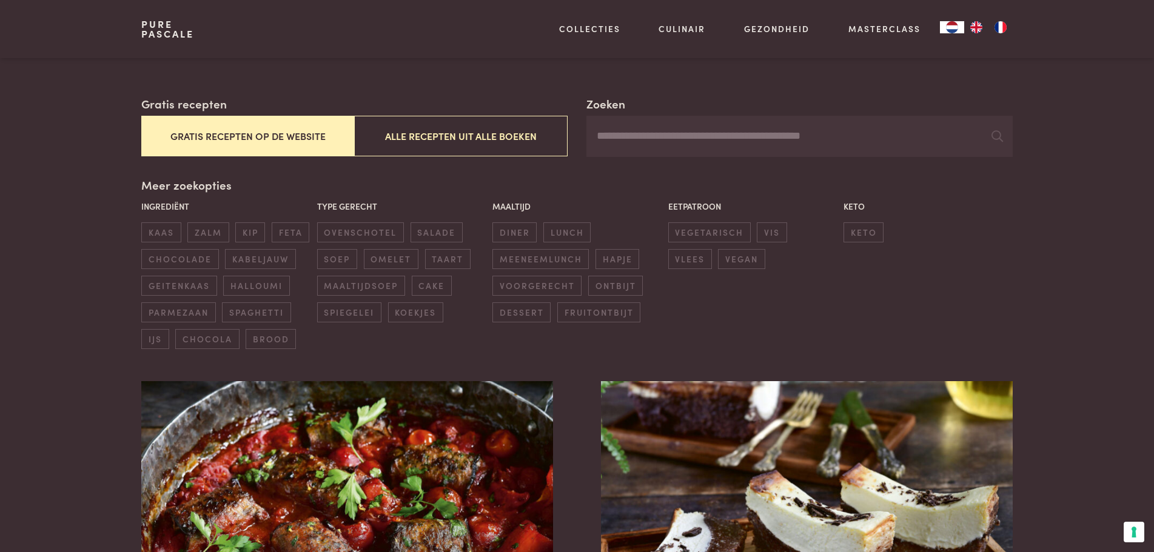
scroll to position [202, 0]
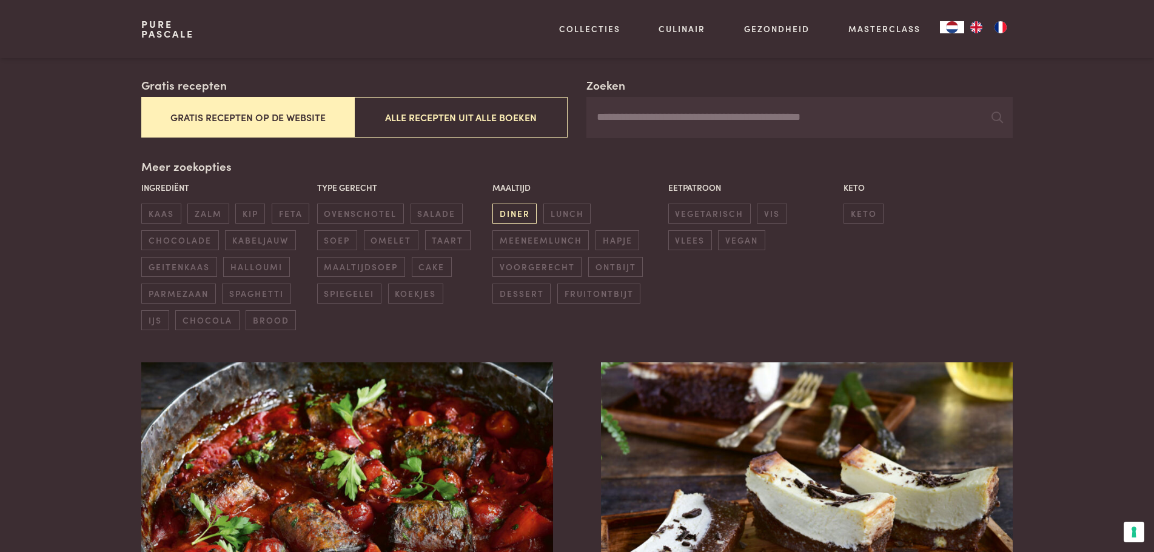
click at [504, 204] on span "diner" at bounding box center [514, 214] width 44 height 20
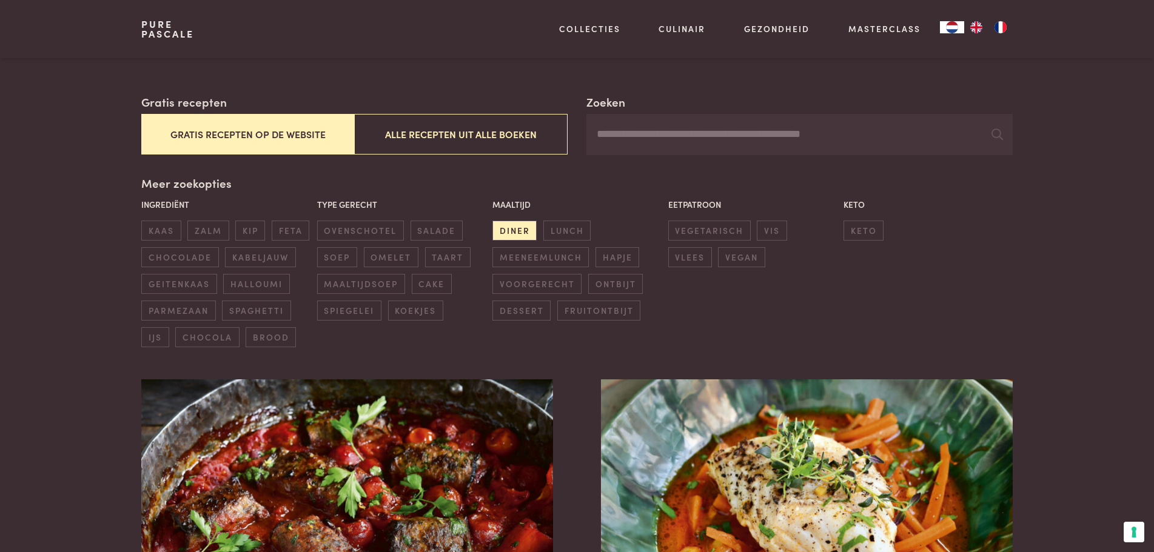
scroll to position [178, 0]
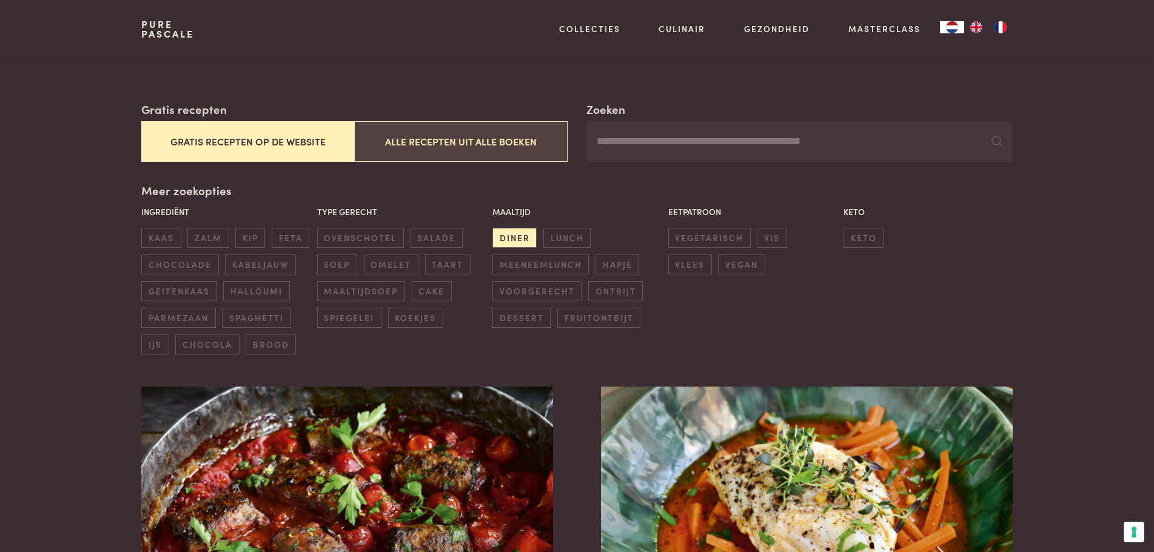
click at [406, 142] on button "Alle recepten uit alle boeken" at bounding box center [460, 141] width 213 height 41
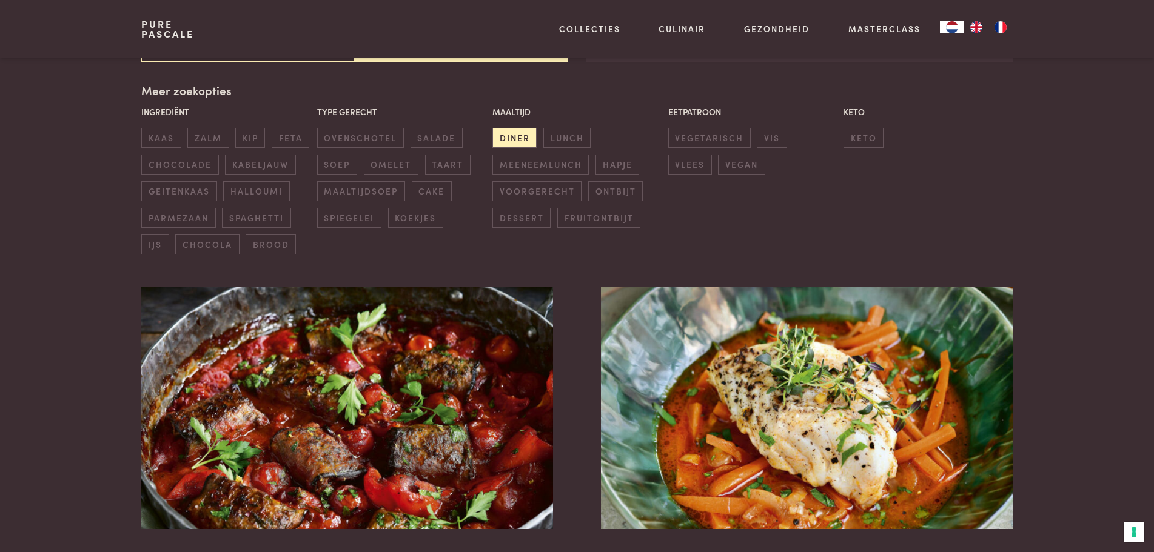
scroll to position [278, 0]
click at [389, 139] on span "ovenschotel" at bounding box center [360, 137] width 87 height 20
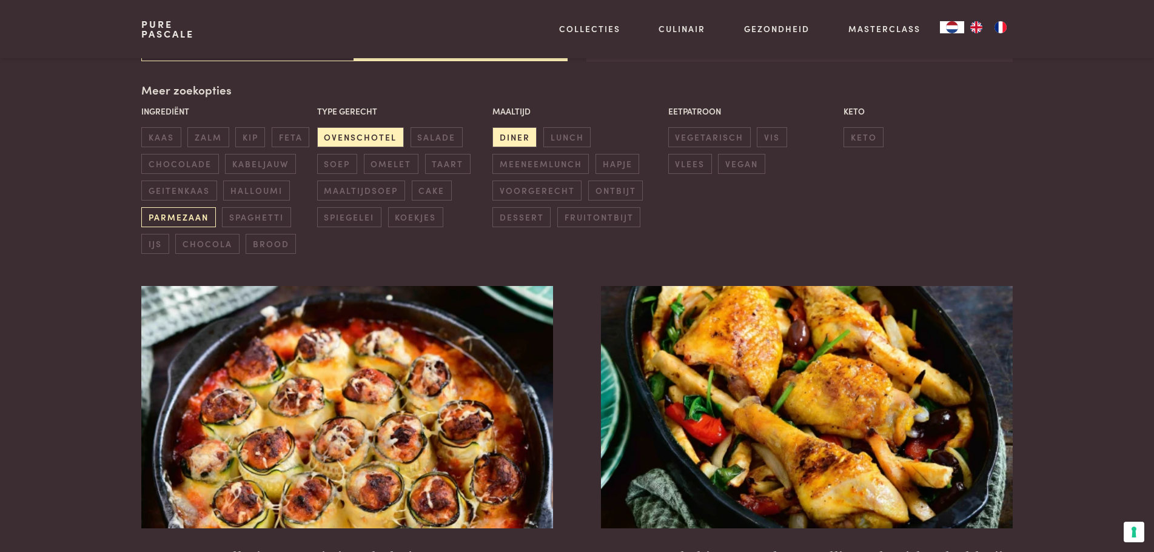
click at [192, 221] on span "parmezaan" at bounding box center [178, 217] width 74 height 20
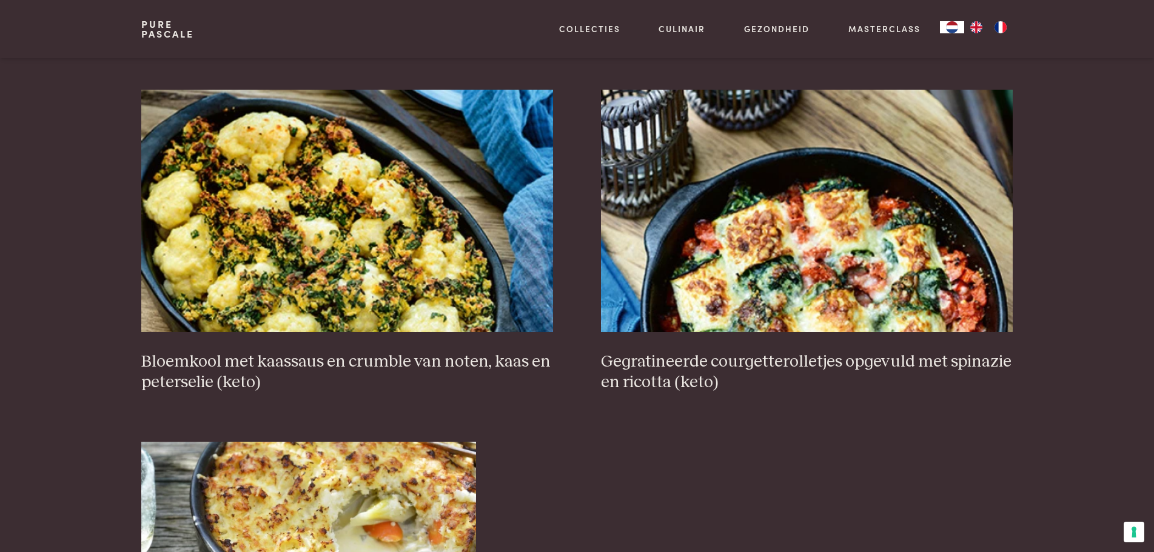
scroll to position [480, 0]
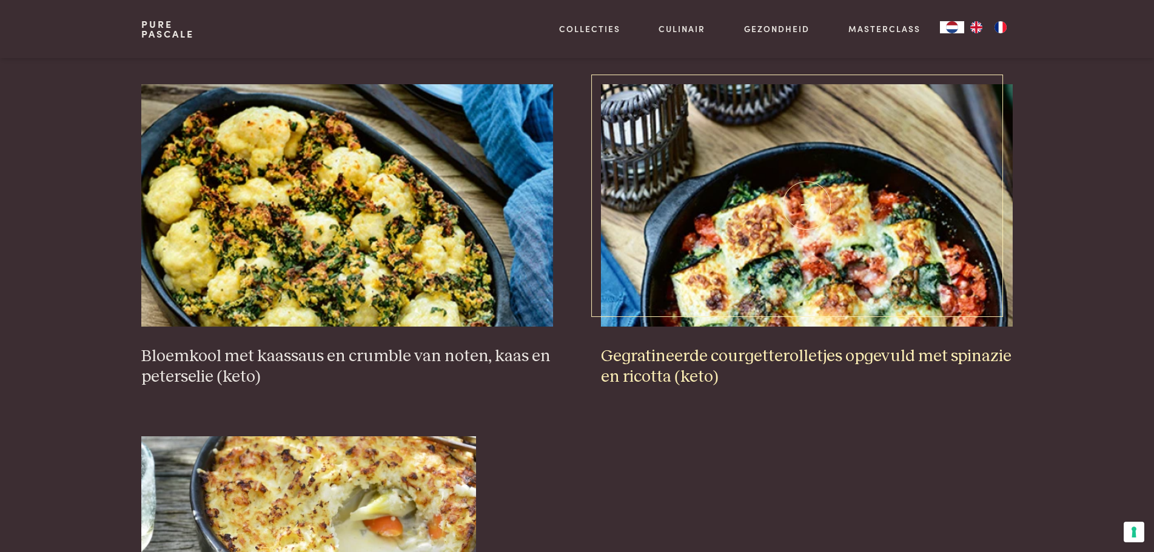
click at [741, 196] on img at bounding box center [806, 205] width 411 height 242
